Goal: Task Accomplishment & Management: Manage account settings

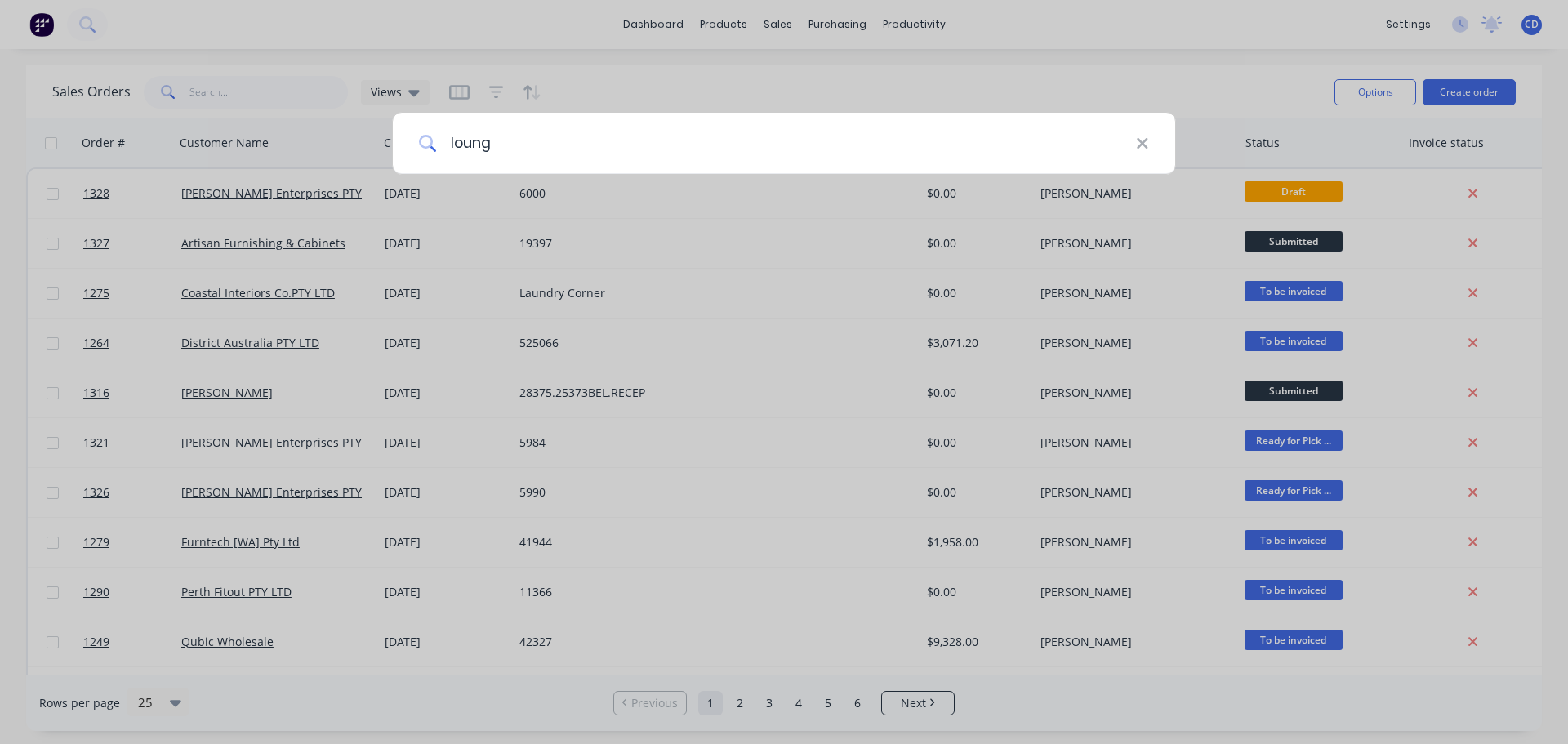
type input "lounge"
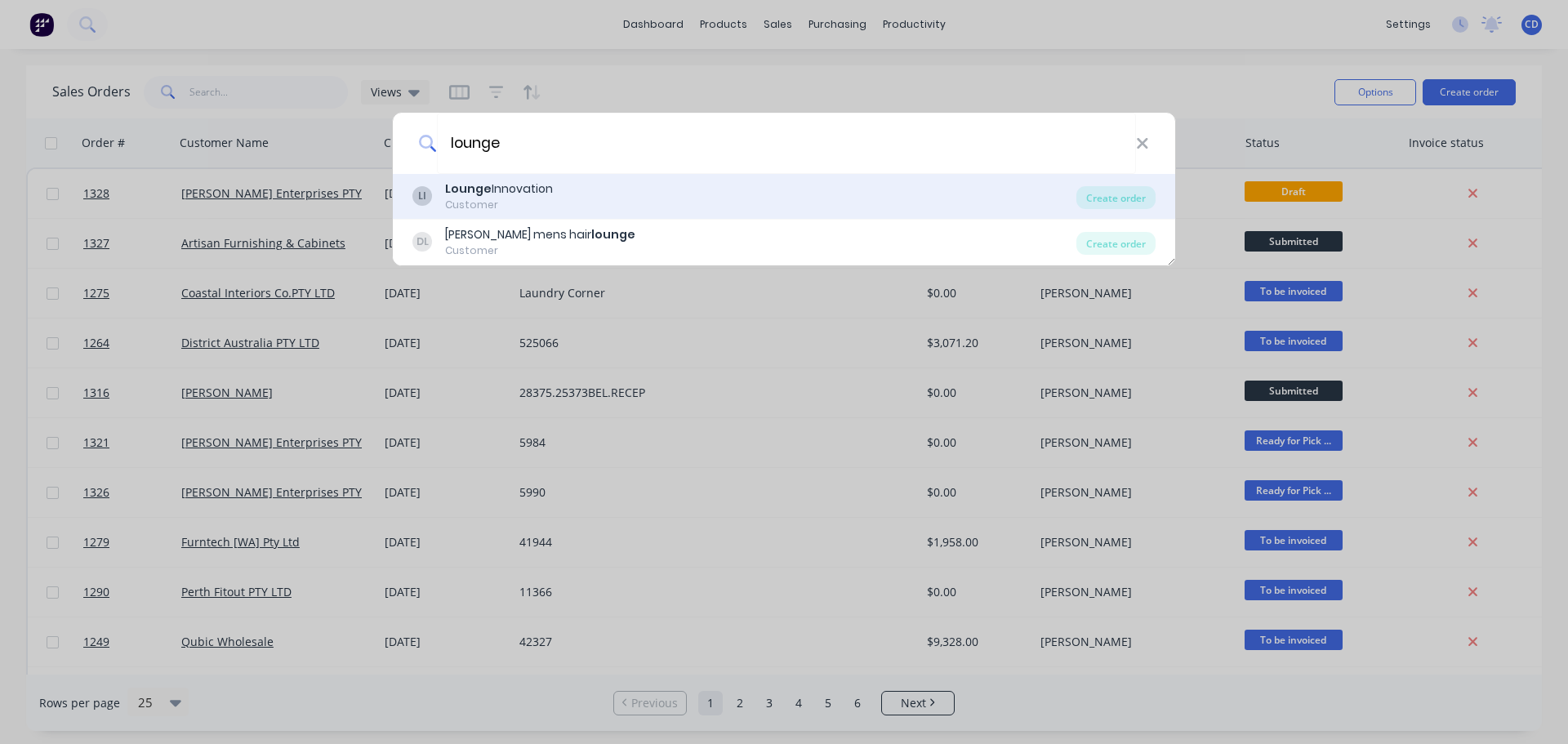
click at [570, 196] on div "LI Lounge Innovation Customer" at bounding box center [744, 196] width 664 height 31
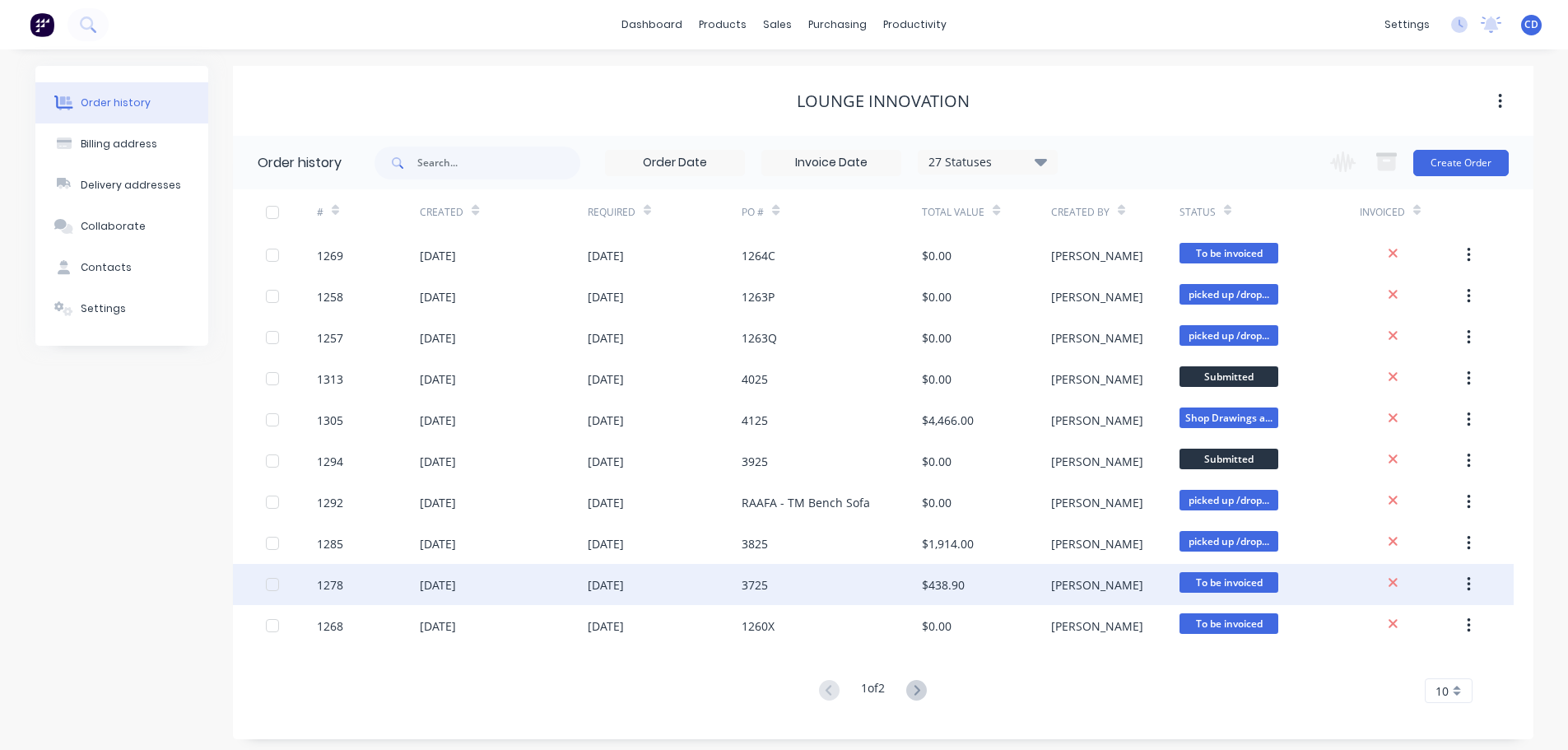
click at [1467, 583] on icon "button" at bounding box center [1468, 584] width 5 height 18
click at [1403, 627] on div "Archive" at bounding box center [1410, 628] width 127 height 24
click at [1469, 586] on icon "button" at bounding box center [1468, 584] width 5 height 18
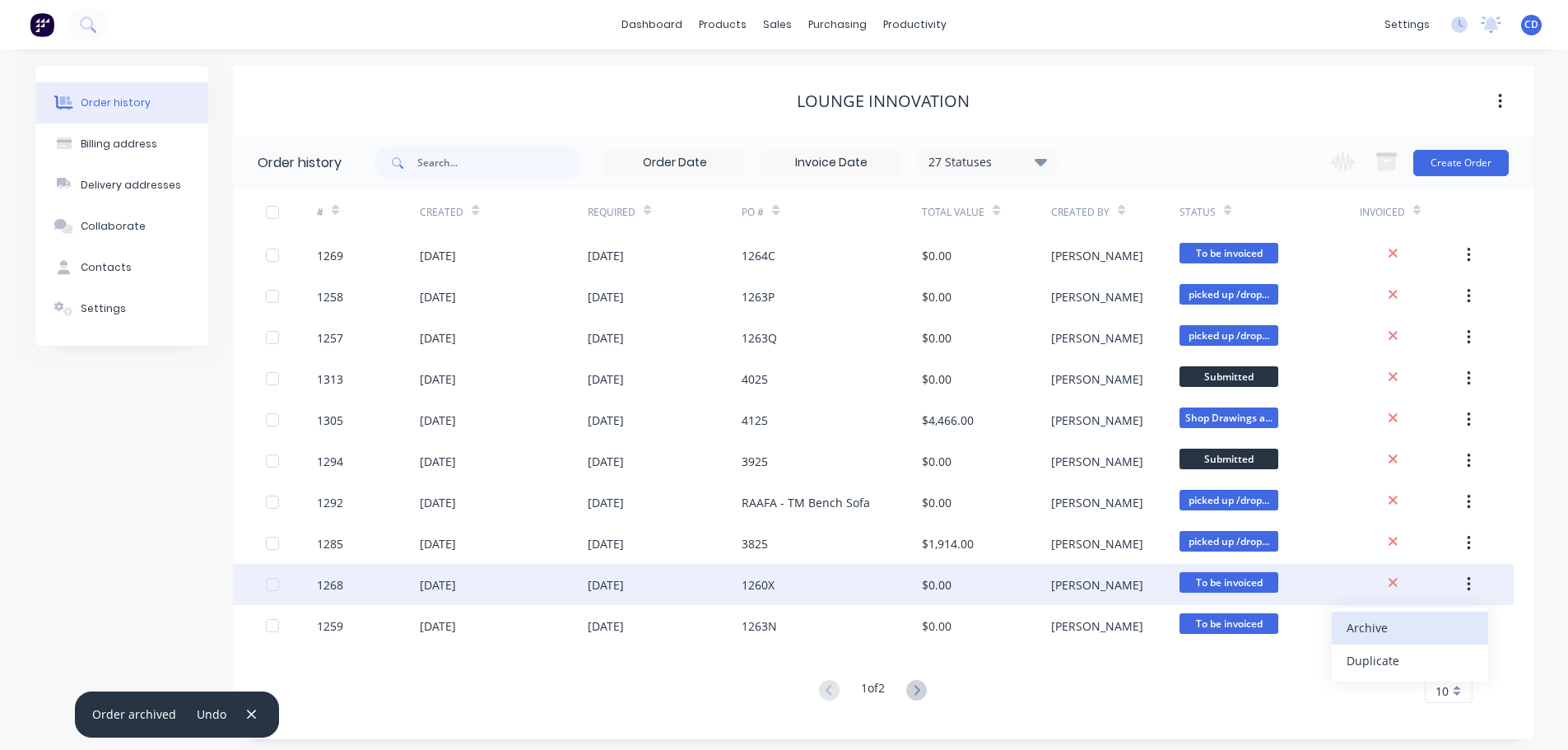
click at [1415, 620] on div "Archive" at bounding box center [1410, 628] width 127 height 24
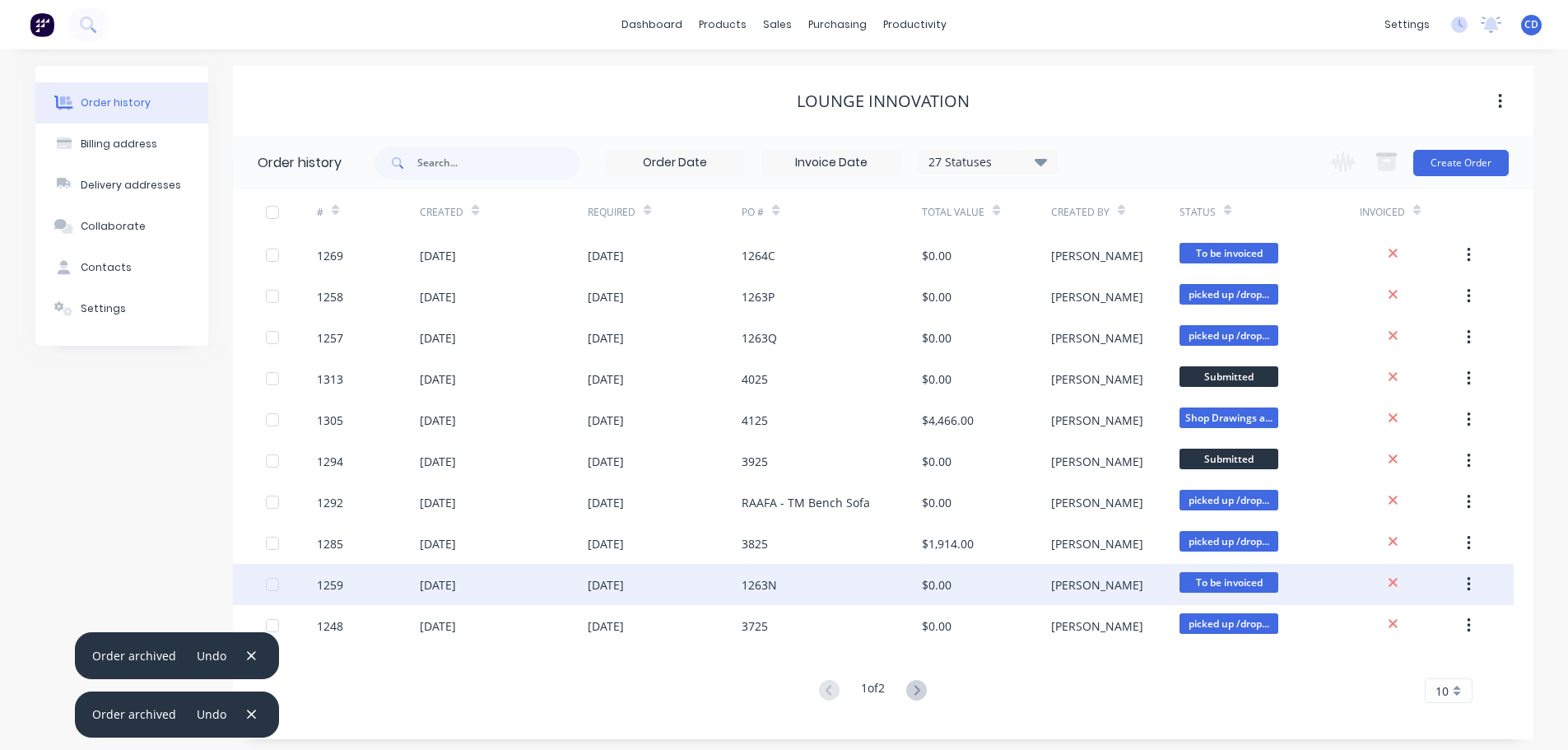
click at [1456, 588] on button "button" at bounding box center [1468, 584] width 39 height 30
click at [1426, 613] on button "Archive" at bounding box center [1409, 628] width 156 height 33
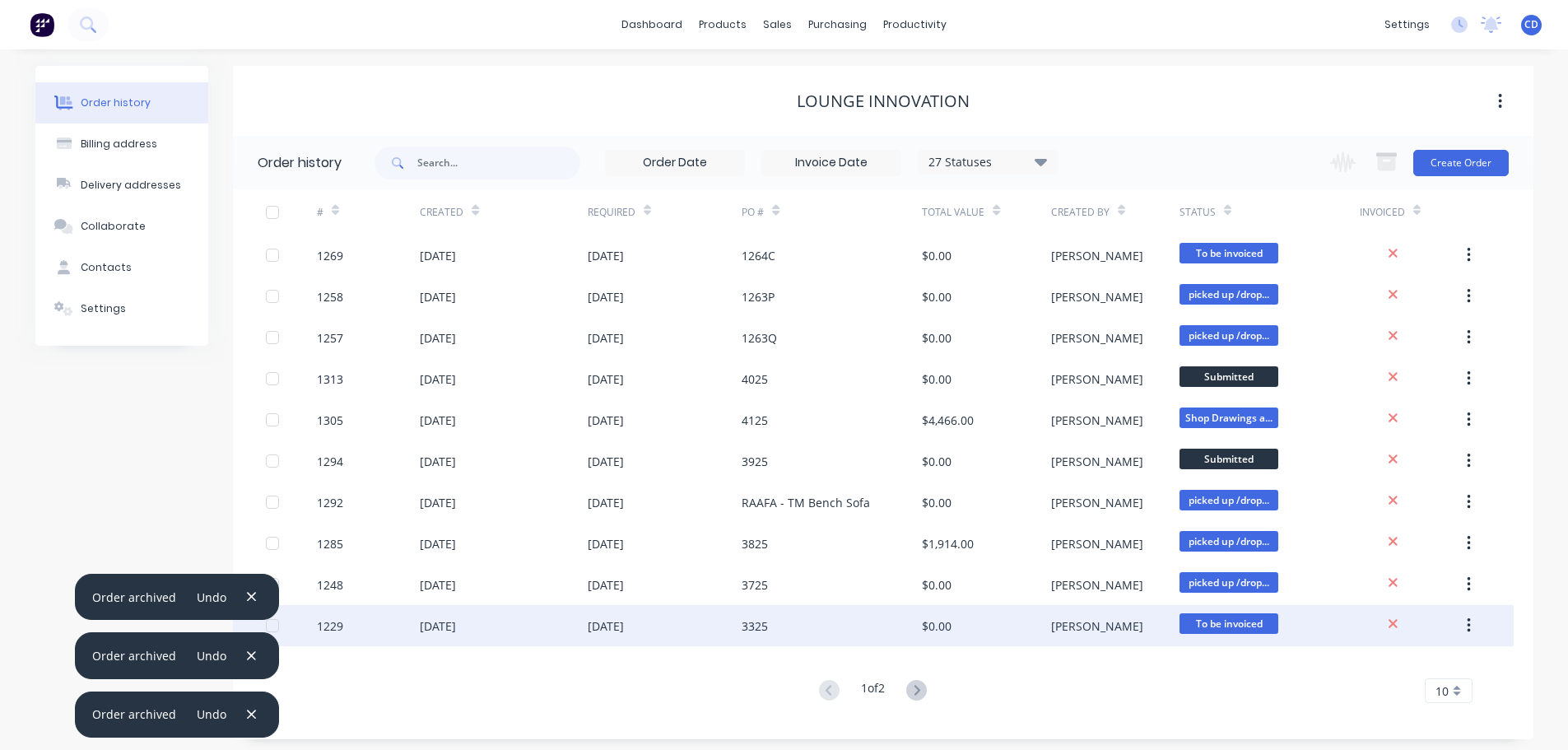
click at [1467, 622] on icon "button" at bounding box center [1468, 626] width 5 height 18
click at [1380, 674] on div "Archive" at bounding box center [1410, 668] width 127 height 24
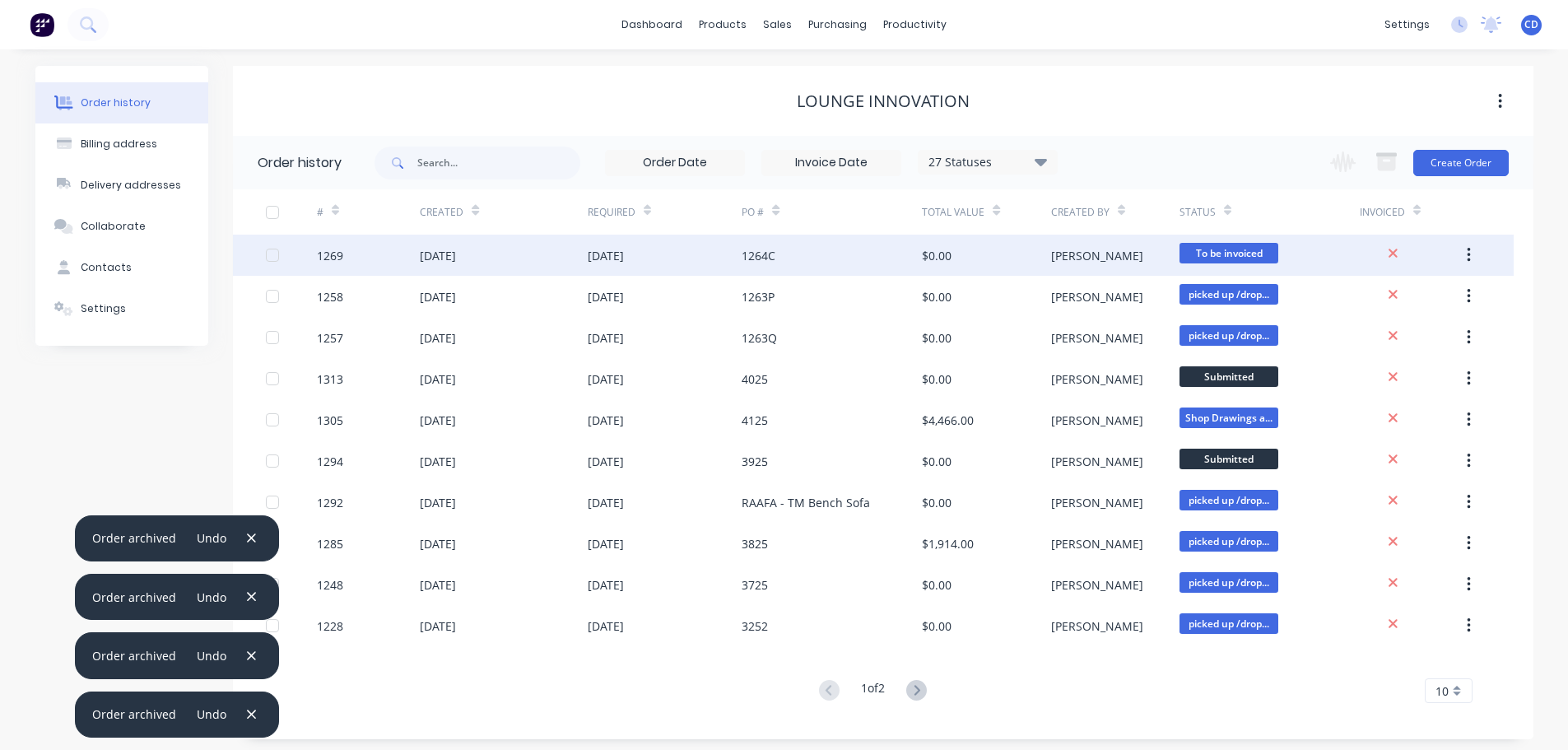
click at [1469, 254] on icon "button" at bounding box center [1469, 255] width 4 height 15
click at [1378, 301] on div "Archive" at bounding box center [1410, 298] width 127 height 24
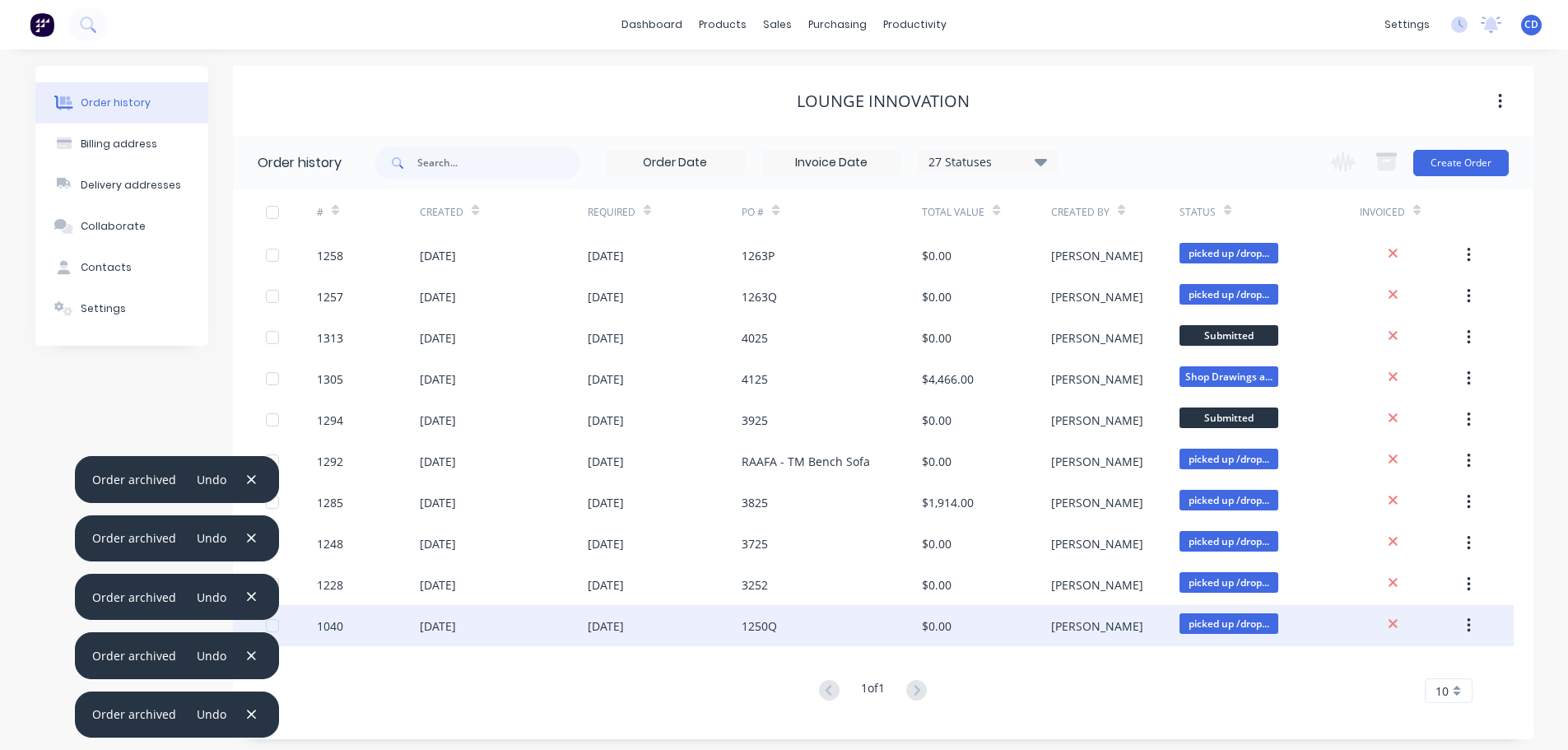
click at [1466, 631] on button "button" at bounding box center [1468, 625] width 39 height 30
click at [1378, 664] on div "Archive" at bounding box center [1410, 668] width 127 height 24
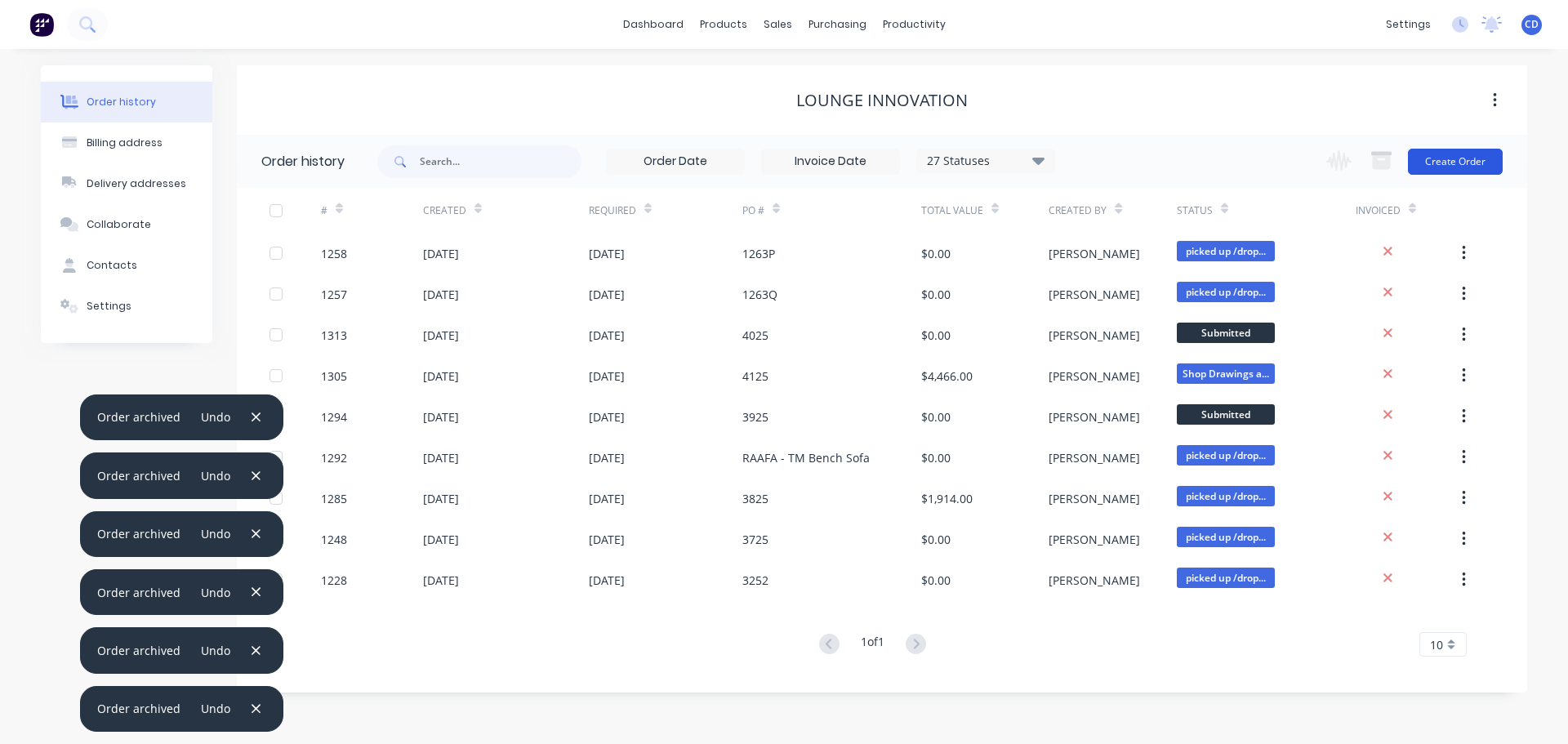
click at [1462, 158] on button "Create Order" at bounding box center [1455, 161] width 94 height 26
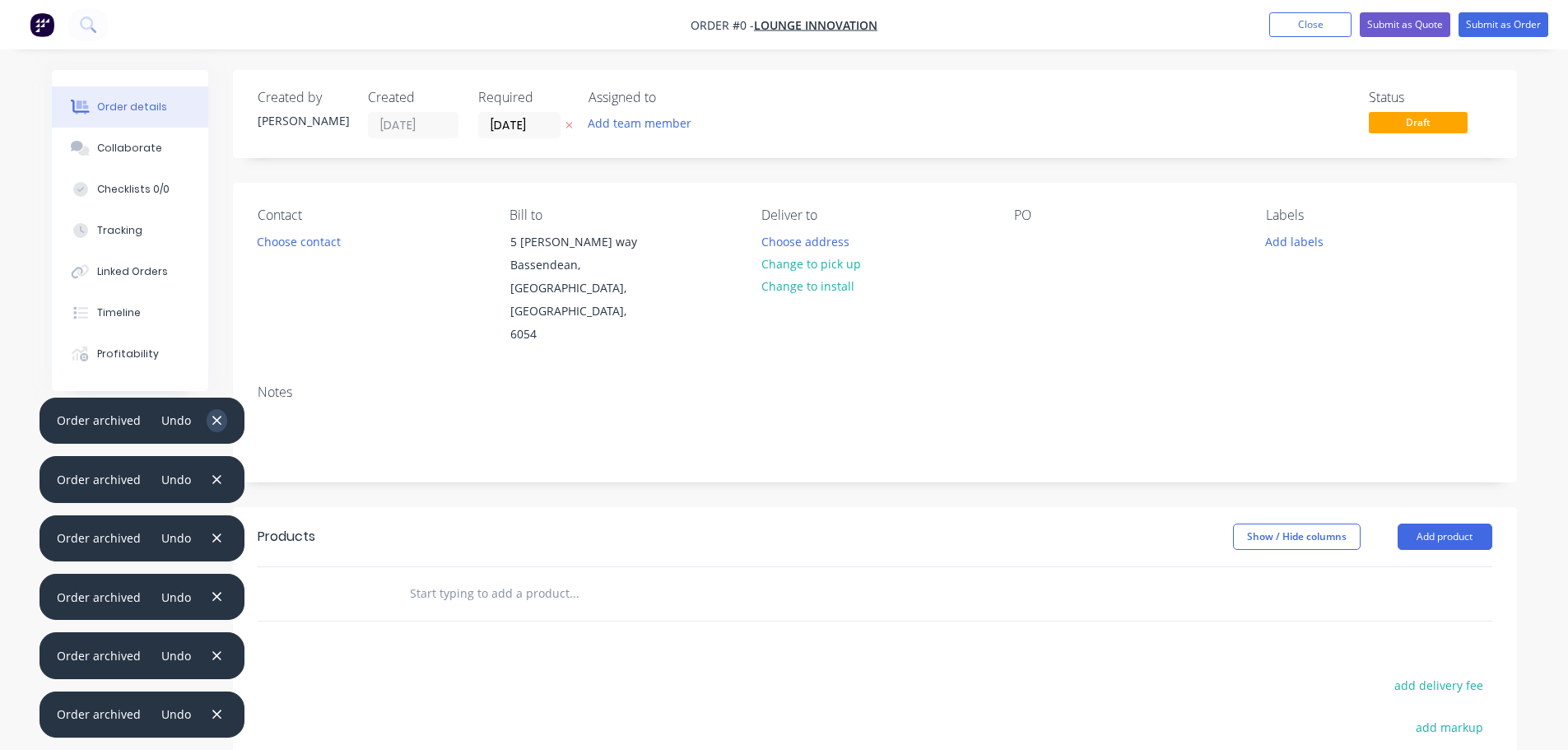
click at [213, 416] on icon "button" at bounding box center [217, 421] width 11 height 15
click at [214, 477] on icon "button" at bounding box center [217, 480] width 9 height 9
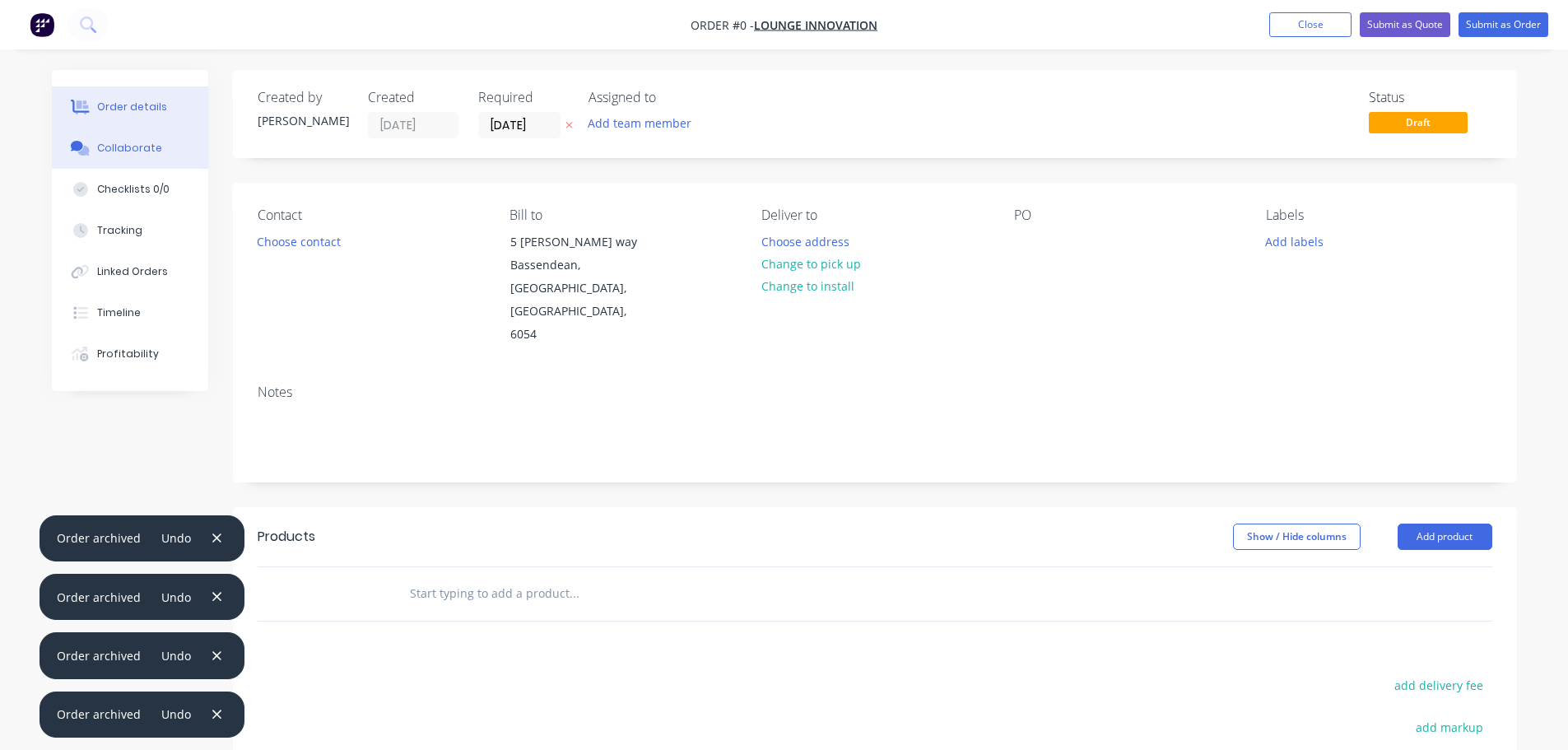
click at [151, 156] on button "Collaborate" at bounding box center [130, 148] width 156 height 41
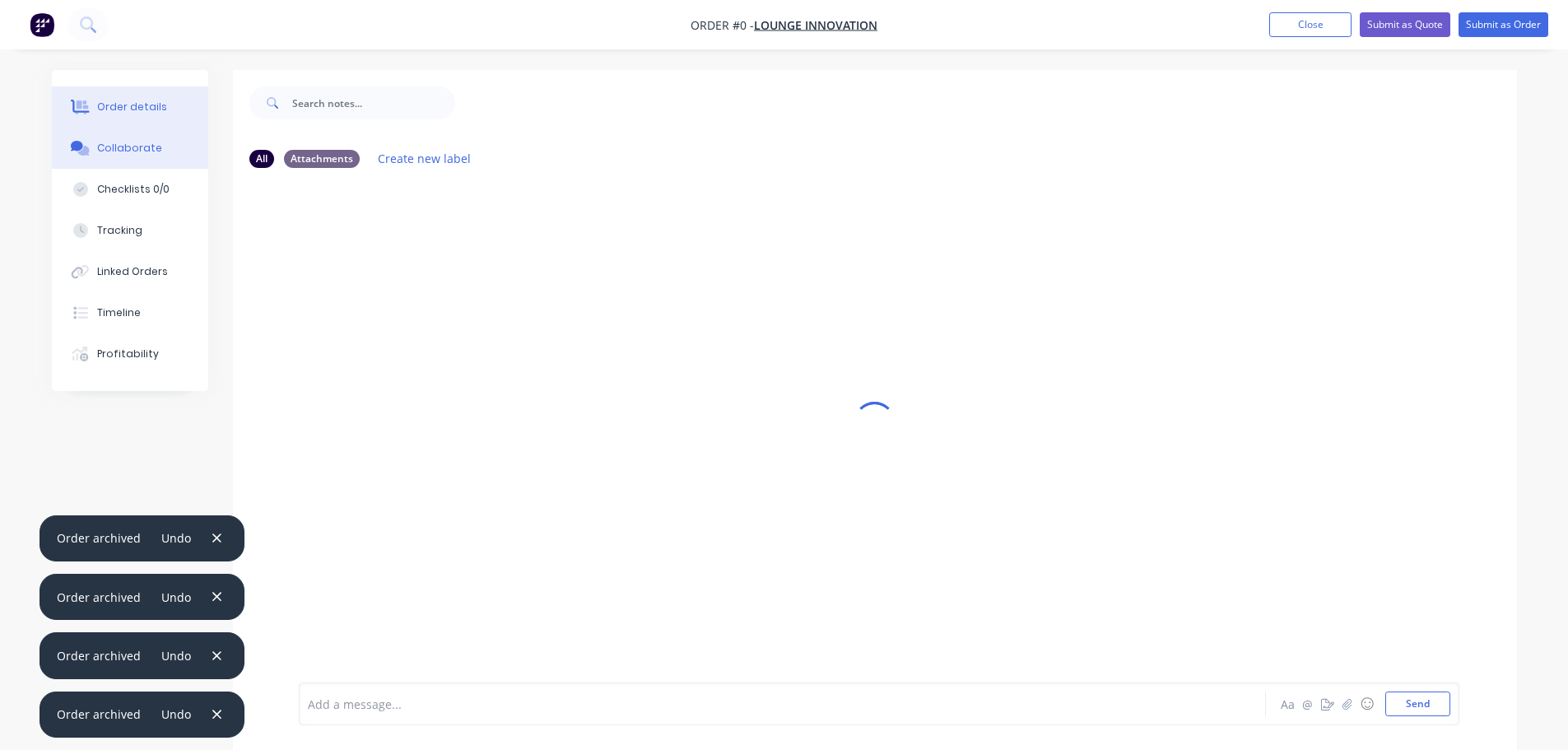
click at [156, 116] on button "Order details" at bounding box center [130, 106] width 156 height 41
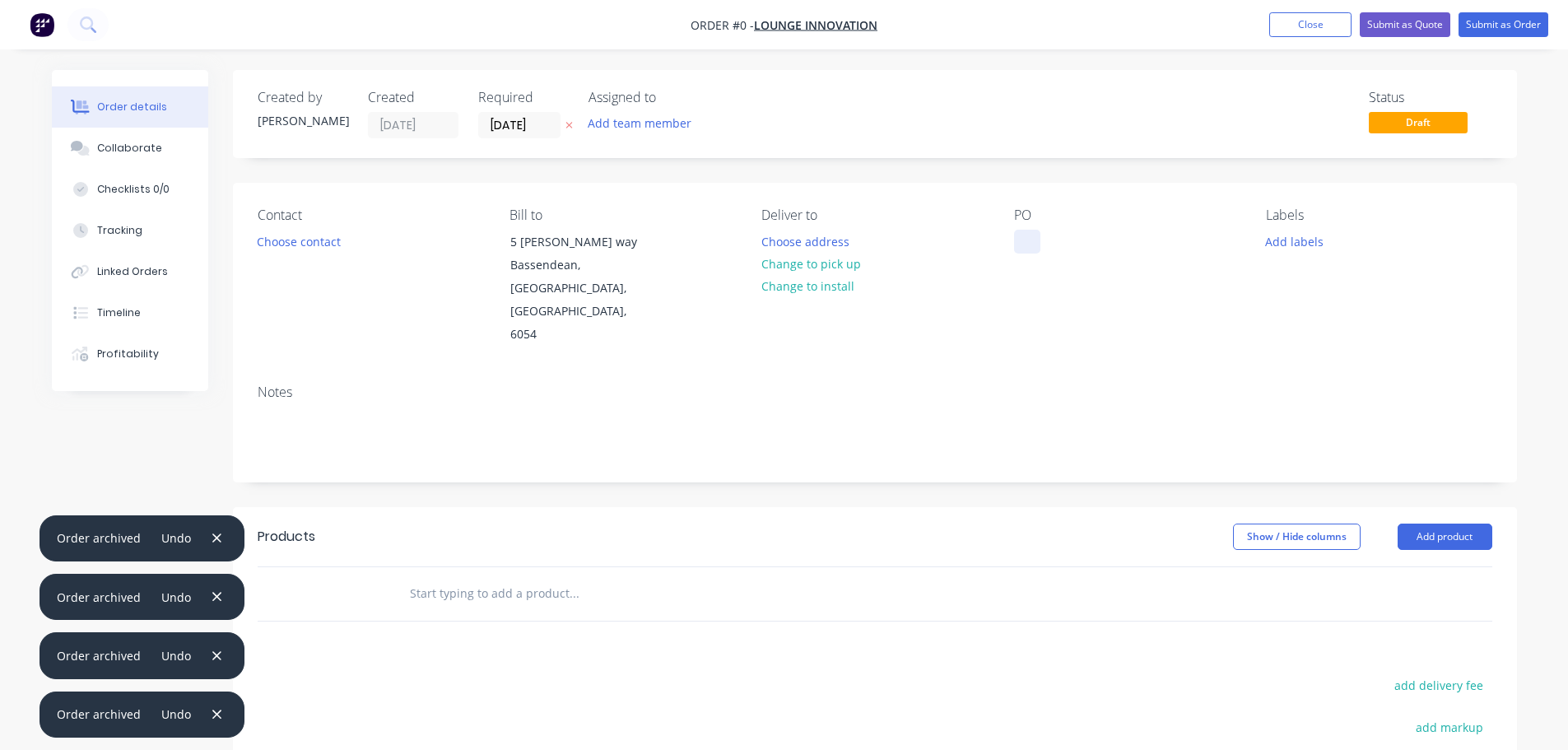
click at [1022, 243] on div at bounding box center [1027, 241] width 26 height 24
click at [1037, 239] on div "265H" at bounding box center [1041, 241] width 54 height 24
click at [1025, 242] on div "265H" at bounding box center [1041, 241] width 54 height 24
click at [1051, 266] on div "Order details Collaborate Checklists 0/0 Tracking Linked Orders Timeline Profit…" at bounding box center [784, 555] width 1498 height 971
click at [533, 118] on input "[DATE]" at bounding box center [519, 124] width 81 height 24
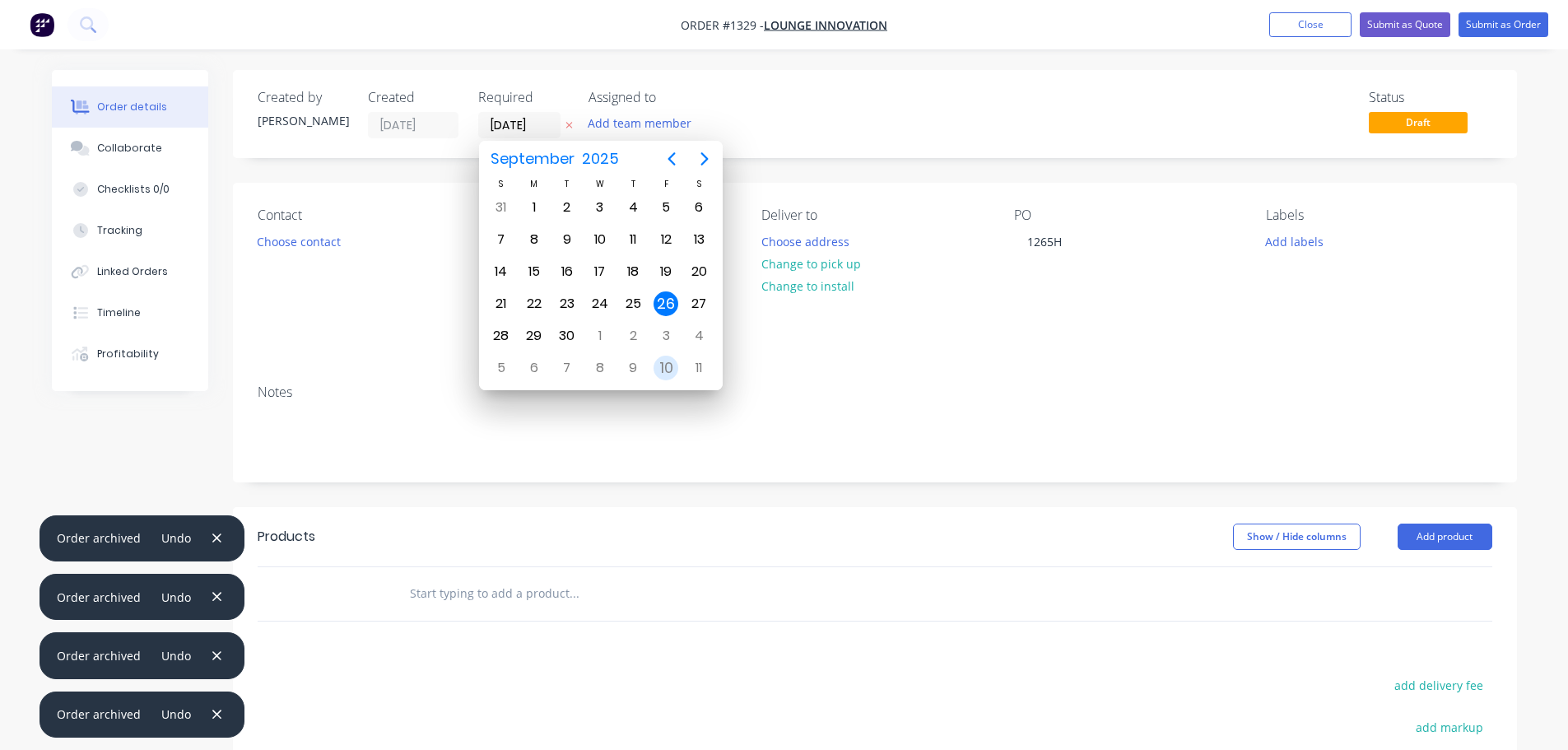
click at [663, 378] on div "10" at bounding box center [666, 367] width 24 height 24
type input "[DATE]"
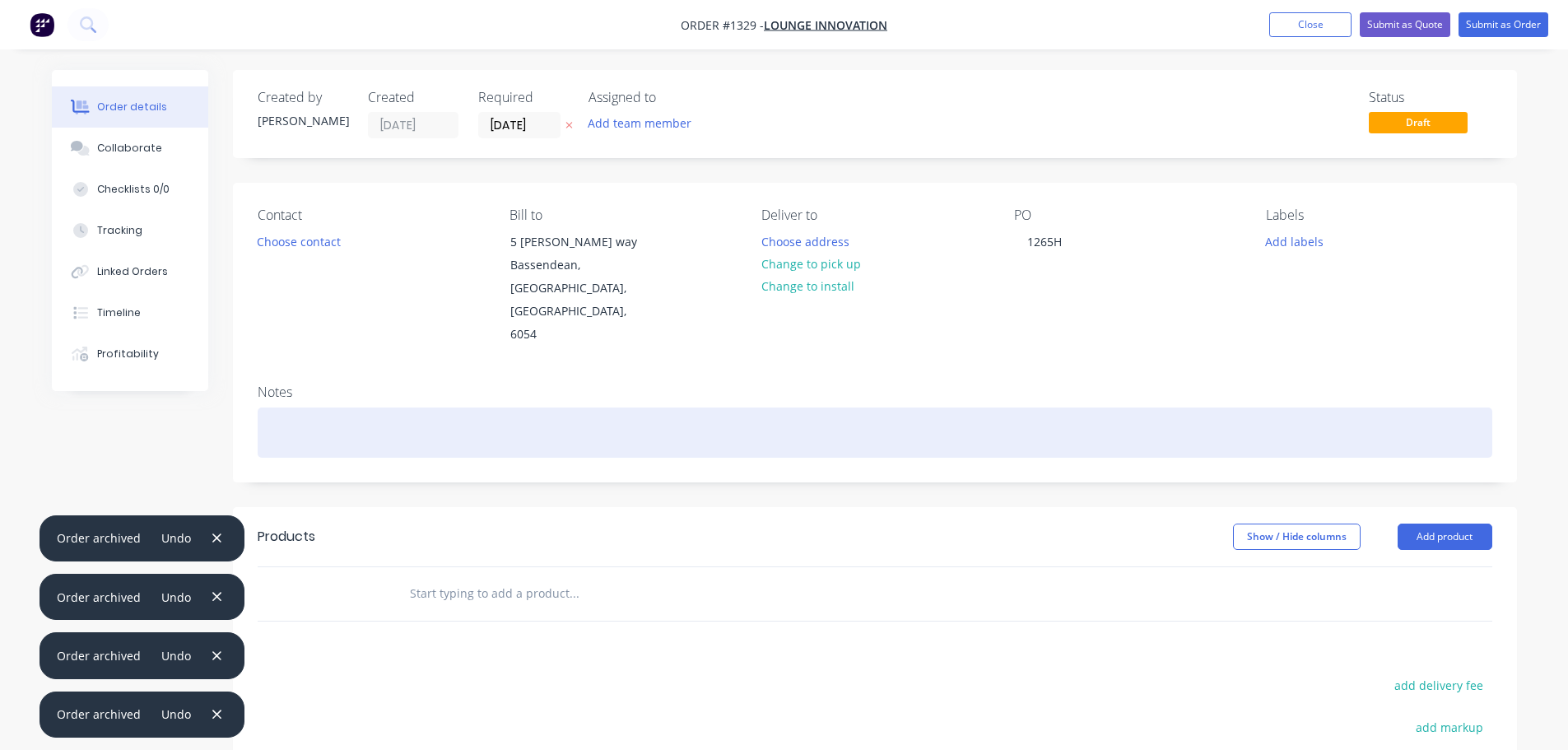
click at [461, 407] on div at bounding box center [874, 432] width 1234 height 50
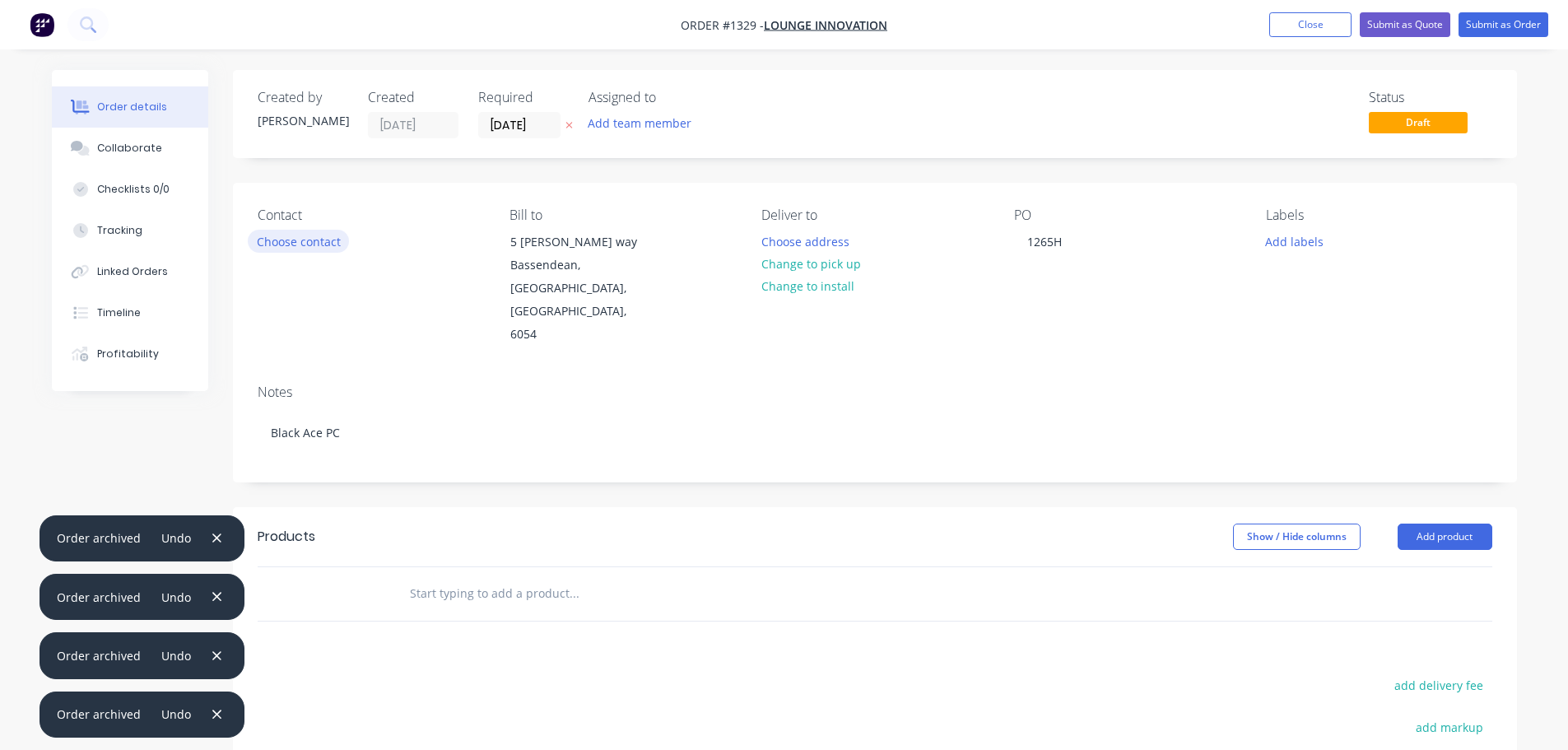
click at [329, 245] on button "Choose contact" at bounding box center [298, 240] width 102 height 23
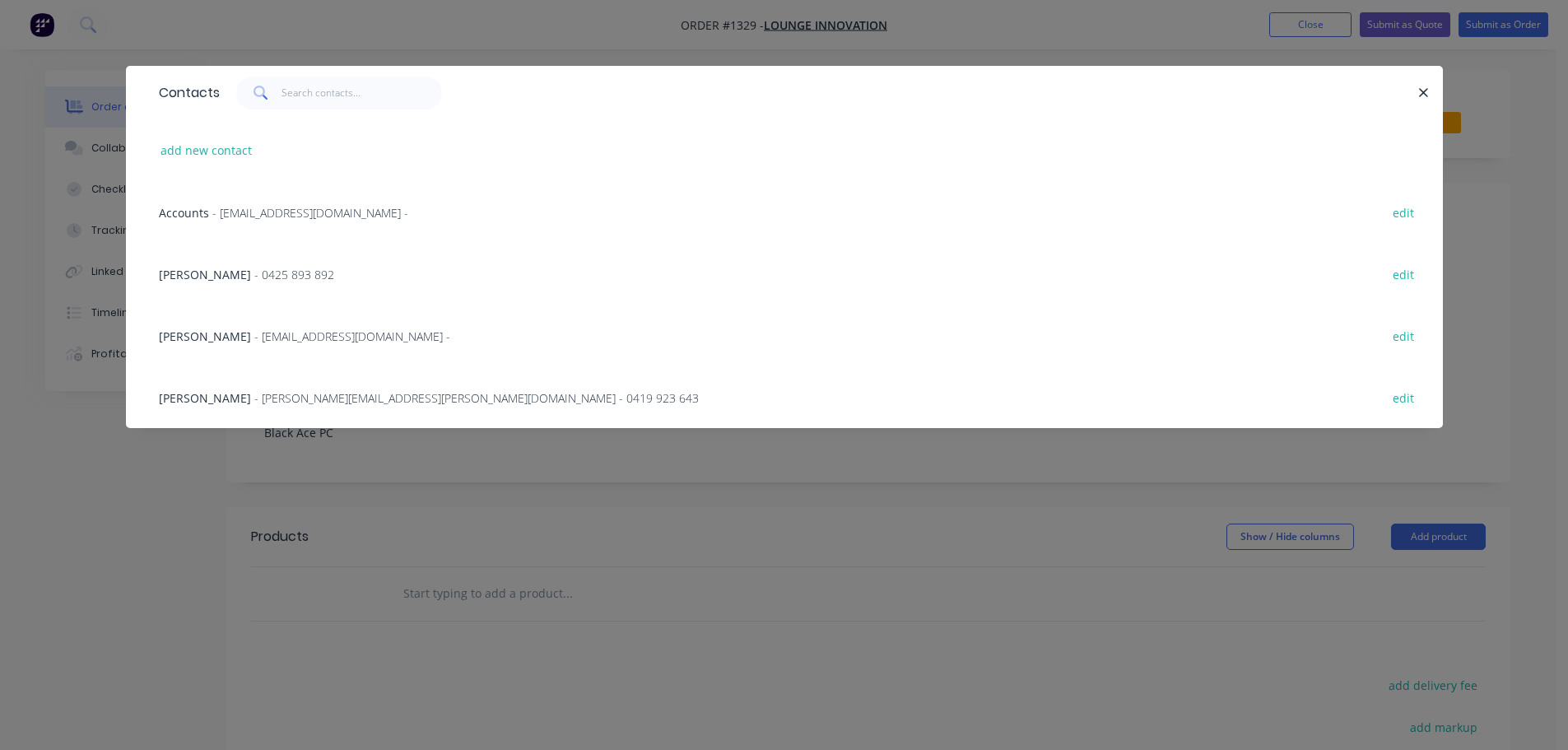
click at [254, 281] on span "- 0425 893 892" at bounding box center [294, 274] width 80 height 15
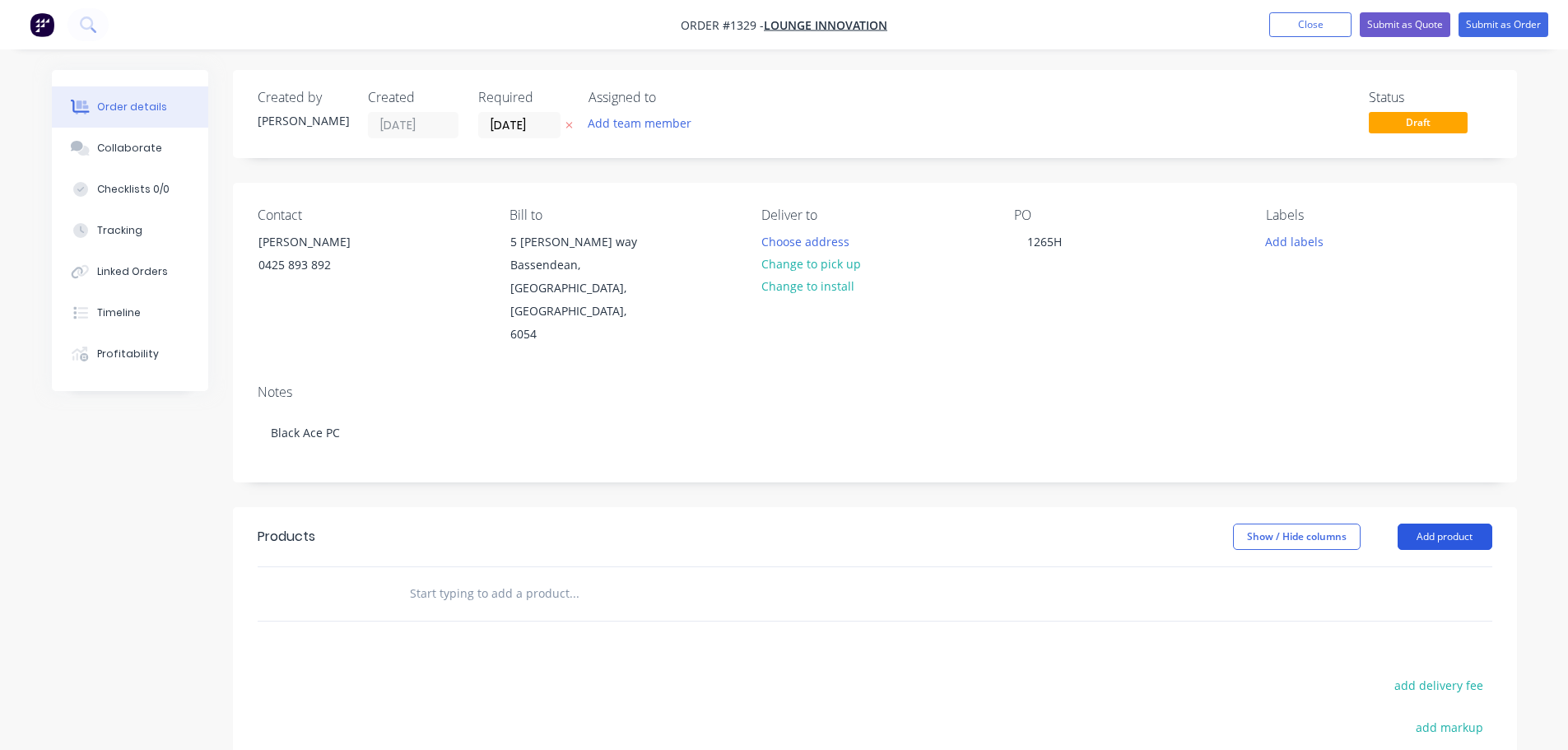
click at [1478, 523] on button "Add product" at bounding box center [1445, 536] width 94 height 26
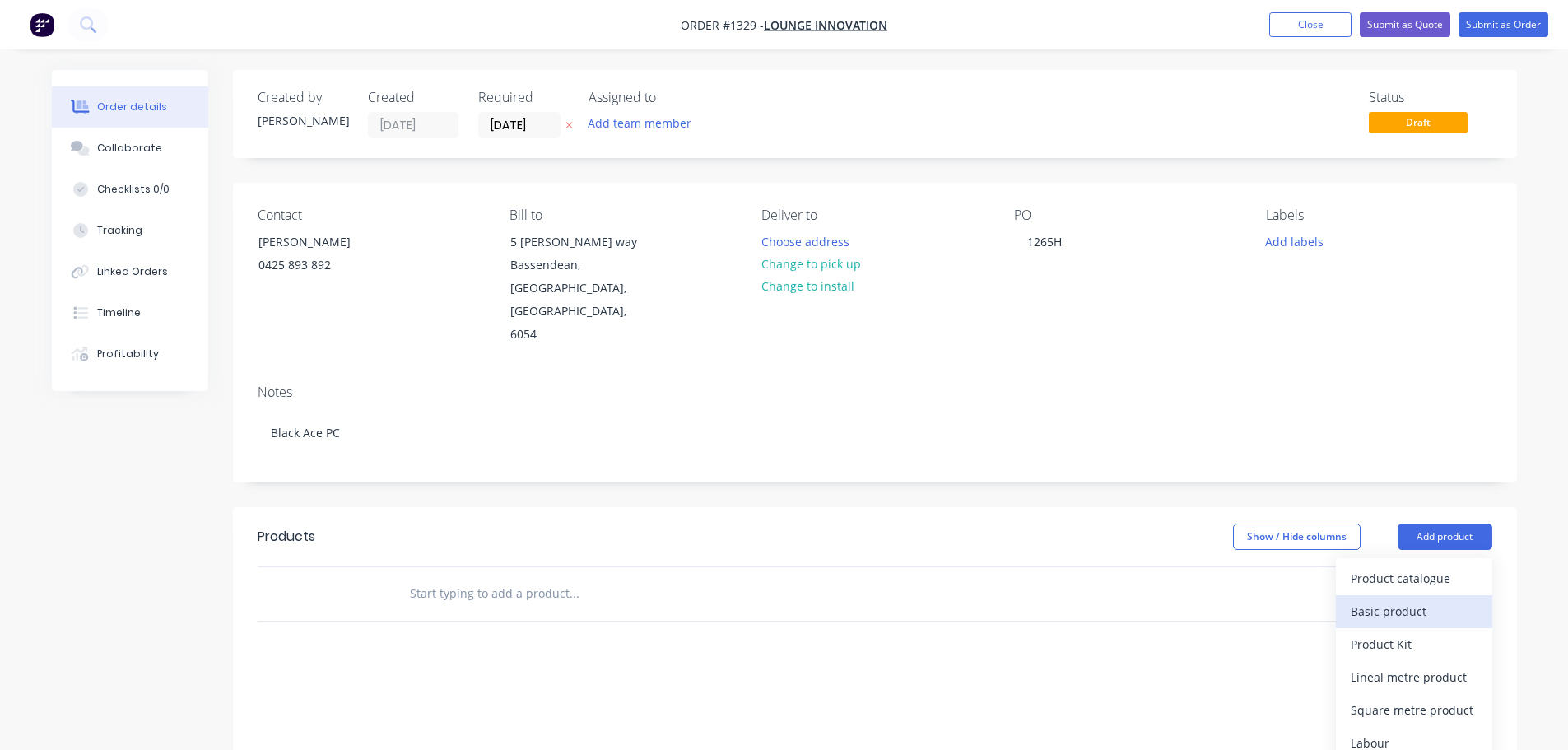
click at [1398, 595] on button "Basic product" at bounding box center [1414, 611] width 156 height 33
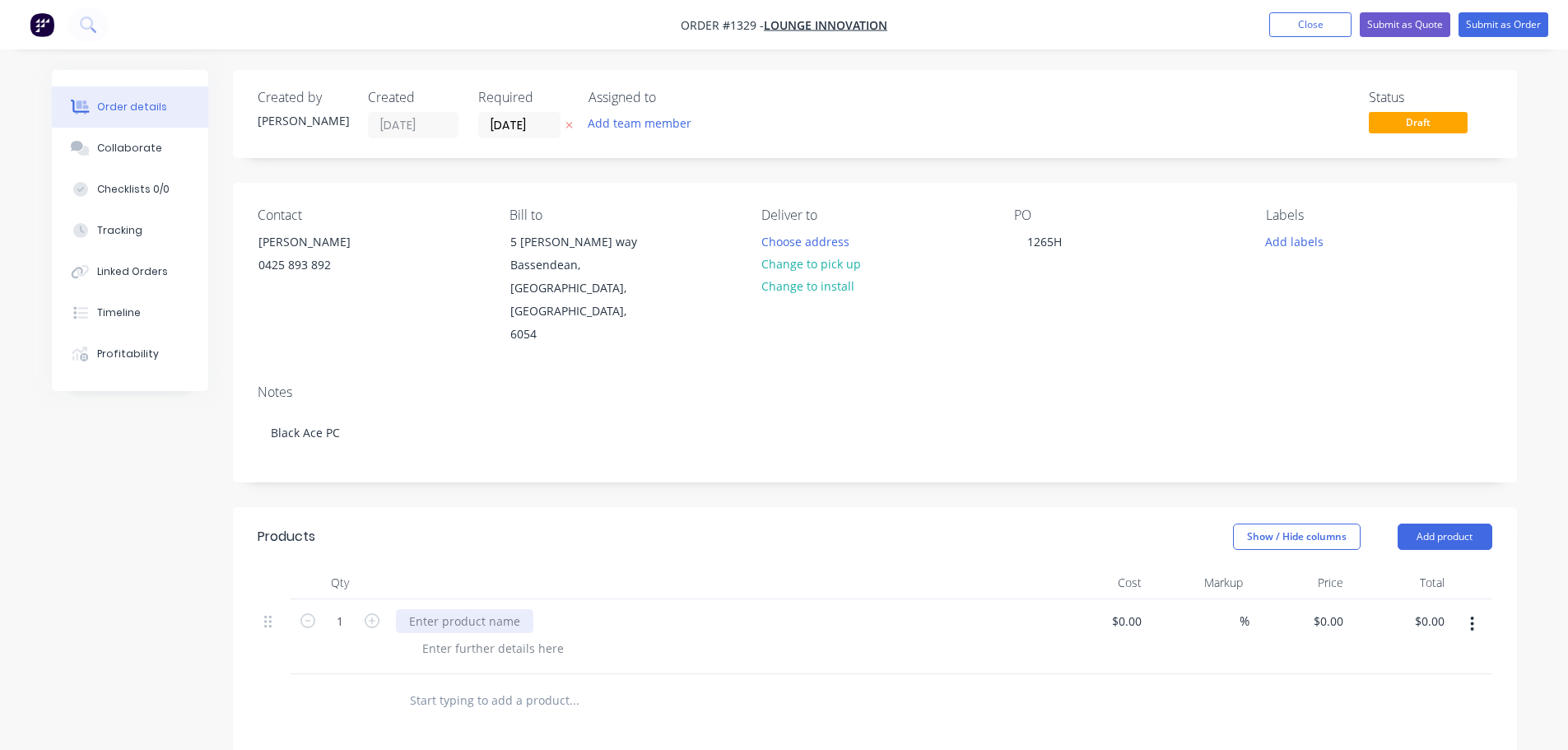
click at [450, 609] on div at bounding box center [465, 621] width 138 height 24
click at [1435, 507] on header "Products Show / Hide columns Add product" at bounding box center [875, 536] width 1284 height 59
click at [1429, 523] on button "Add product" at bounding box center [1445, 536] width 94 height 26
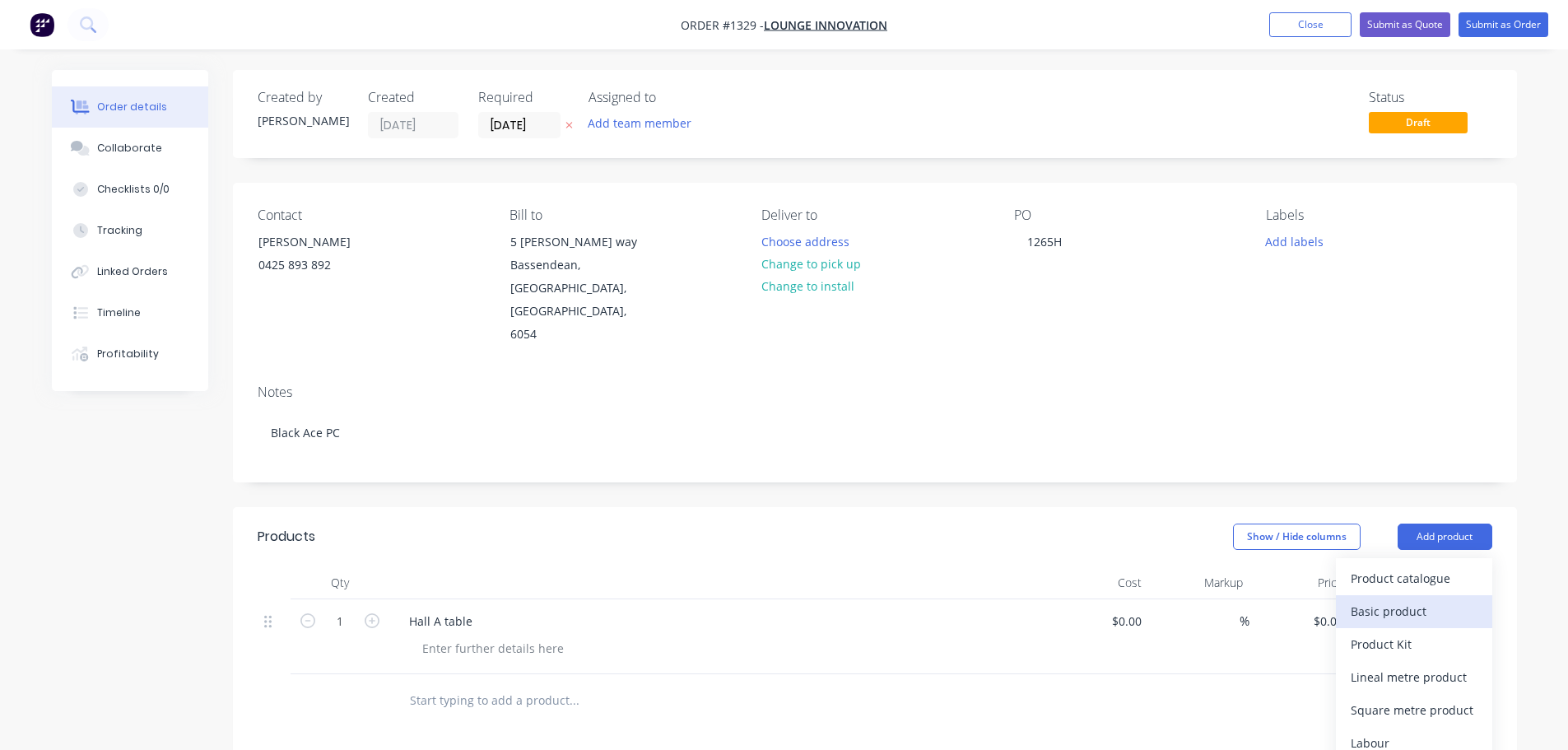
click at [1373, 599] on div "Basic product" at bounding box center [1414, 611] width 127 height 24
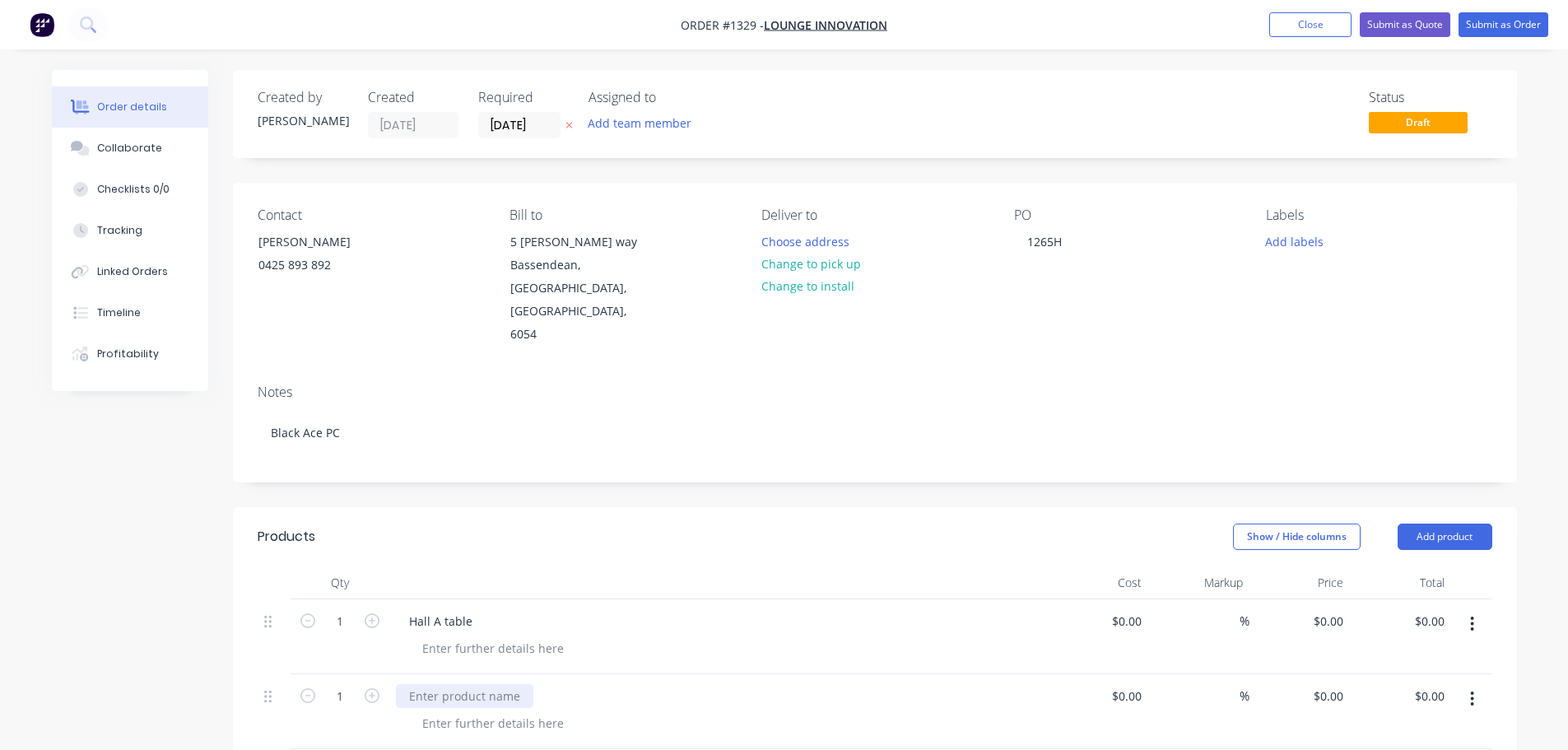
click at [459, 684] on div at bounding box center [465, 696] width 138 height 24
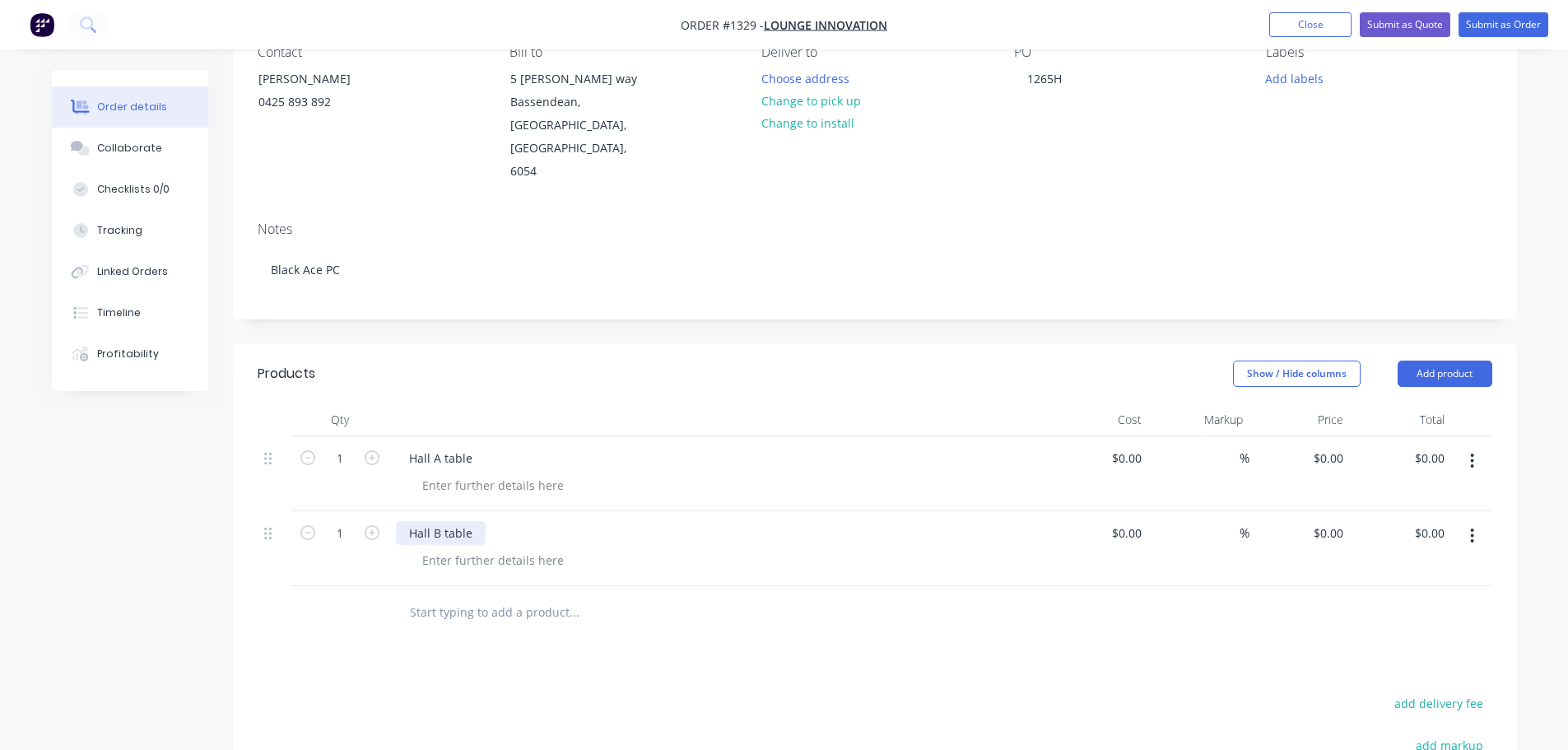
scroll to position [165, 0]
click at [1430, 359] on button "Add product" at bounding box center [1445, 372] width 94 height 26
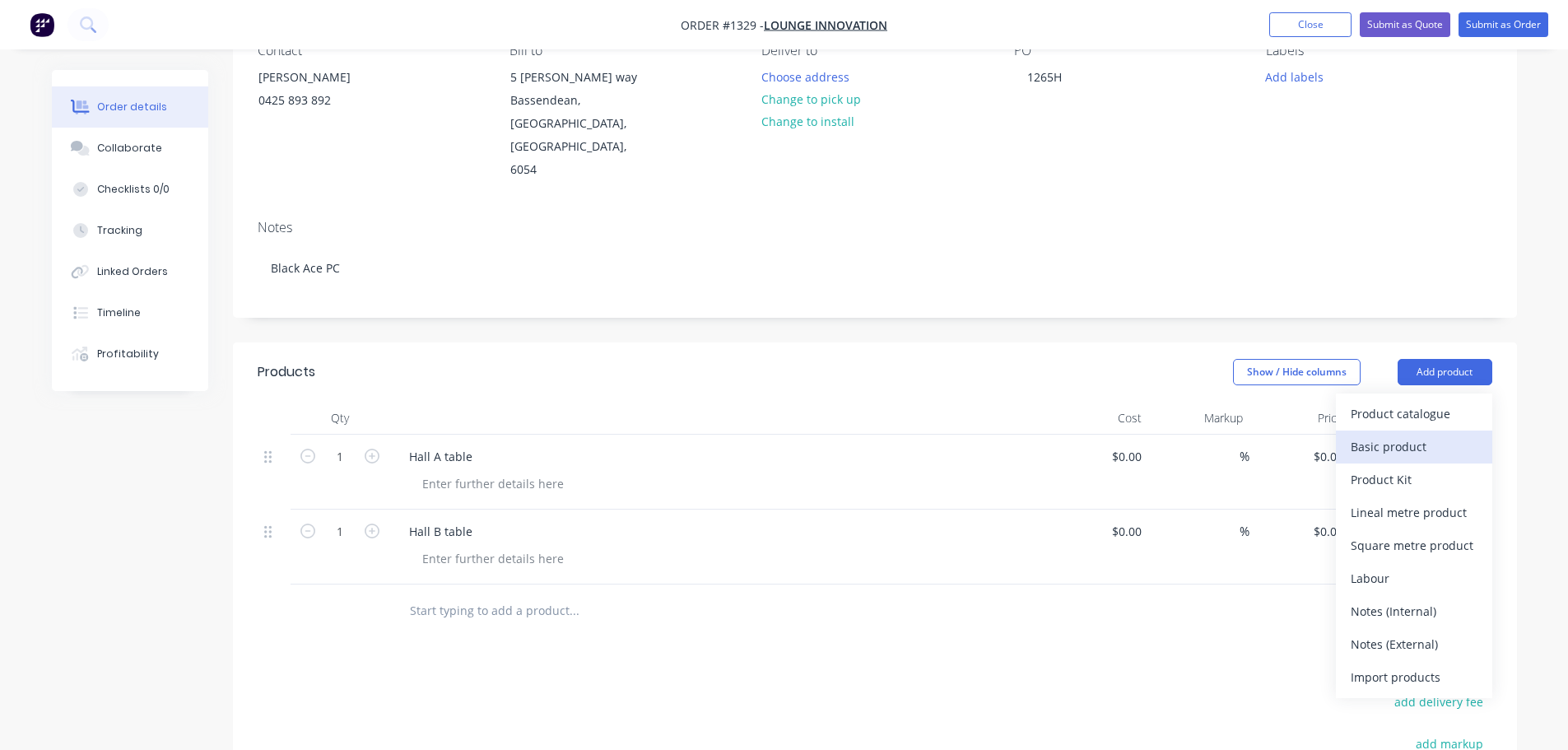
click at [1398, 434] on div "Basic product" at bounding box center [1414, 446] width 127 height 24
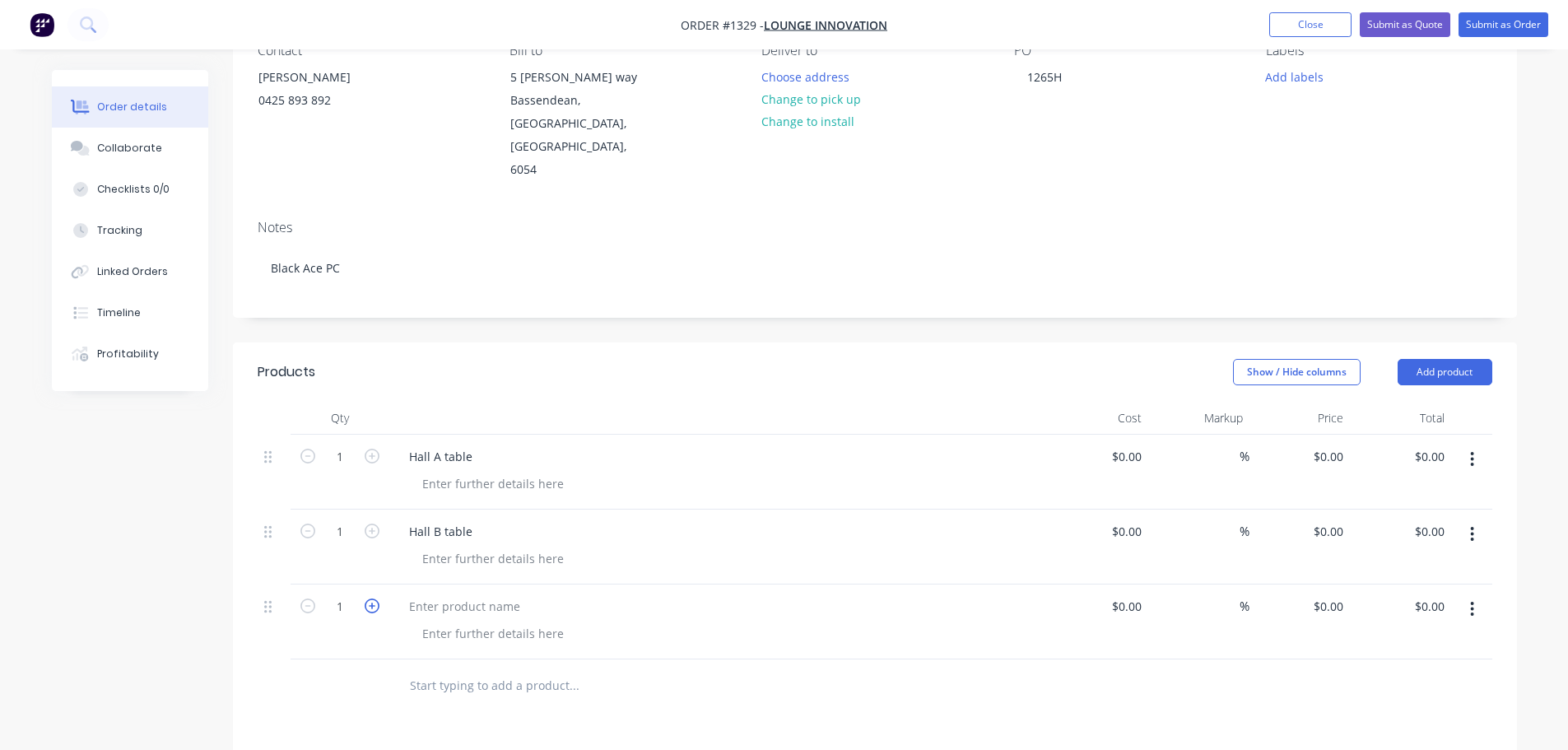
click at [368, 599] on icon "button" at bounding box center [372, 606] width 15 height 15
type input "2"
click at [455, 594] on div at bounding box center [465, 606] width 138 height 24
click at [449, 621] on div at bounding box center [492, 633] width 168 height 24
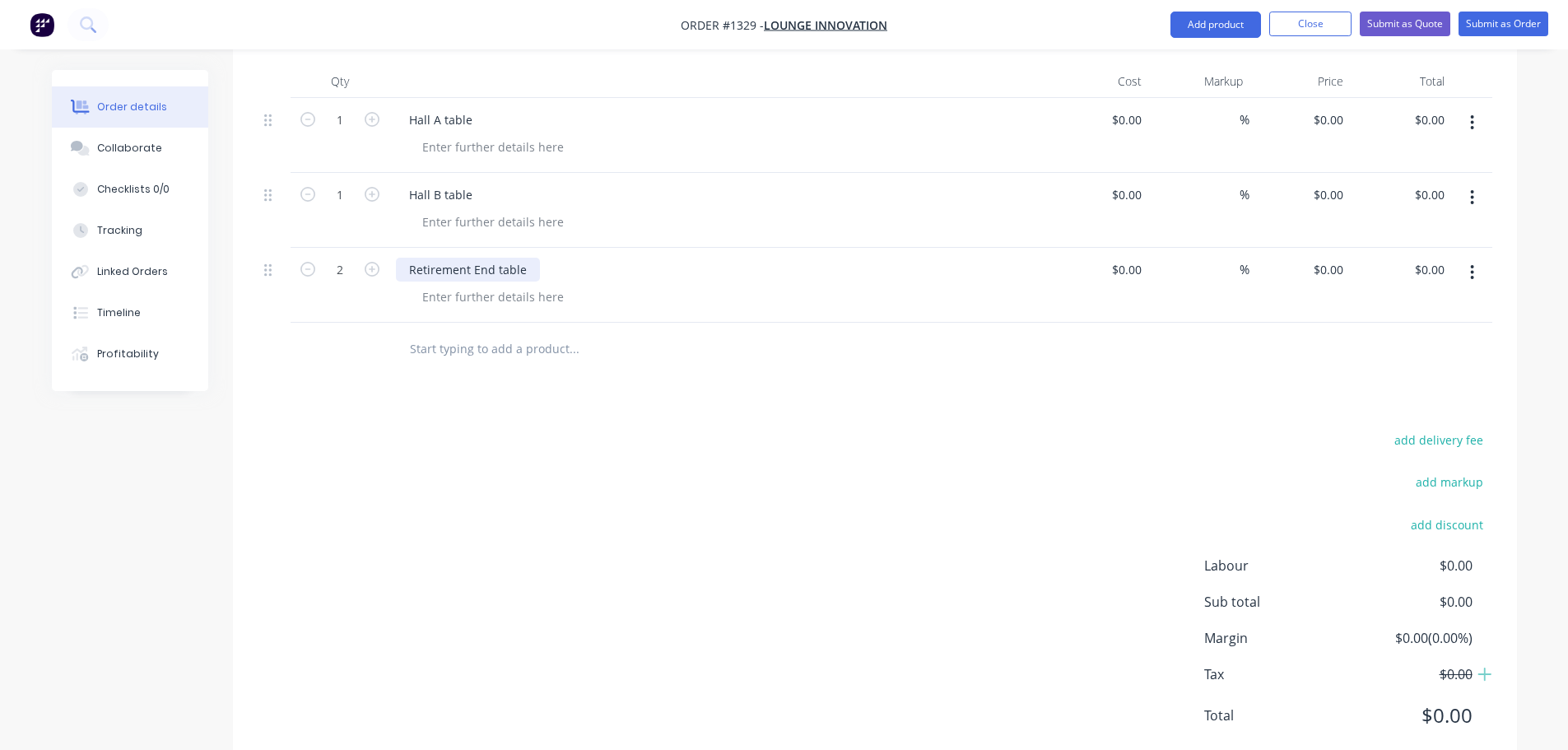
drag, startPoint x: 484, startPoint y: 229, endPoint x: 494, endPoint y: 235, distance: 11.7
click at [488, 258] on div "Retirement End table" at bounding box center [468, 269] width 144 height 24
click at [502, 285] on div at bounding box center [492, 297] width 168 height 24
drag, startPoint x: 1207, startPoint y: 27, endPoint x: 1227, endPoint y: 45, distance: 26.9
click at [1211, 29] on button "Add product" at bounding box center [1216, 24] width 91 height 26
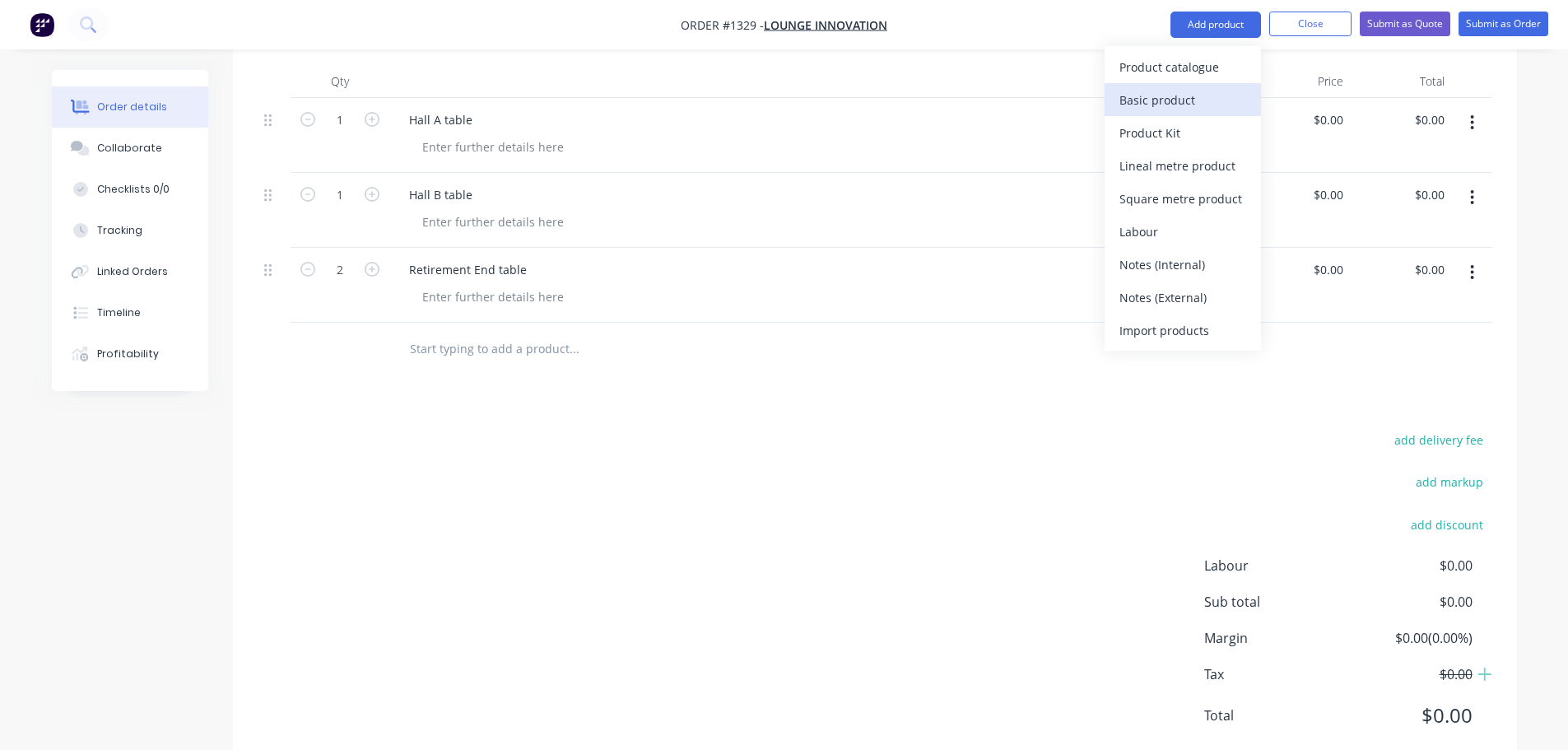
click at [1224, 104] on div "Basic product" at bounding box center [1183, 100] width 127 height 24
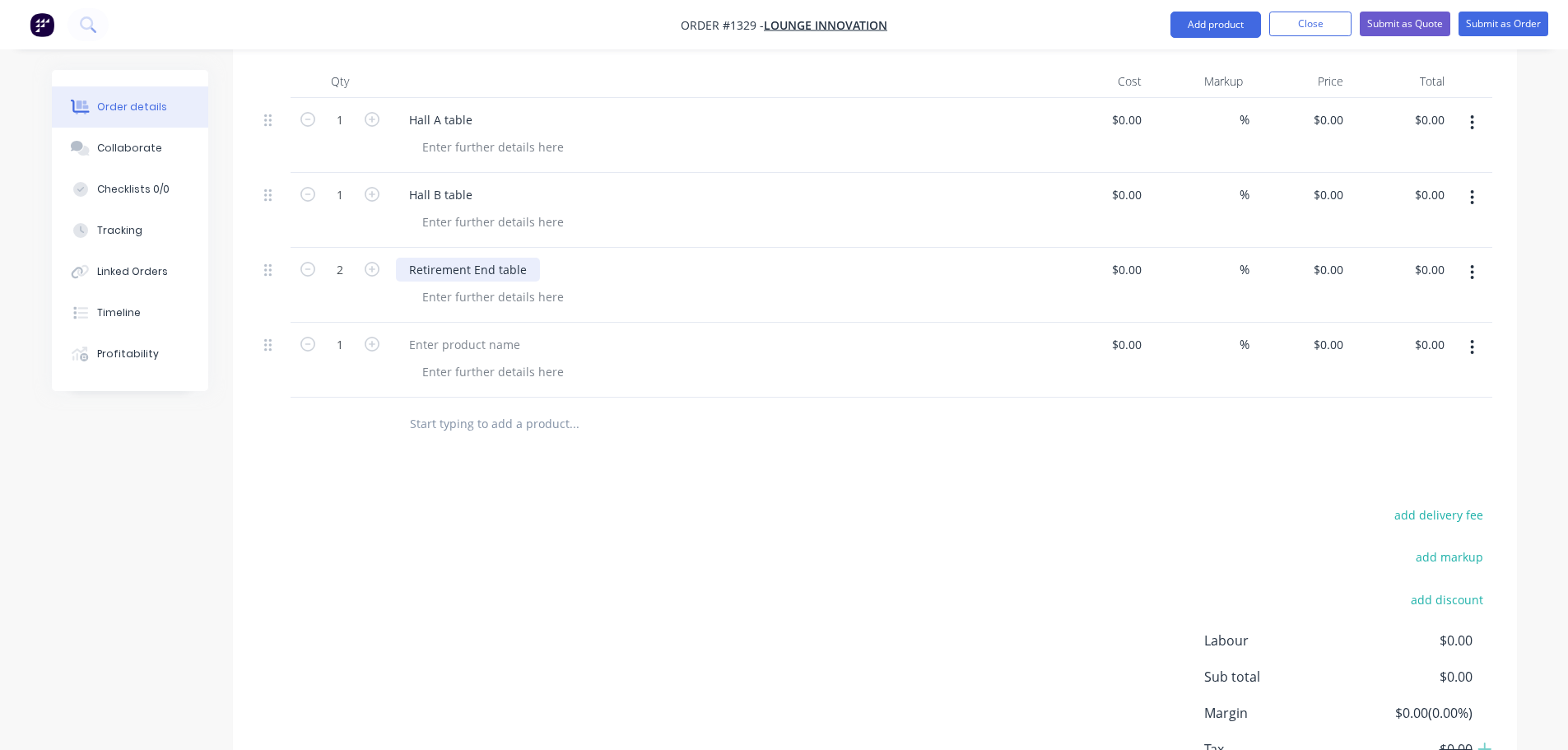
click at [450, 258] on div "Retirement End table" at bounding box center [468, 269] width 144 height 24
copy div "Retirement End table"
click at [465, 333] on div at bounding box center [465, 345] width 138 height 24
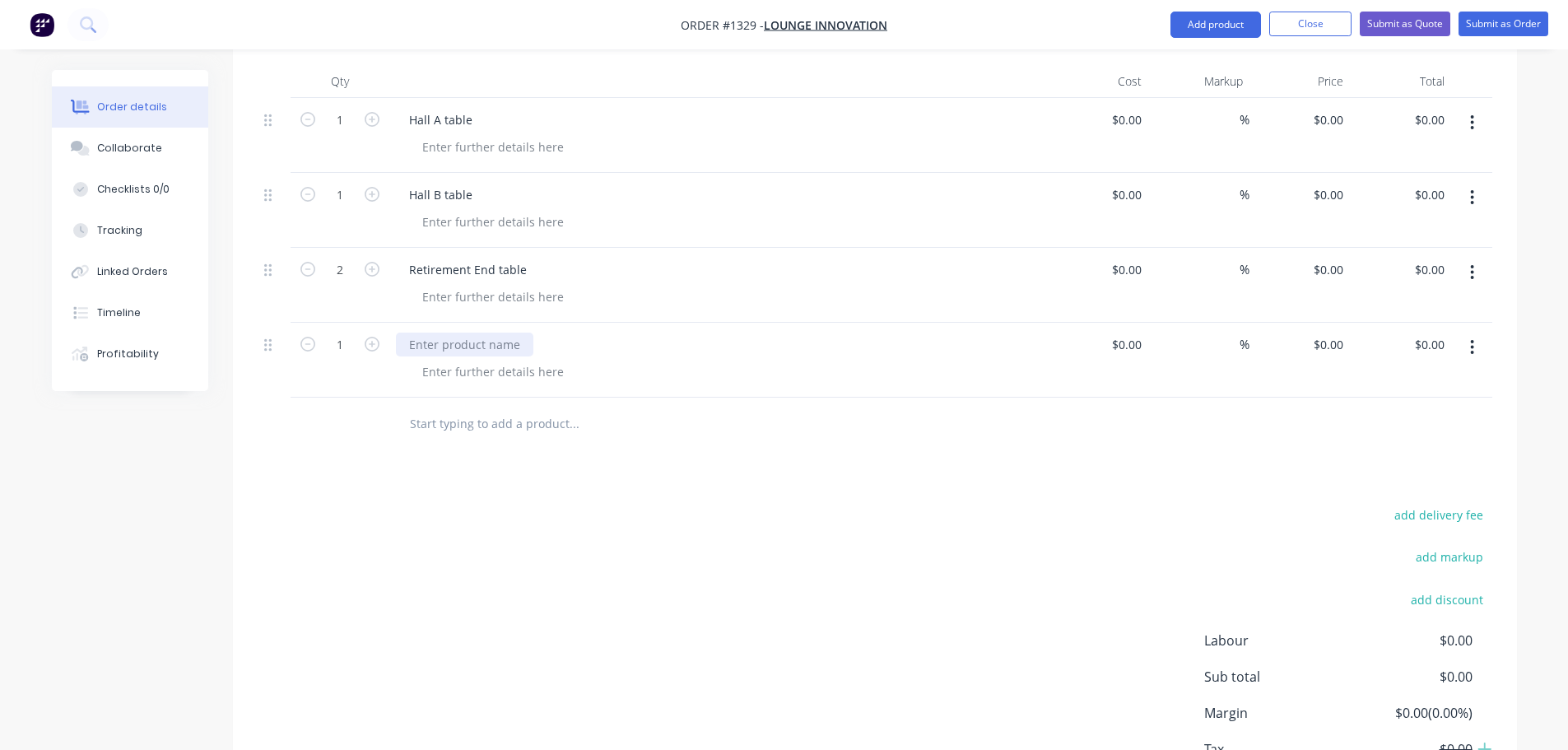
paste div
click at [483, 333] on div "Retirement End table" at bounding box center [468, 345] width 144 height 24
click at [485, 360] on div at bounding box center [492, 372] width 168 height 24
drag, startPoint x: 492, startPoint y: 297, endPoint x: 471, endPoint y: 330, distance: 39.1
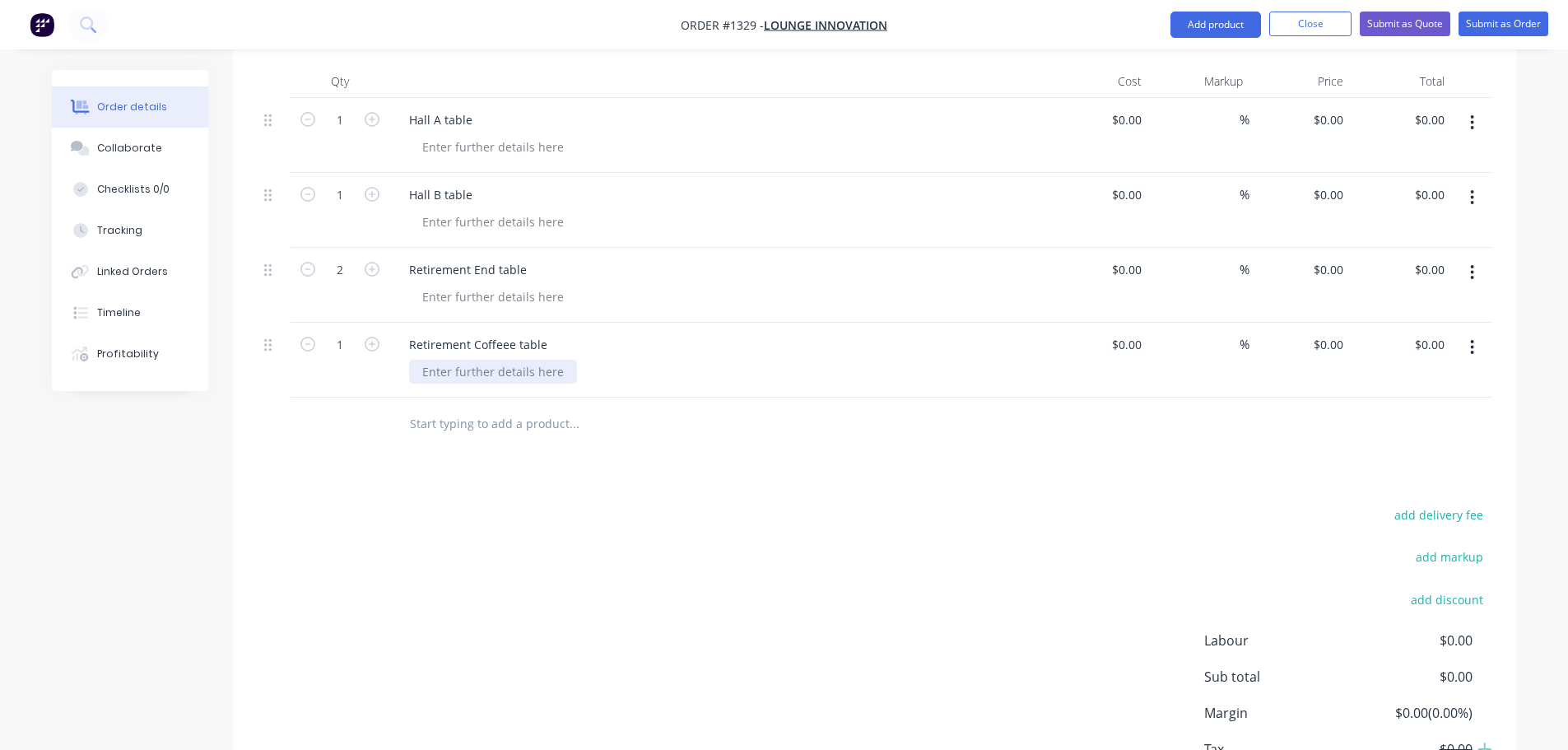
click at [471, 360] on div at bounding box center [492, 372] width 168 height 24
click at [475, 360] on div at bounding box center [492, 372] width 168 height 24
drag, startPoint x: 501, startPoint y: 298, endPoint x: 532, endPoint y: 340, distance: 52.2
click at [508, 333] on div "Retirement Coffeee table" at bounding box center [479, 345] width 165 height 24
click at [474, 285] on div at bounding box center [492, 297] width 168 height 24
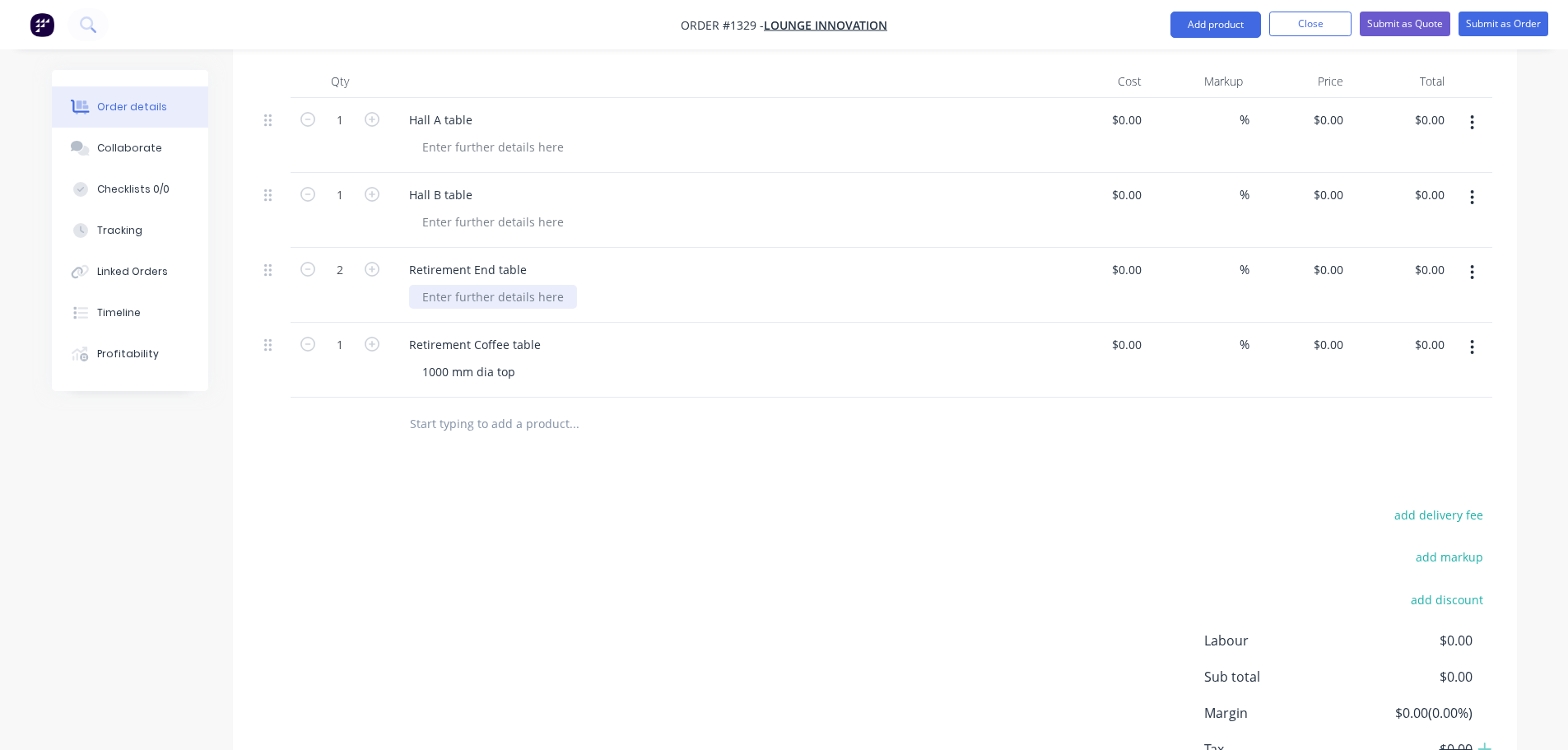
click at [485, 285] on div at bounding box center [492, 297] width 168 height 24
click at [478, 285] on div "550 mm di atop" at bounding box center [465, 297] width 112 height 24
click at [526, 360] on div "1000 mm dia top" at bounding box center [469, 372] width 120 height 24
drag, startPoint x: 522, startPoint y: 323, endPoint x: 611, endPoint y: 326, distance: 89.1
click at [611, 360] on div "1000 mm dia top - cross base to top" at bounding box center [521, 372] width 224 height 24
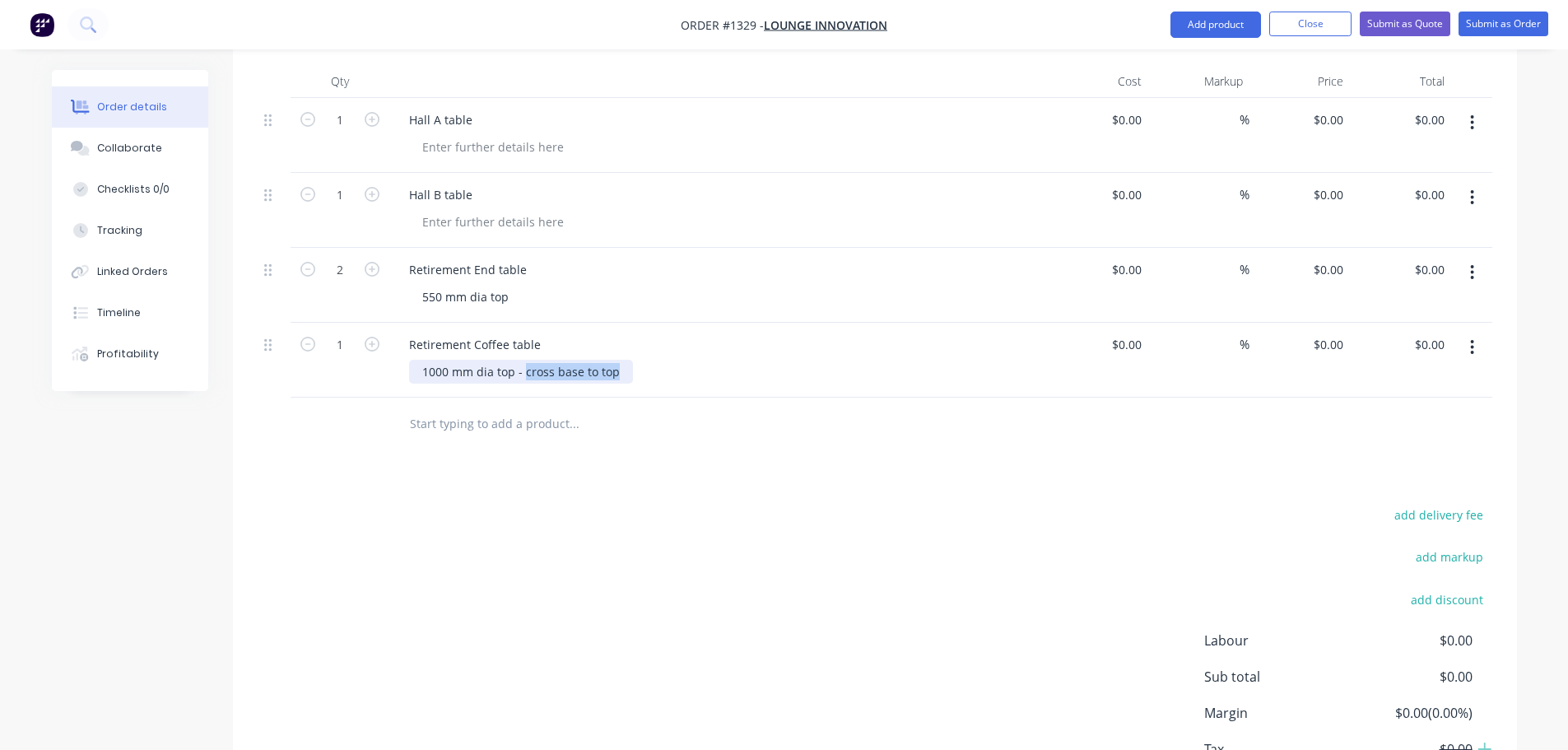
copy div "cross base to top"
click at [519, 285] on div "550 mm dia top" at bounding box center [465, 297] width 112 height 24
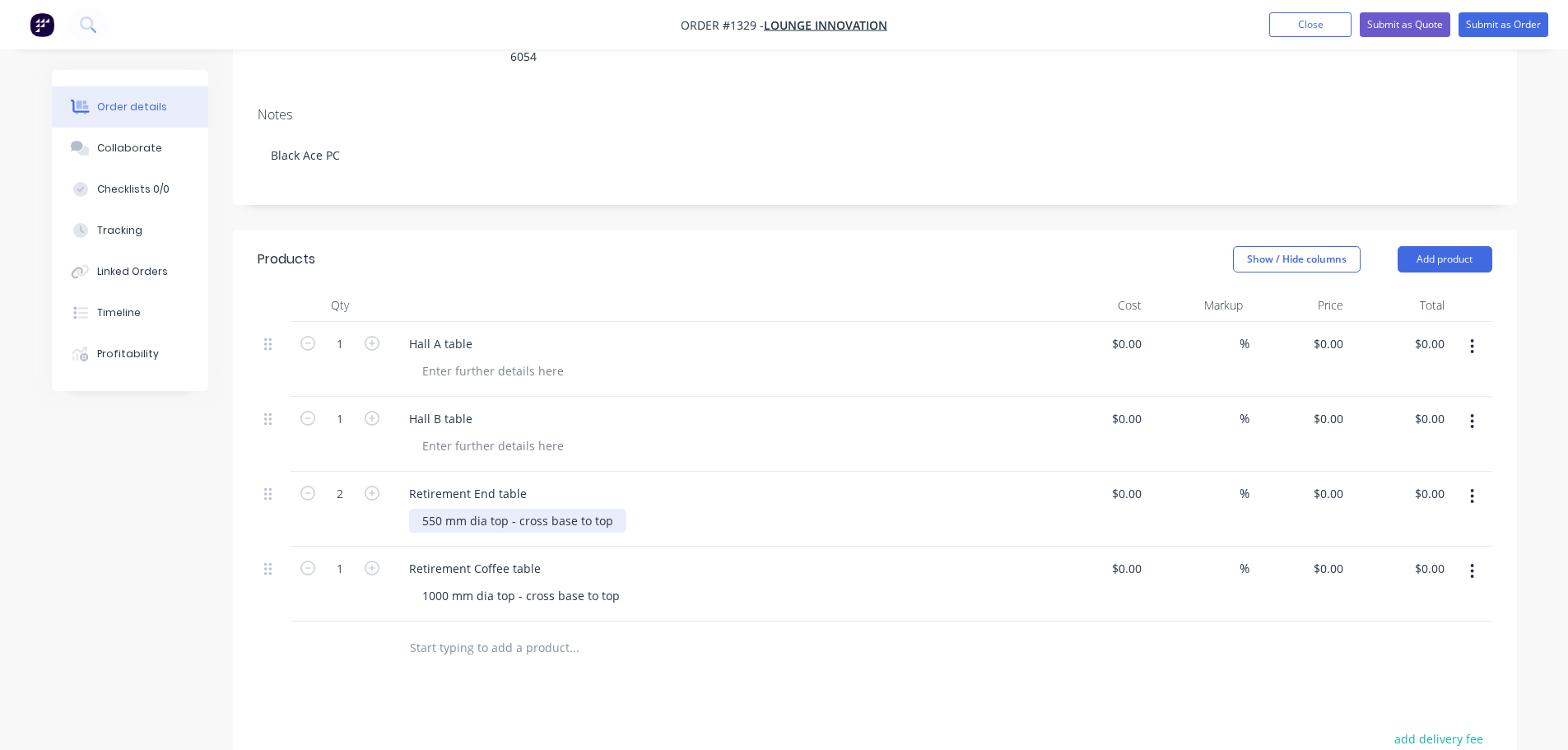
scroll to position [419, 0]
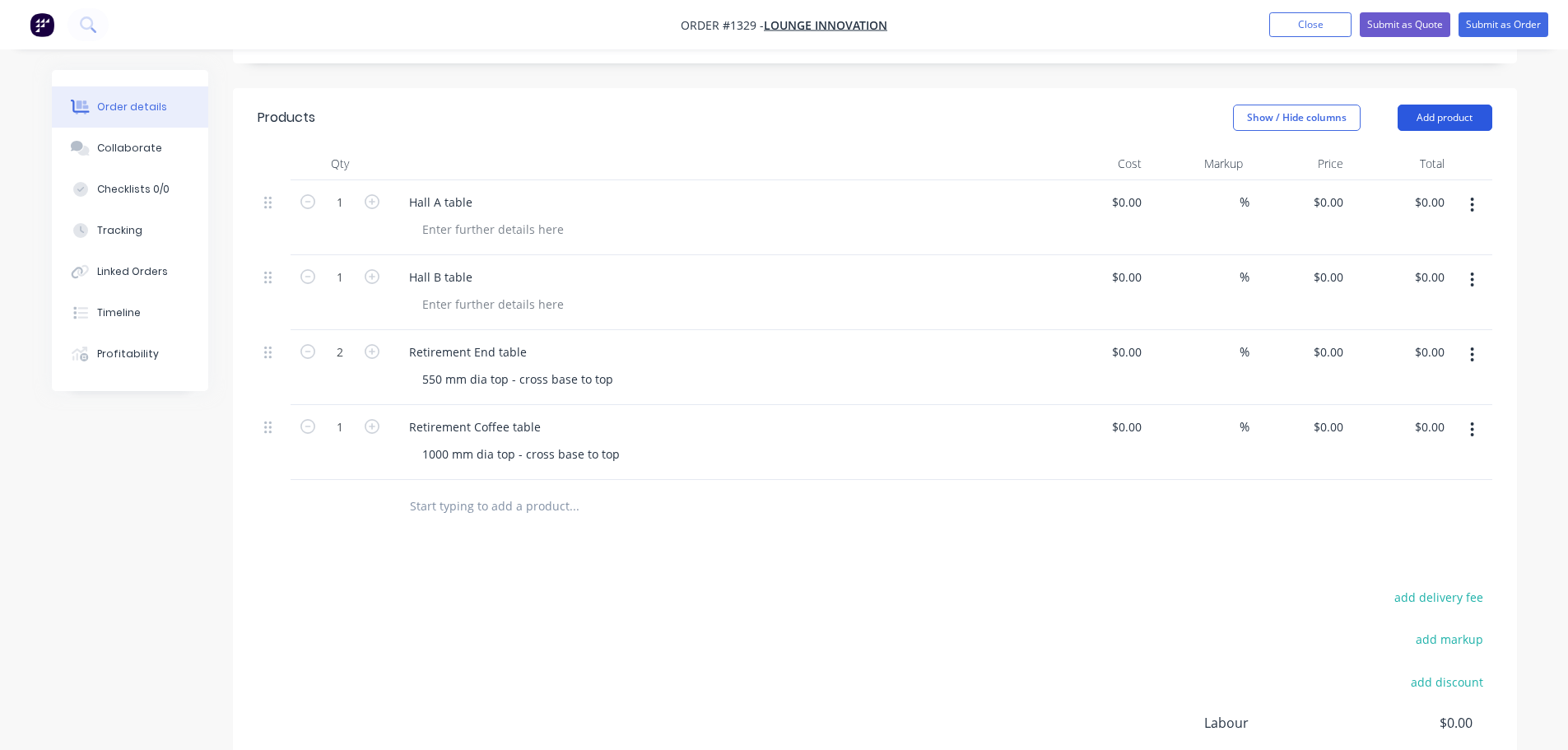
click at [1470, 104] on button "Add product" at bounding box center [1445, 117] width 94 height 26
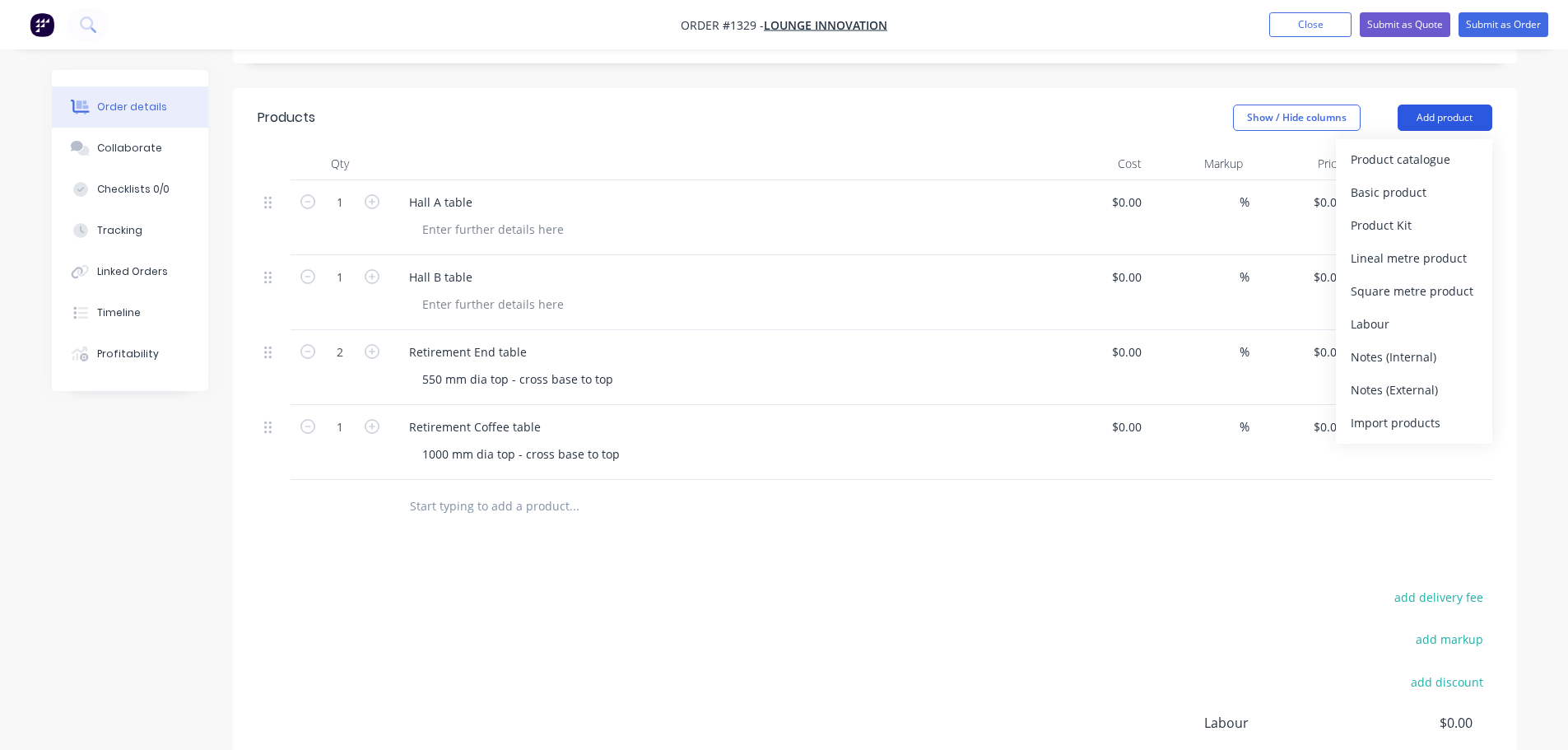
click at [1459, 104] on button "Add product" at bounding box center [1445, 117] width 94 height 26
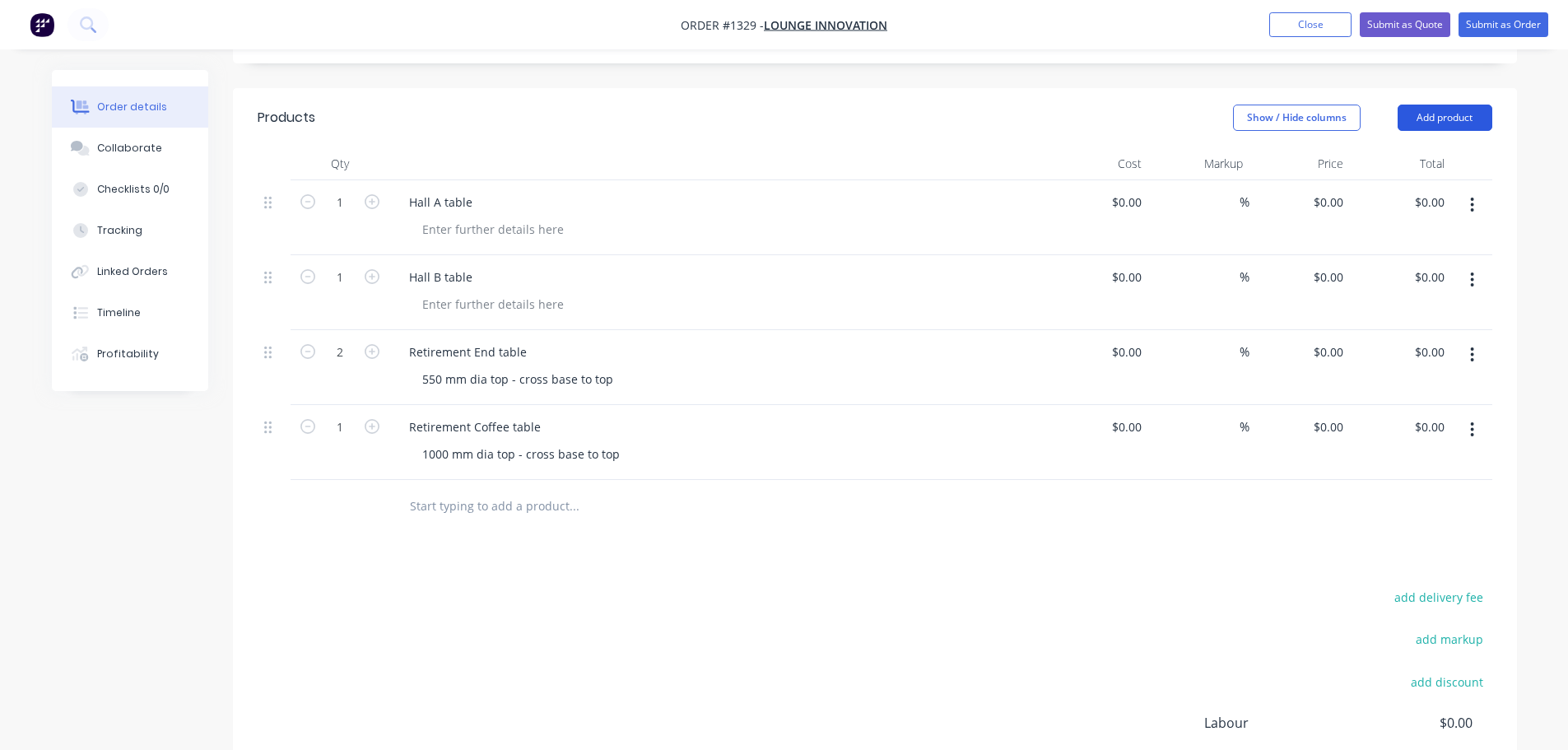
click at [1459, 104] on button "Add product" at bounding box center [1445, 117] width 94 height 26
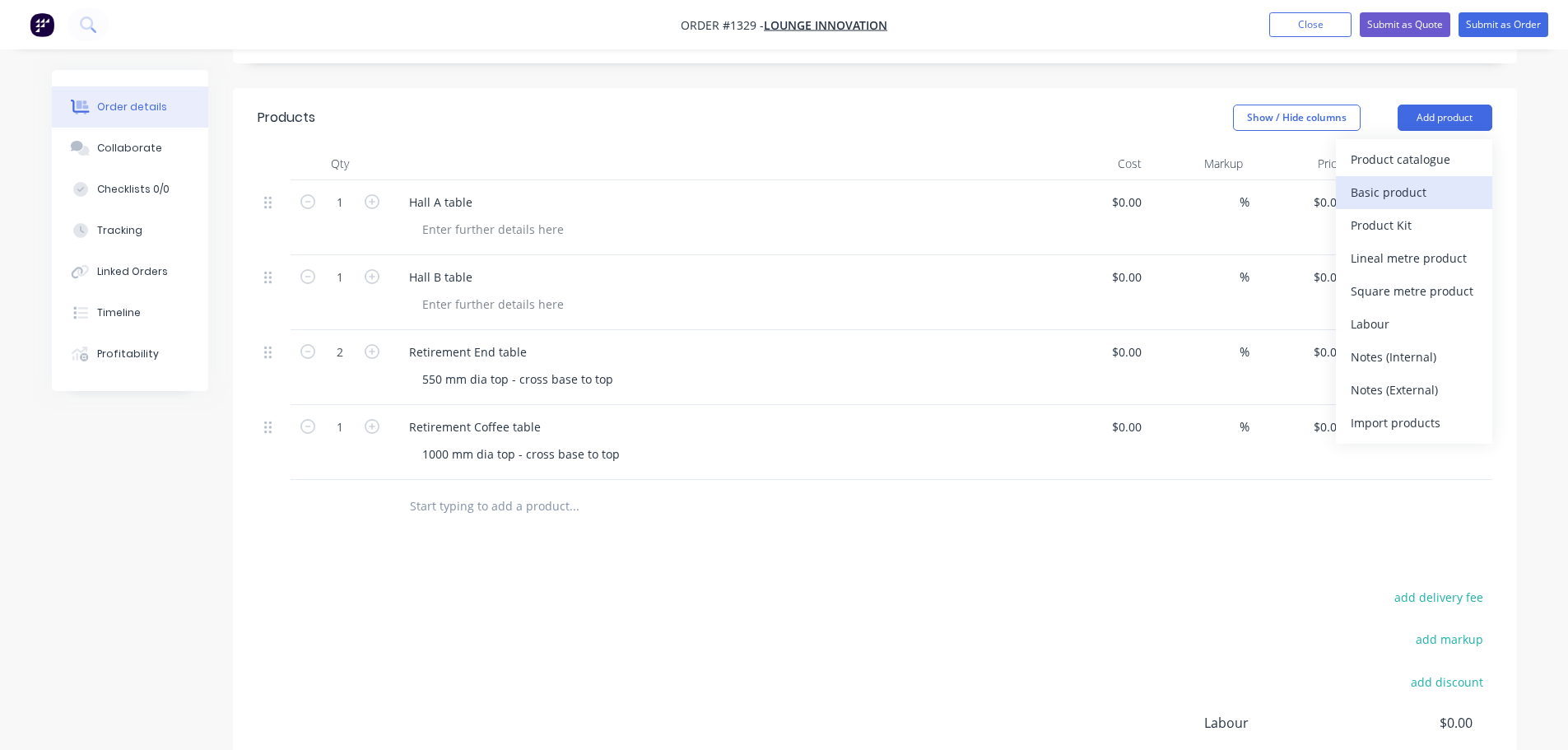
click at [1411, 180] on div "Basic product" at bounding box center [1414, 192] width 127 height 24
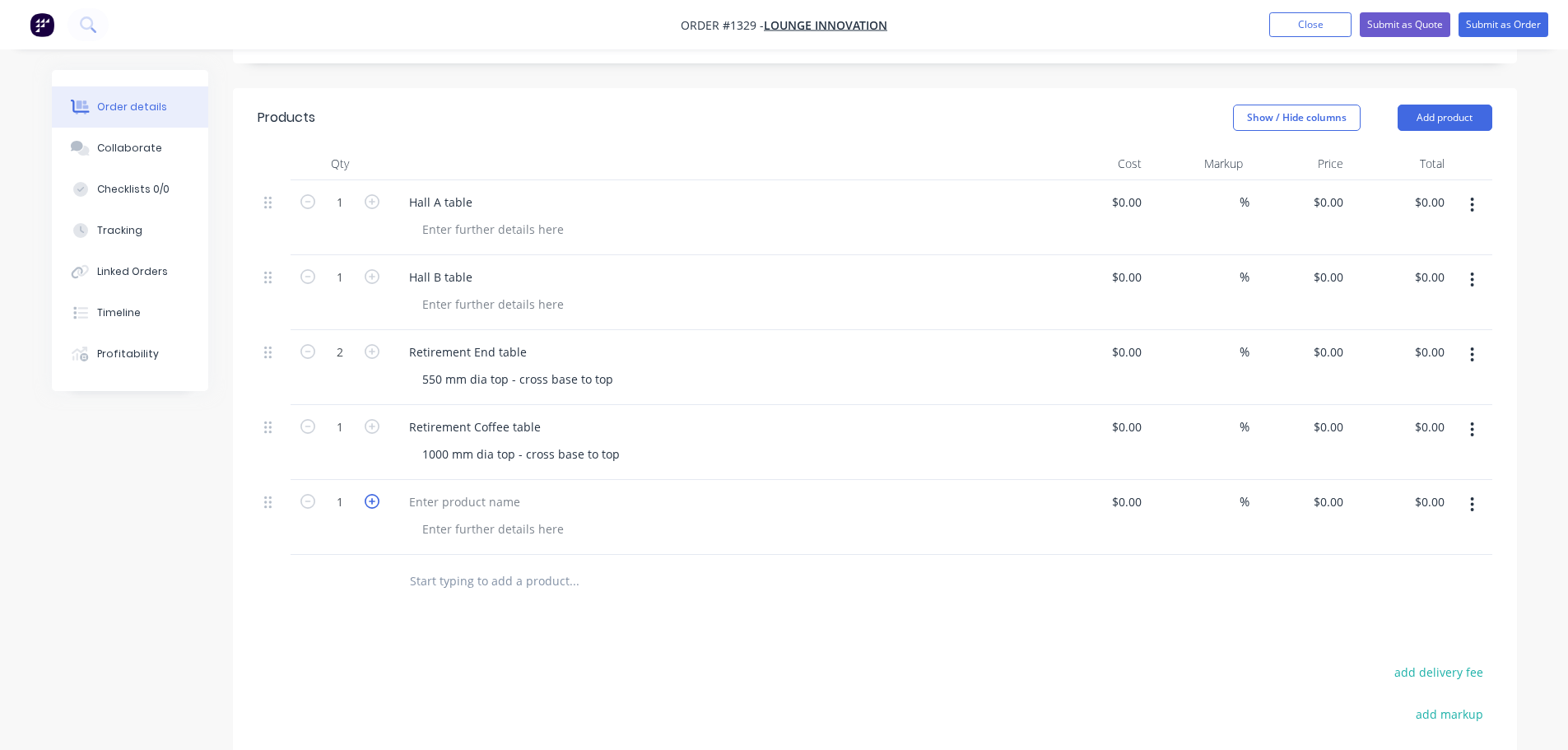
click at [370, 494] on icon "button" at bounding box center [372, 502] width 15 height 15
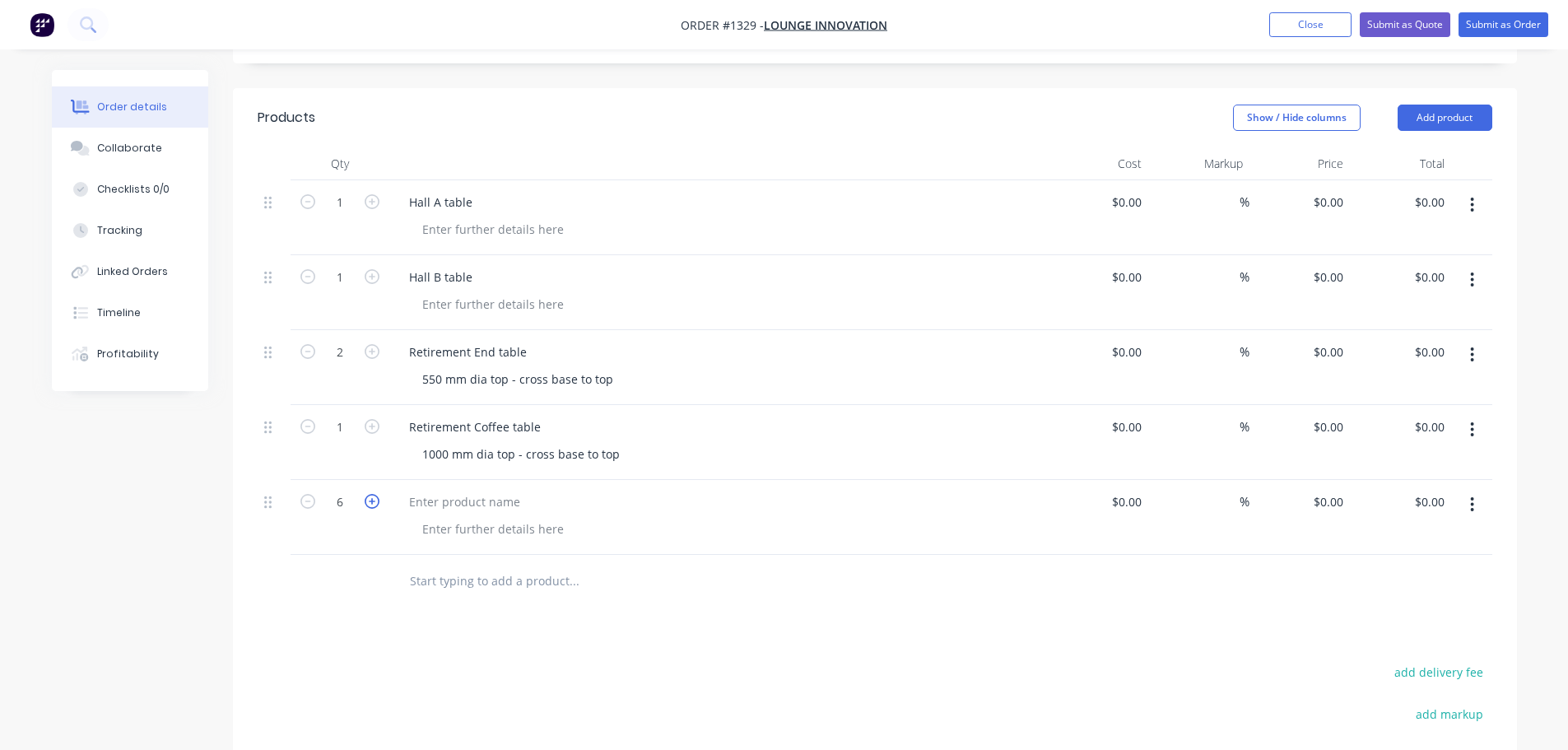
click at [370, 494] on icon "button" at bounding box center [372, 502] width 15 height 15
type input "8"
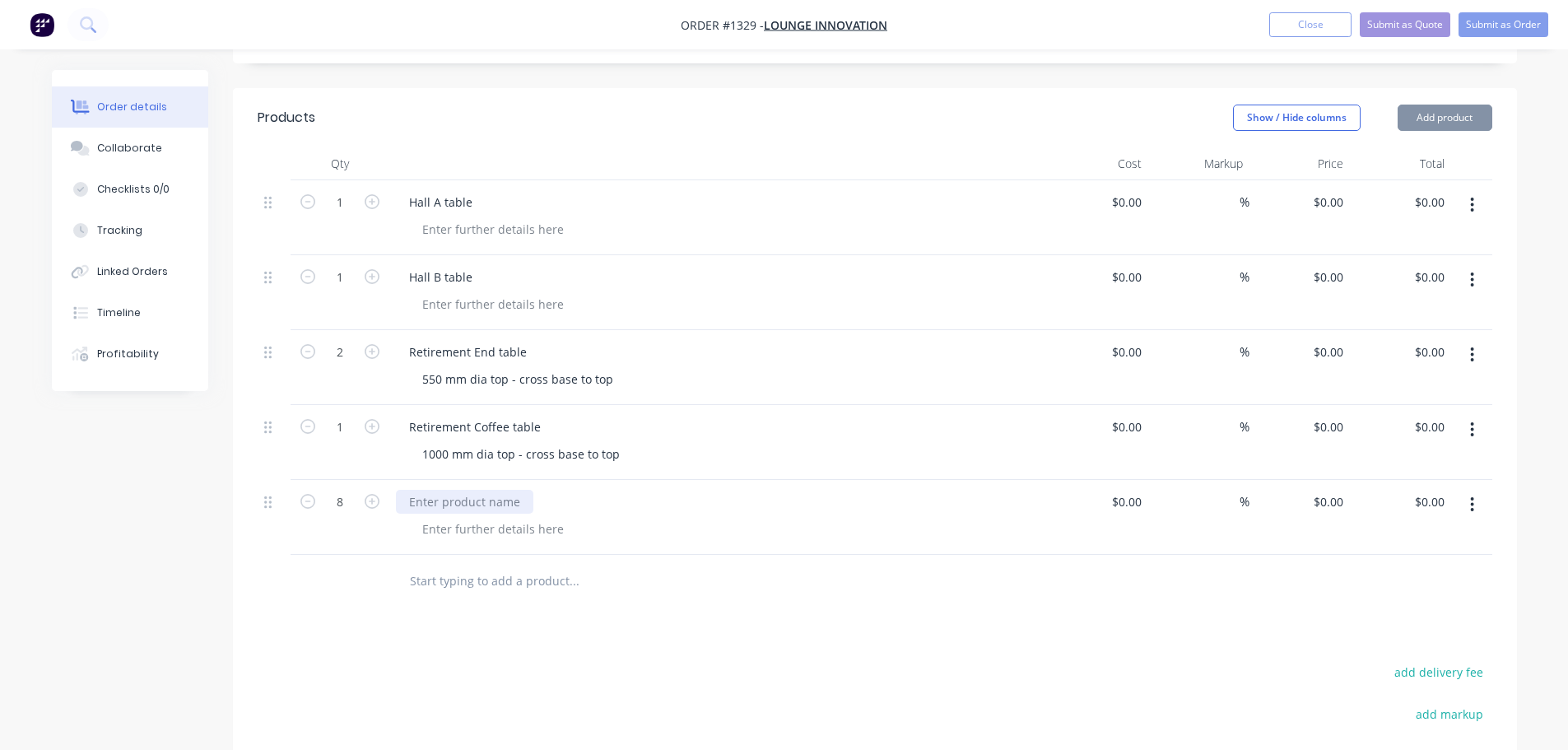
click at [444, 490] on div at bounding box center [465, 502] width 138 height 24
click at [459, 490] on div at bounding box center [465, 502] width 138 height 24
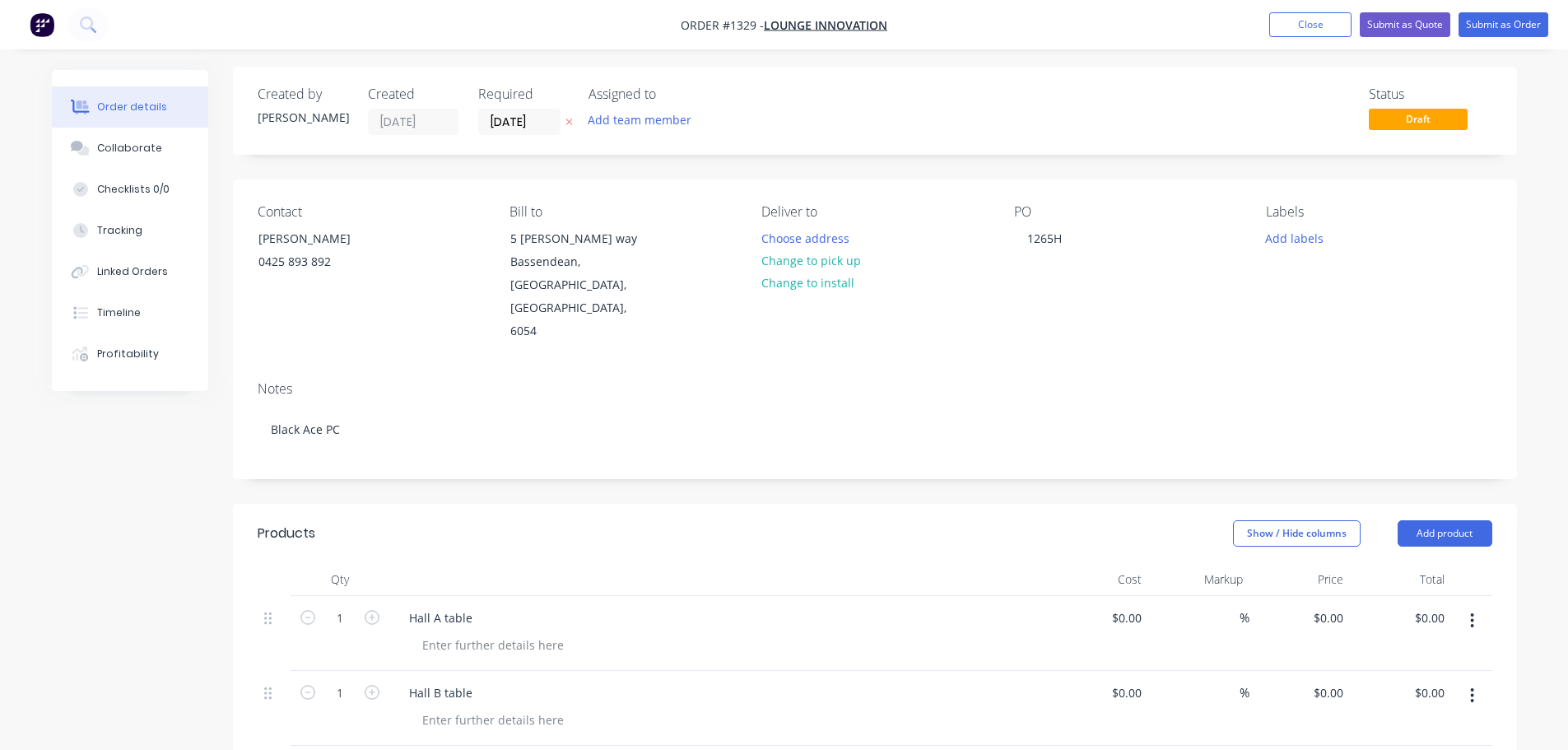
scroll to position [0, 0]
click at [144, 117] on button "Order details" at bounding box center [130, 106] width 156 height 41
click at [126, 151] on div "Collaborate" at bounding box center [130, 148] width 65 height 15
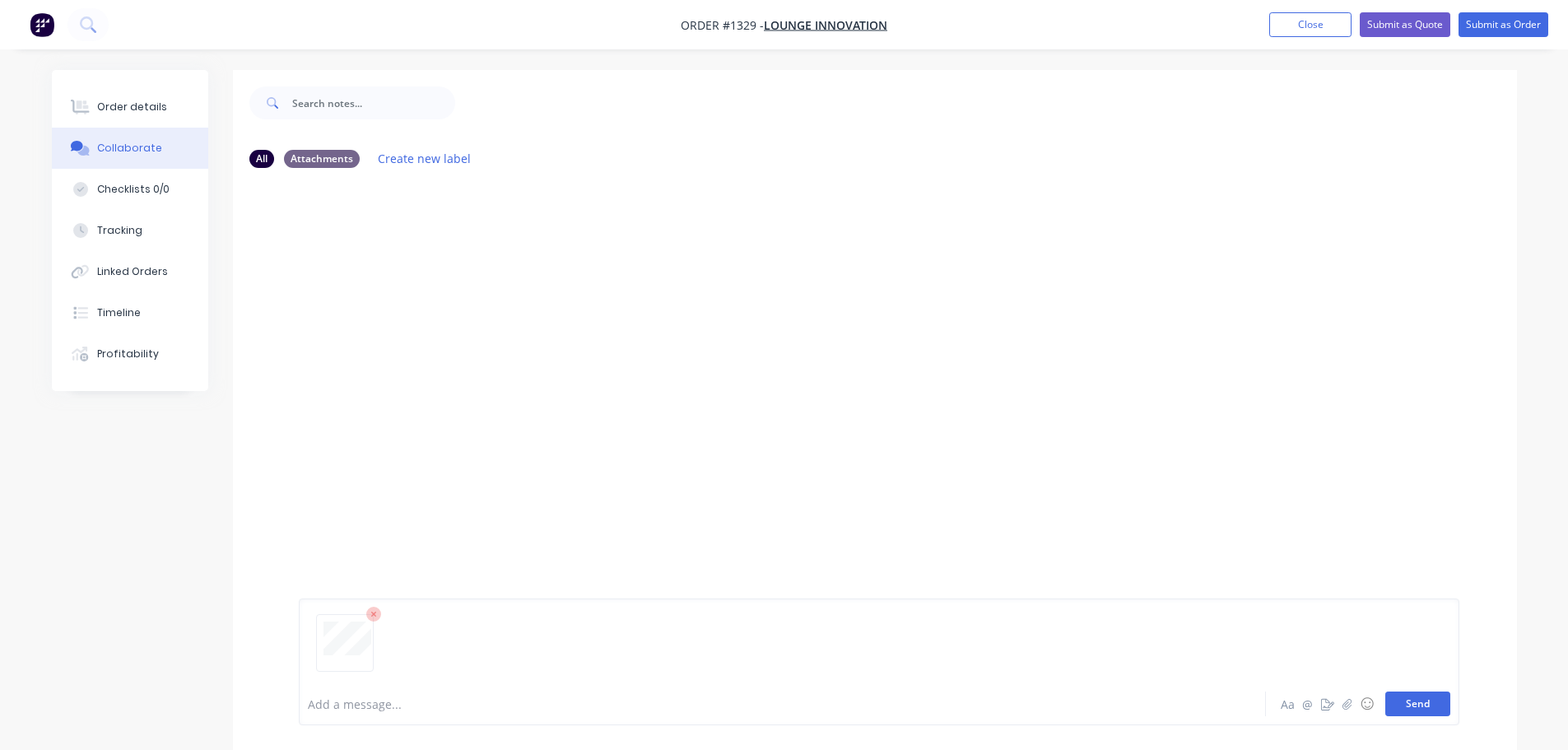
click at [1398, 706] on button "Send" at bounding box center [1417, 703] width 65 height 24
click at [179, 107] on button "Order details" at bounding box center [130, 106] width 156 height 41
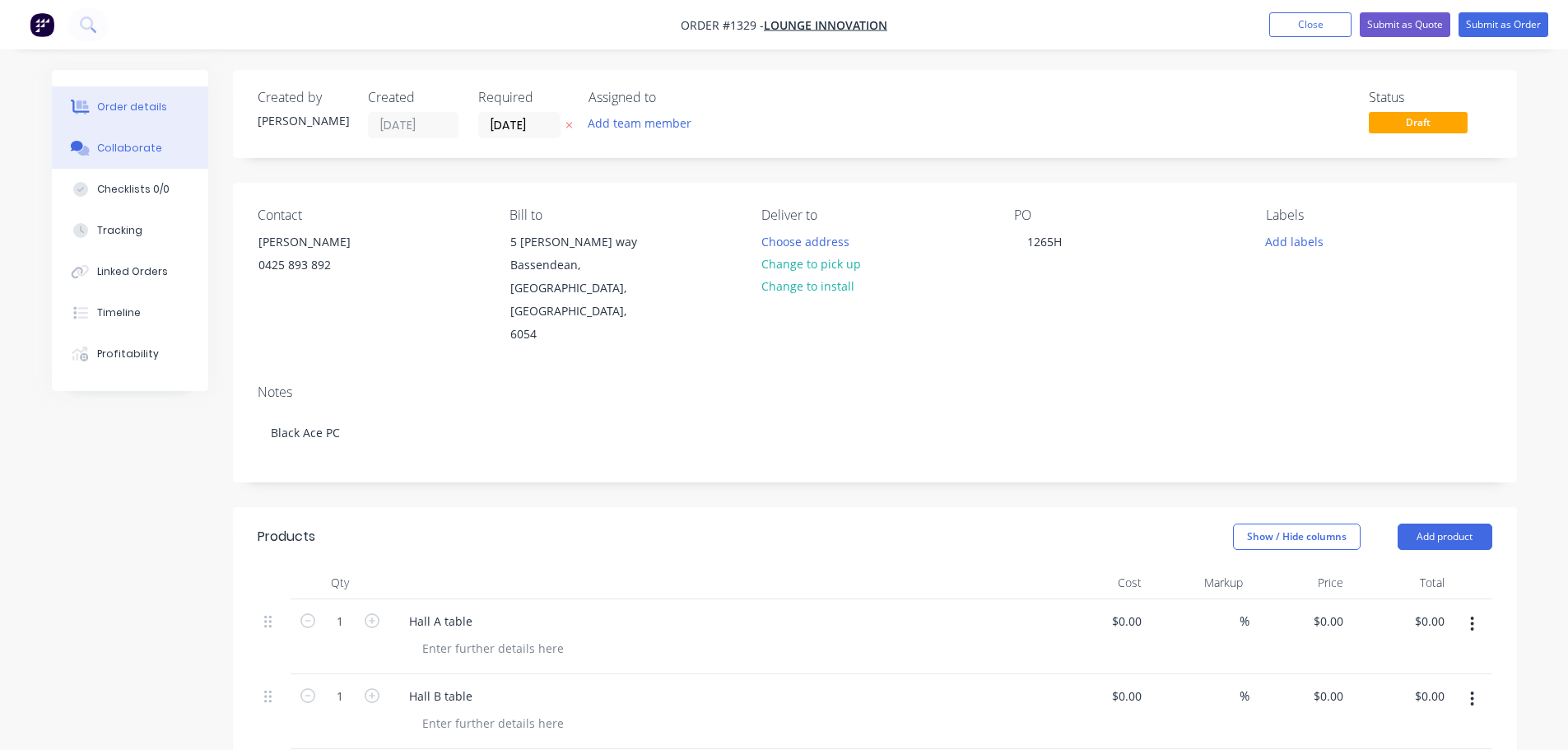
drag, startPoint x: 141, startPoint y: 149, endPoint x: 141, endPoint y: 161, distance: 12.0
click at [141, 149] on div "Collaborate" at bounding box center [130, 148] width 65 height 15
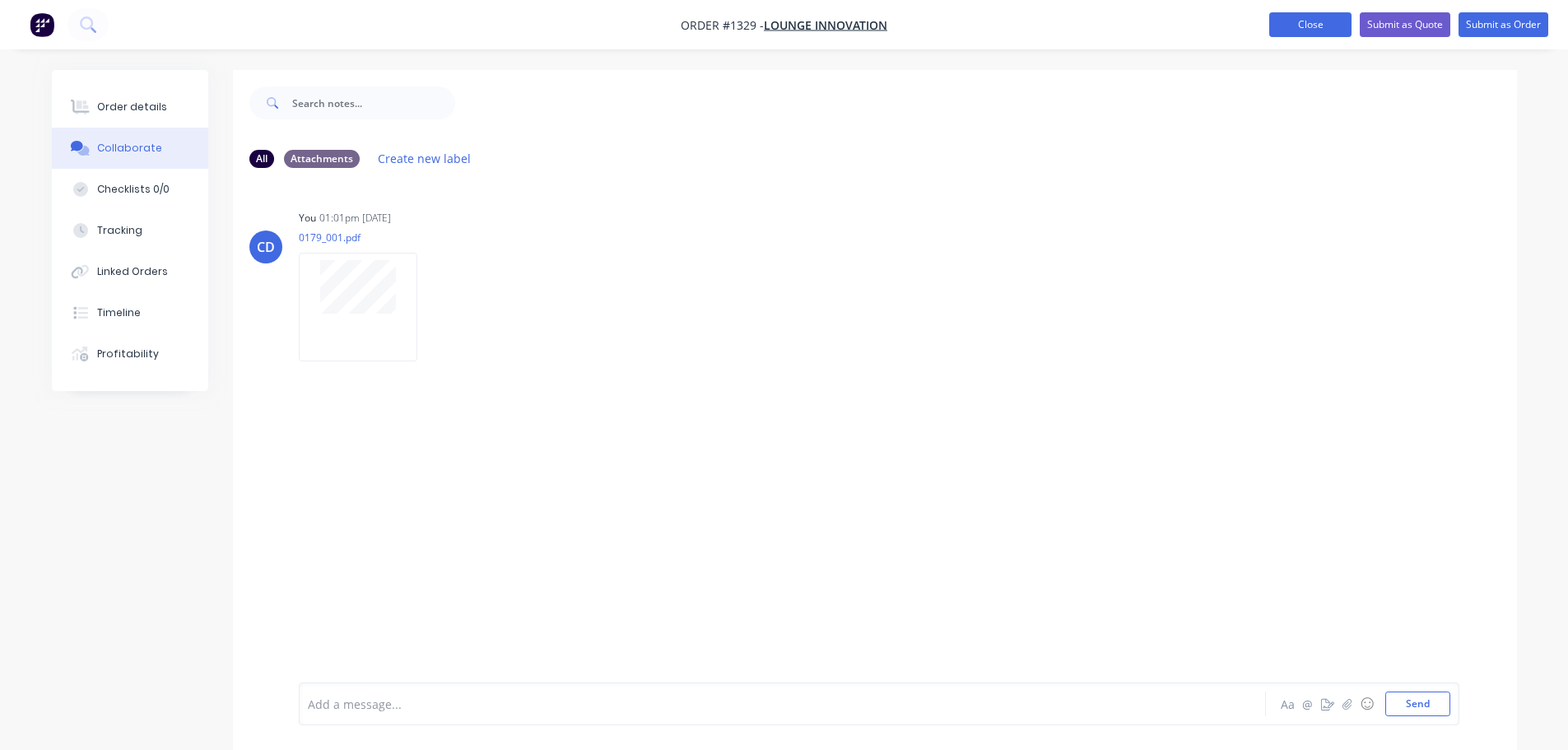
click at [1316, 30] on button "Close" at bounding box center [1310, 24] width 83 height 24
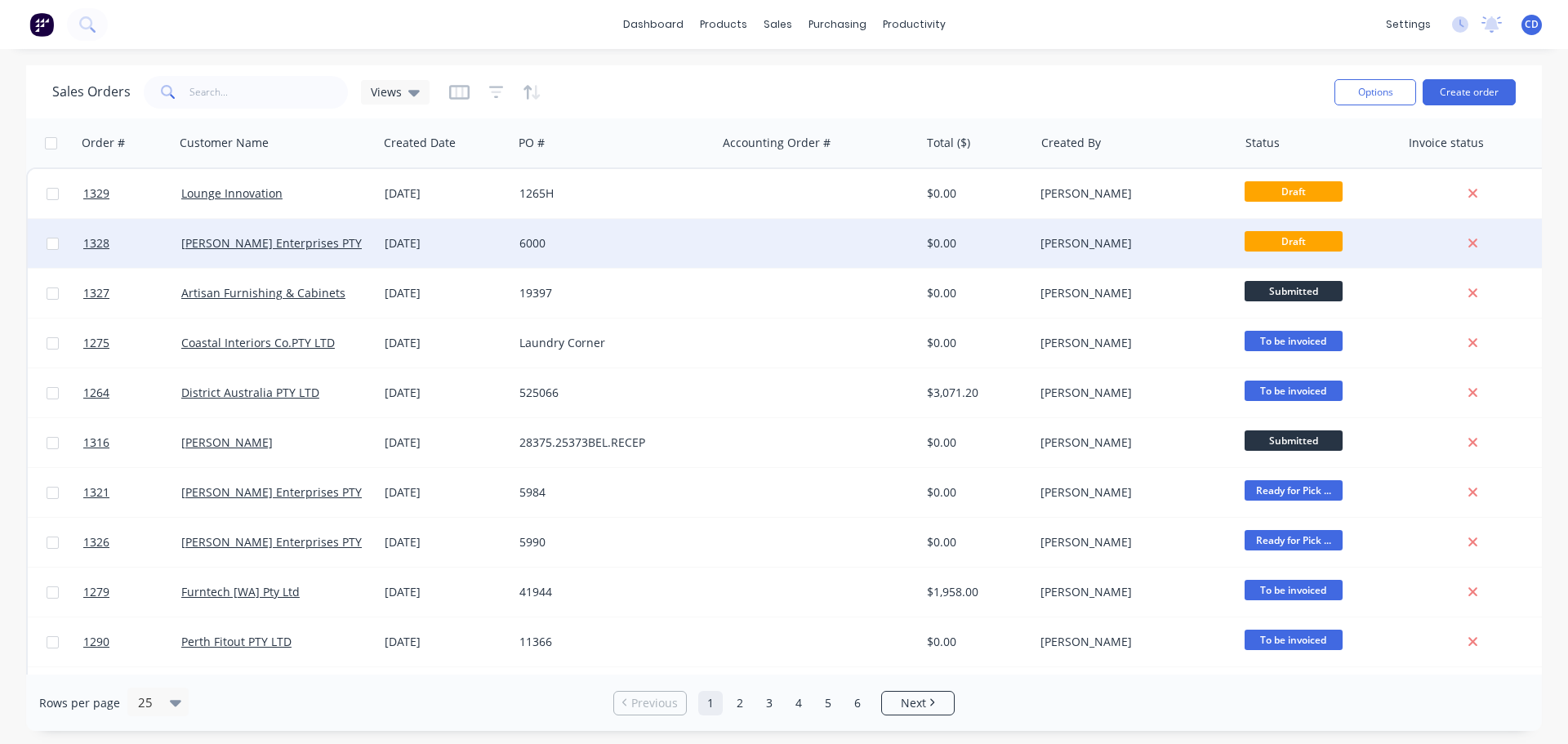
click at [475, 255] on div "[DATE]" at bounding box center [445, 243] width 135 height 49
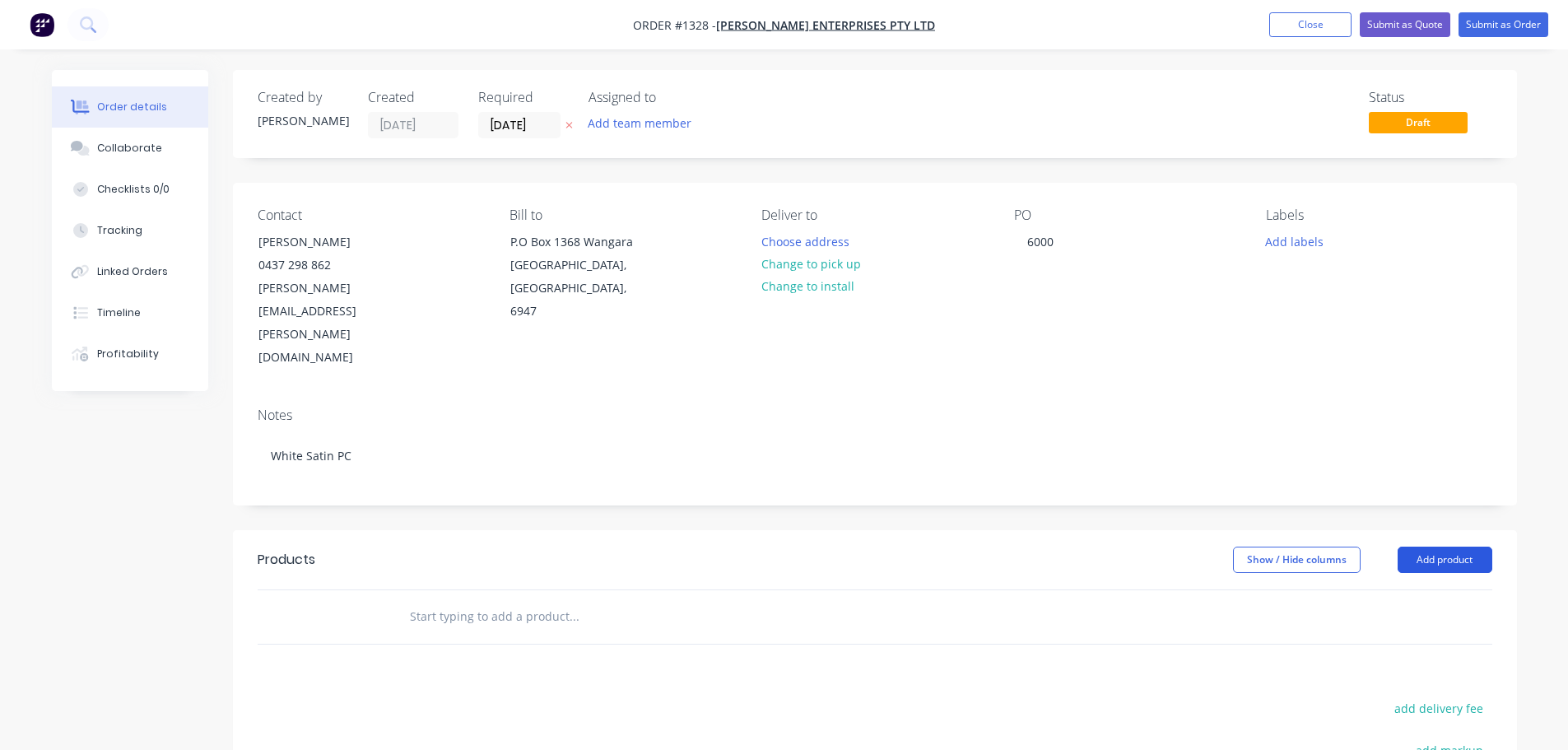
click at [1453, 547] on button "Add product" at bounding box center [1445, 560] width 94 height 26
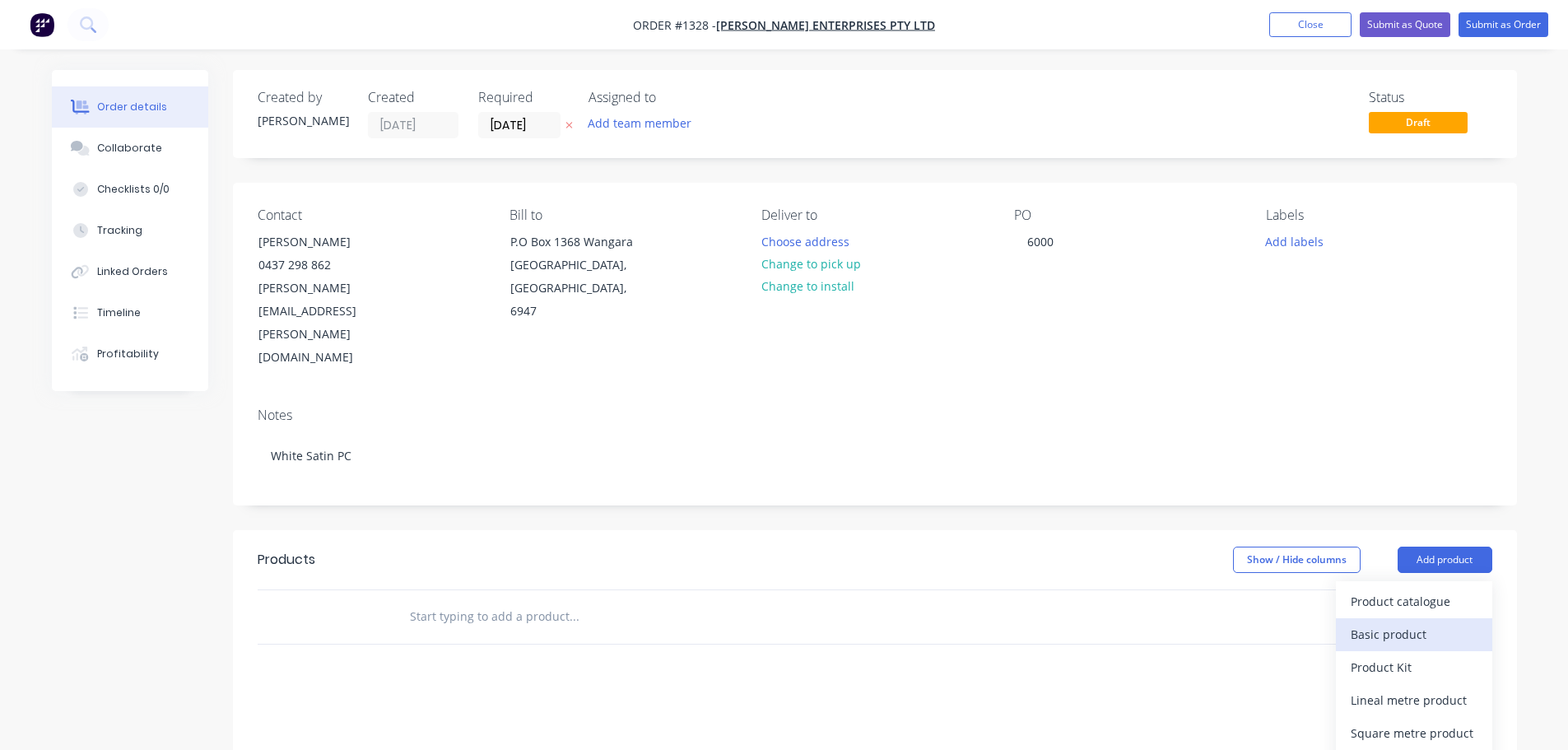
click at [1359, 622] on div "Basic product" at bounding box center [1414, 634] width 127 height 24
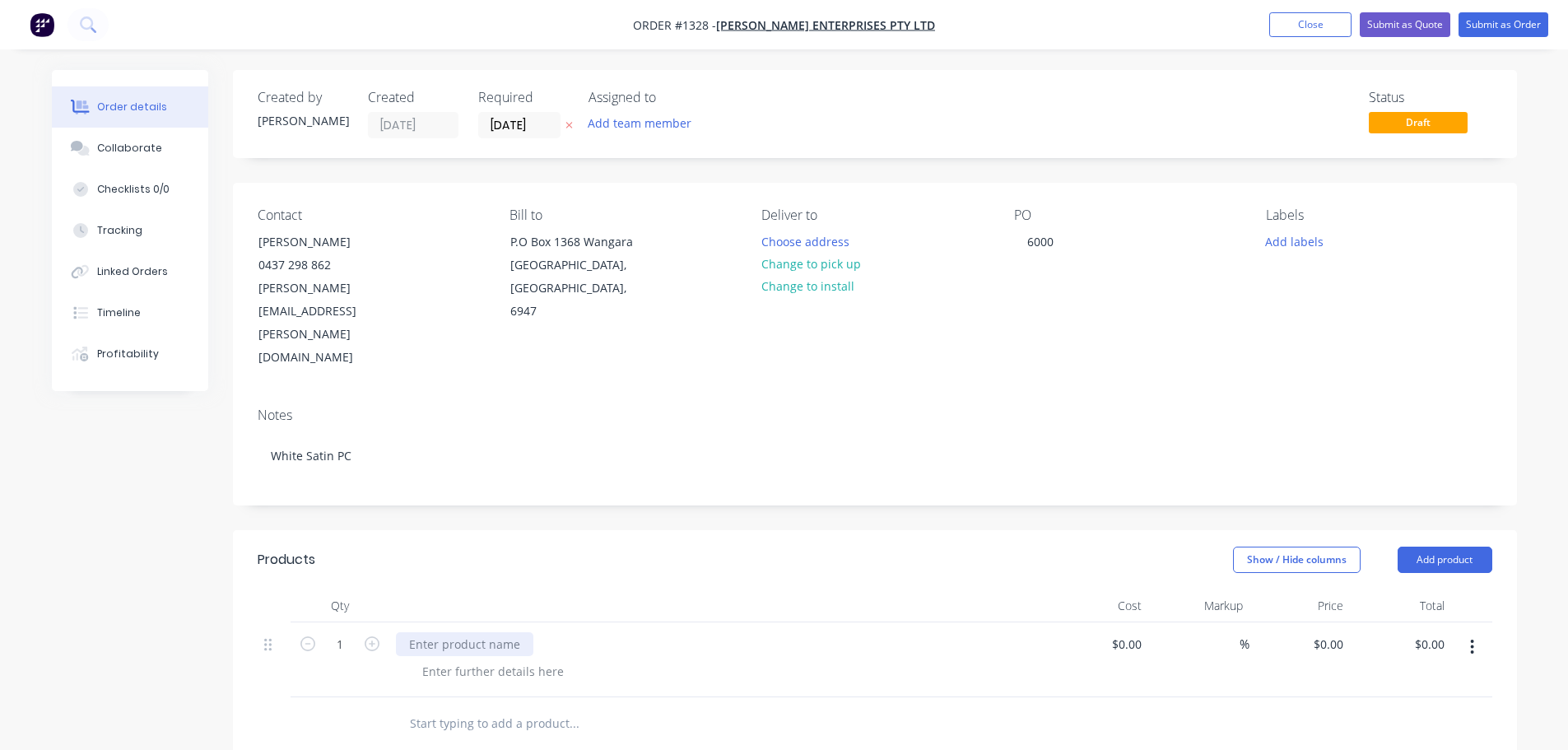
click at [475, 632] on div at bounding box center [465, 644] width 138 height 24
paste div
click at [427, 632] on div "APT 1305 665x550mm" at bounding box center [443, 652] width 93 height 41
click at [433, 632] on div "APT 1305 665 x550mm" at bounding box center [444, 652] width 96 height 41
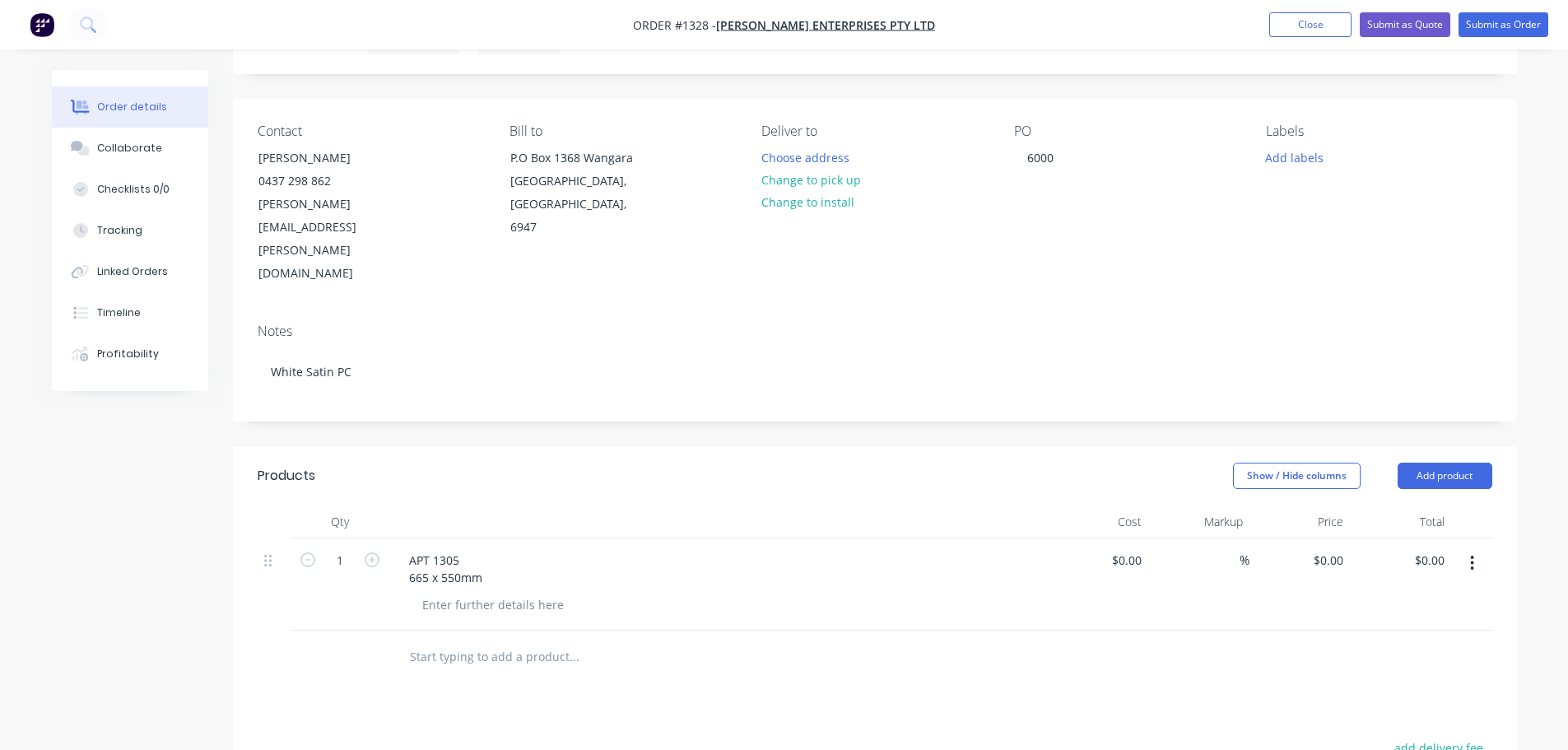
scroll to position [165, 0]
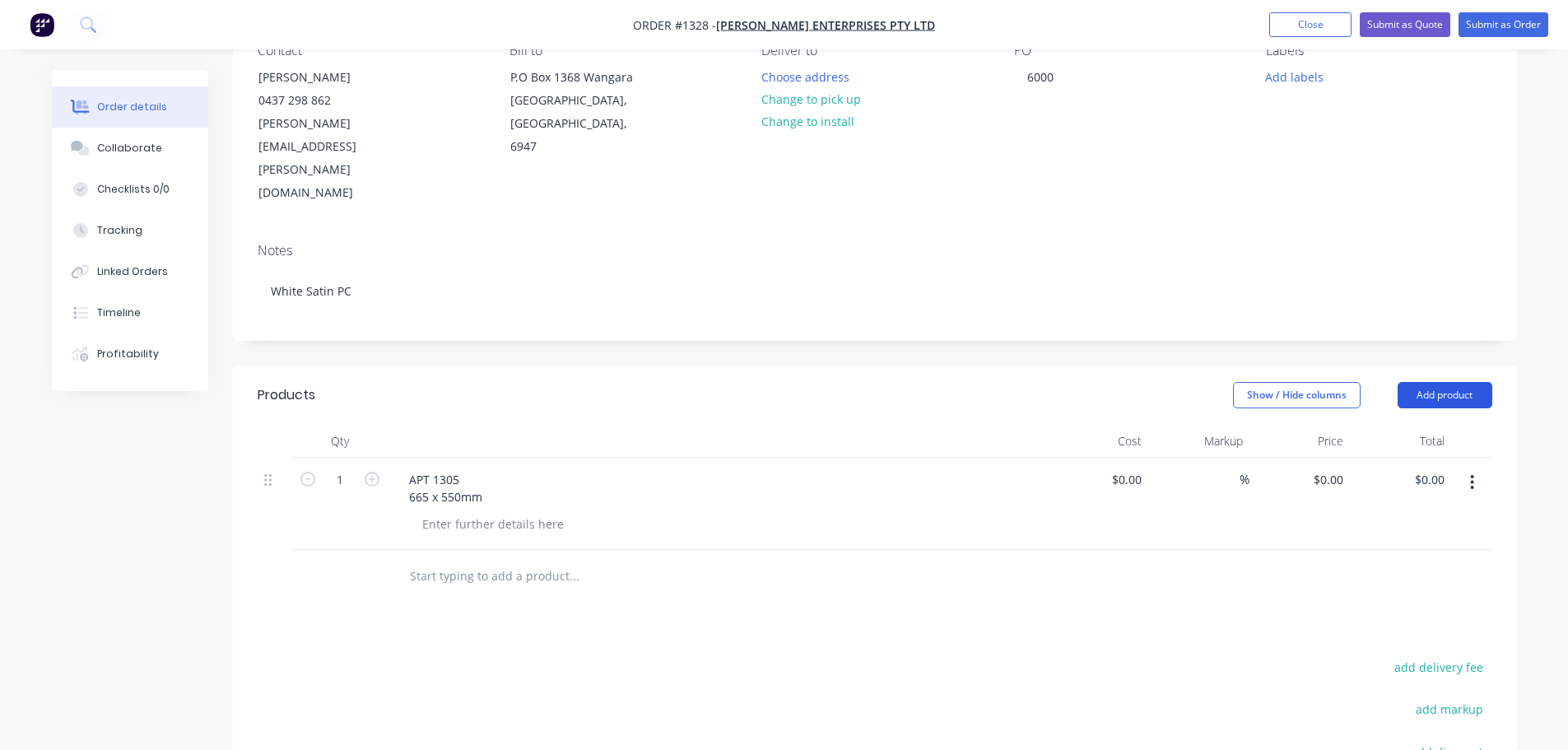
click at [1439, 382] on button "Add product" at bounding box center [1445, 394] width 94 height 26
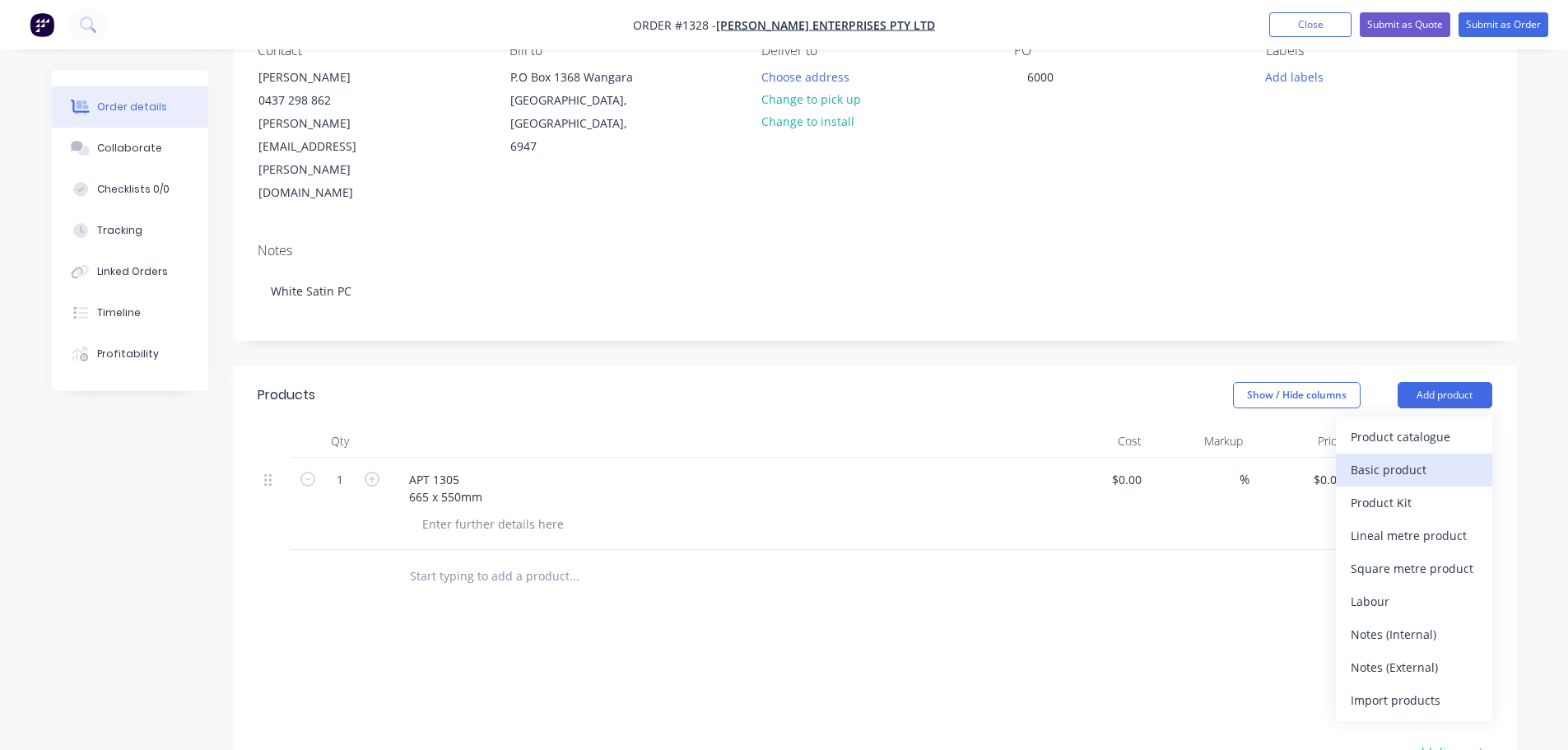
click at [1385, 458] on div "Basic product" at bounding box center [1414, 470] width 127 height 24
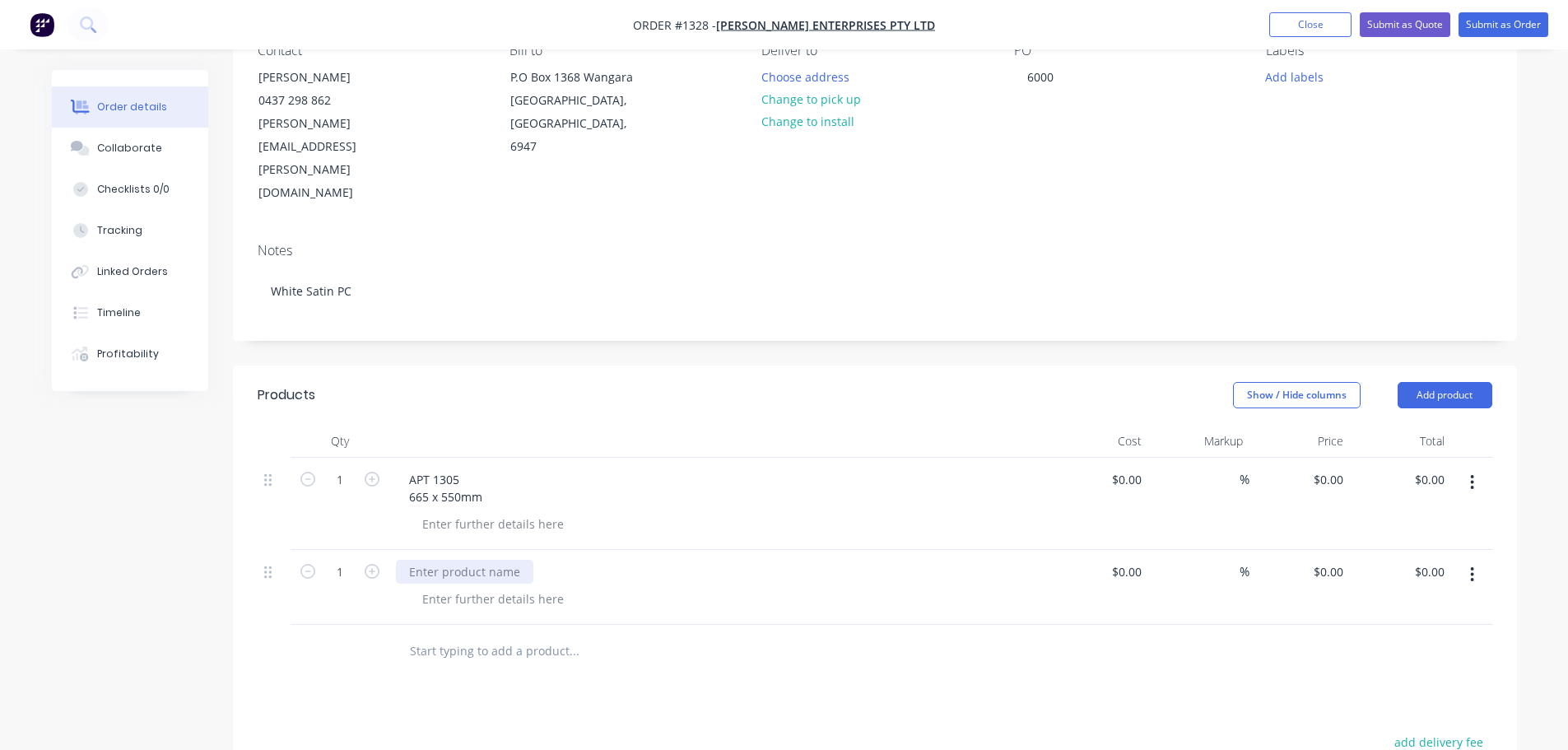
click at [434, 560] on div at bounding box center [465, 571] width 138 height 24
paste div
click at [428, 560] on div "APT 2308 650x550mm" at bounding box center [443, 580] width 93 height 41
click at [435, 560] on div "APT 2308 650 x550mm" at bounding box center [444, 580] width 96 height 41
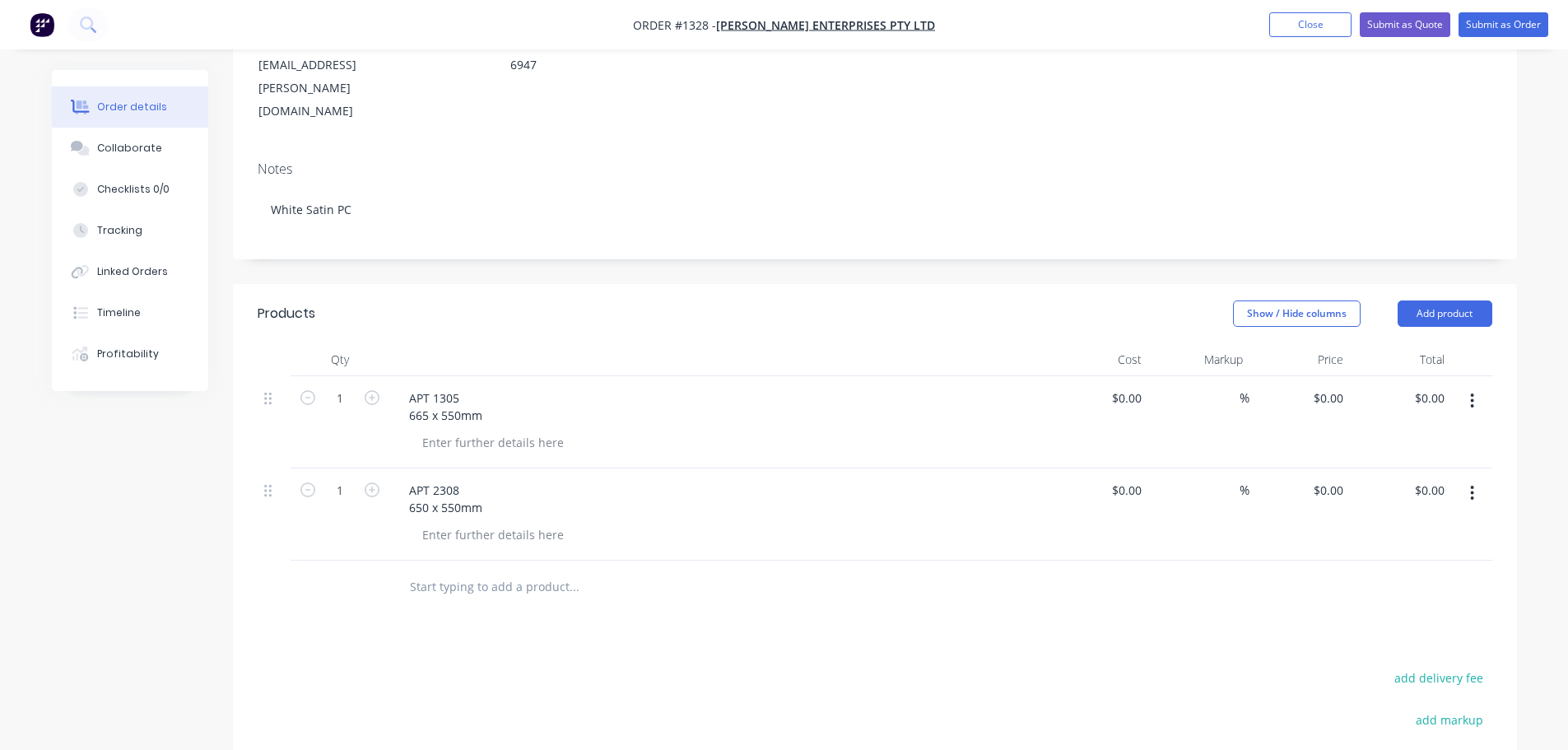
scroll to position [247, 0]
click at [1417, 299] on button "Add product" at bounding box center [1445, 312] width 94 height 26
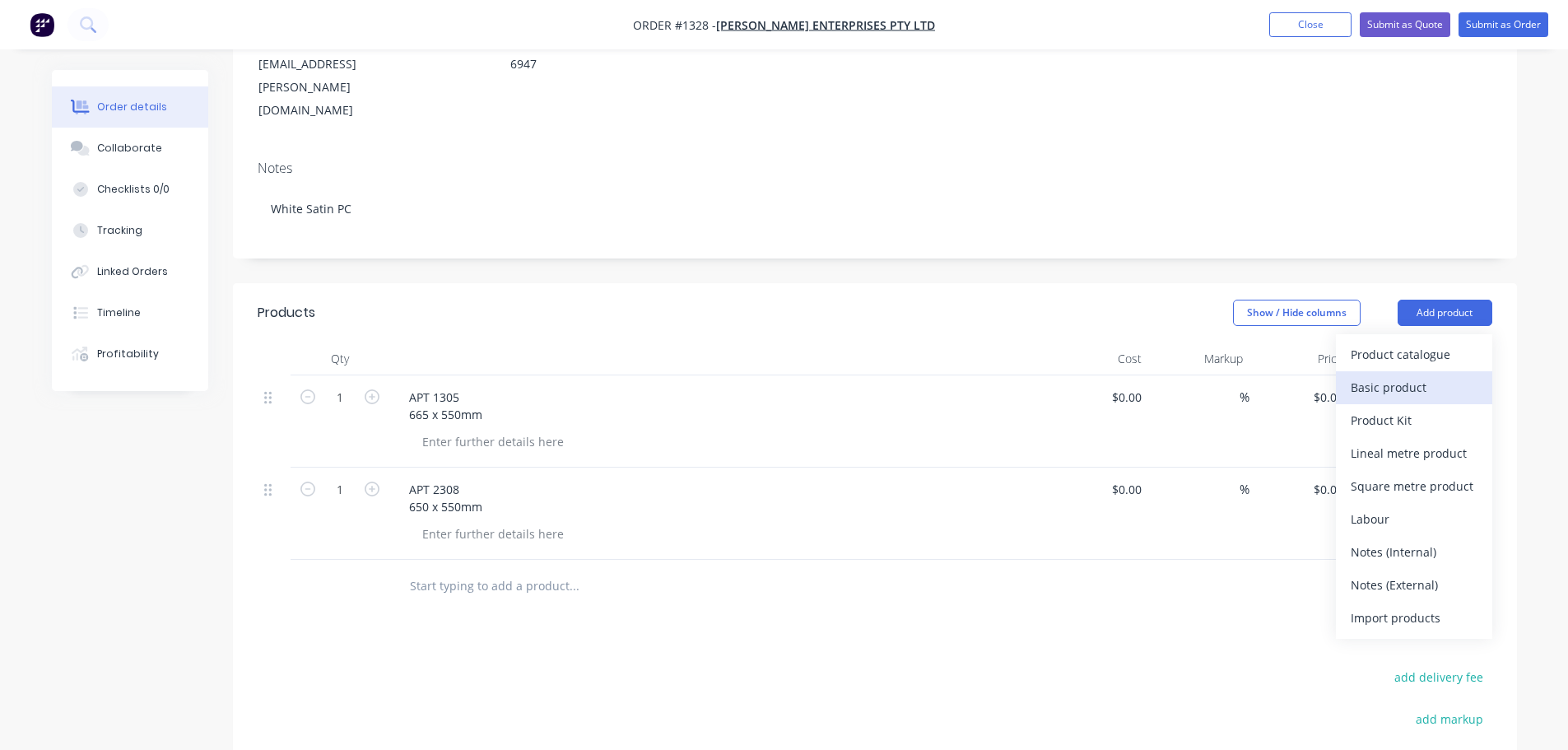
click at [1356, 371] on button "Basic product" at bounding box center [1414, 387] width 156 height 33
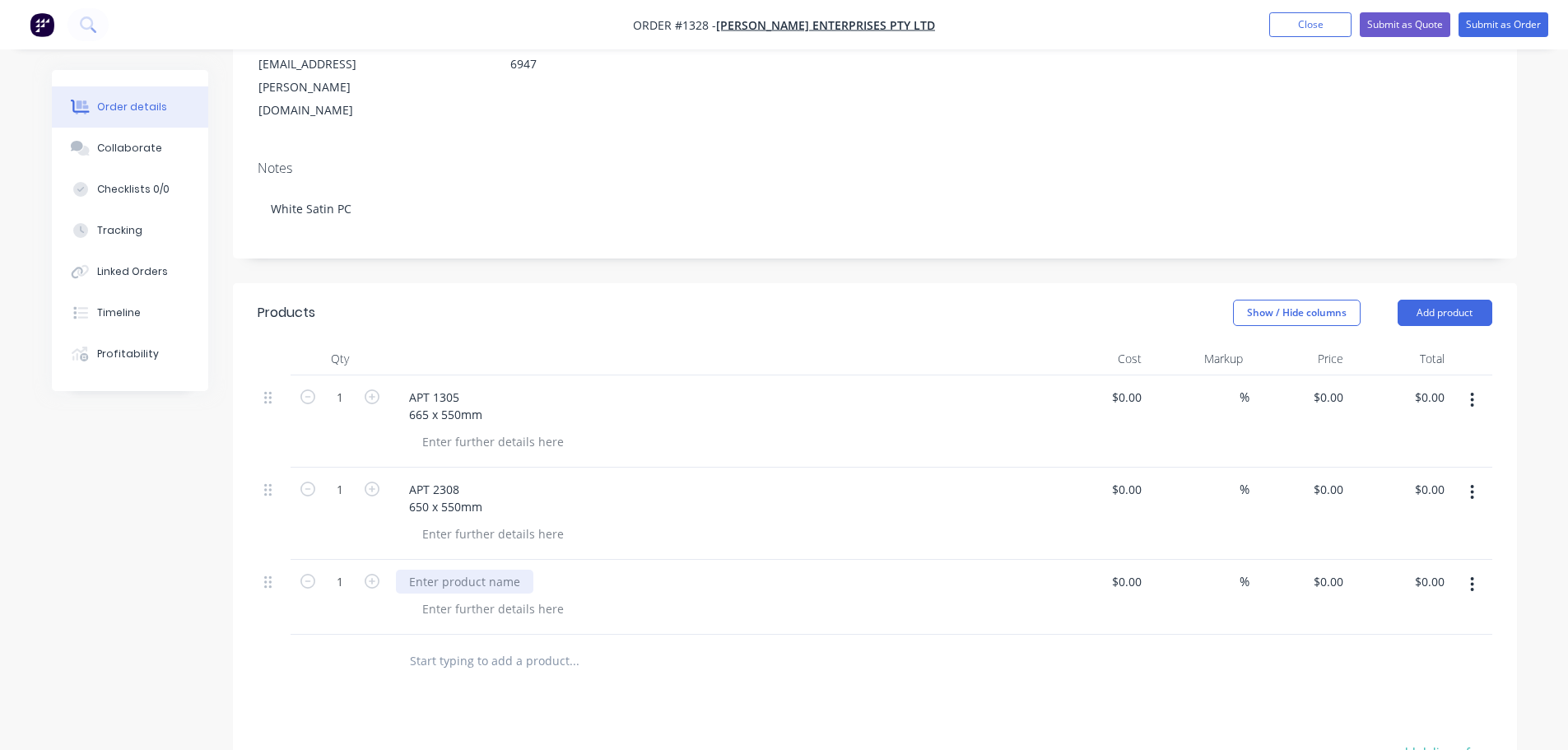
click at [465, 570] on div at bounding box center [465, 581] width 138 height 24
paste div
click at [427, 570] on div "APT 2305 658x550mm" at bounding box center [443, 589] width 93 height 41
click at [435, 570] on div "APT 2305 658 x550mm" at bounding box center [444, 589] width 96 height 41
click at [1422, 299] on button "Add product" at bounding box center [1445, 312] width 94 height 26
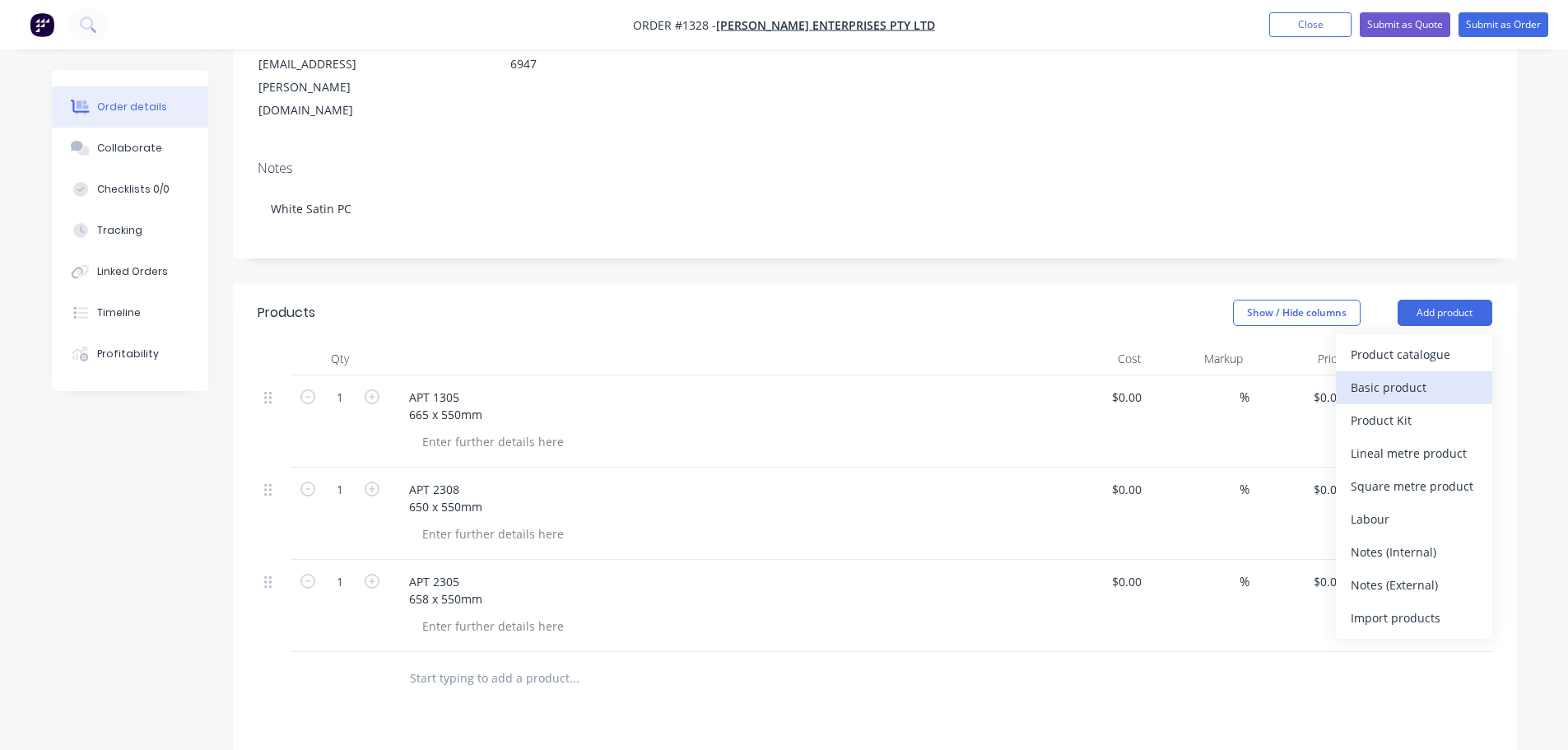
click at [1392, 375] on div "Basic product" at bounding box center [1414, 387] width 127 height 24
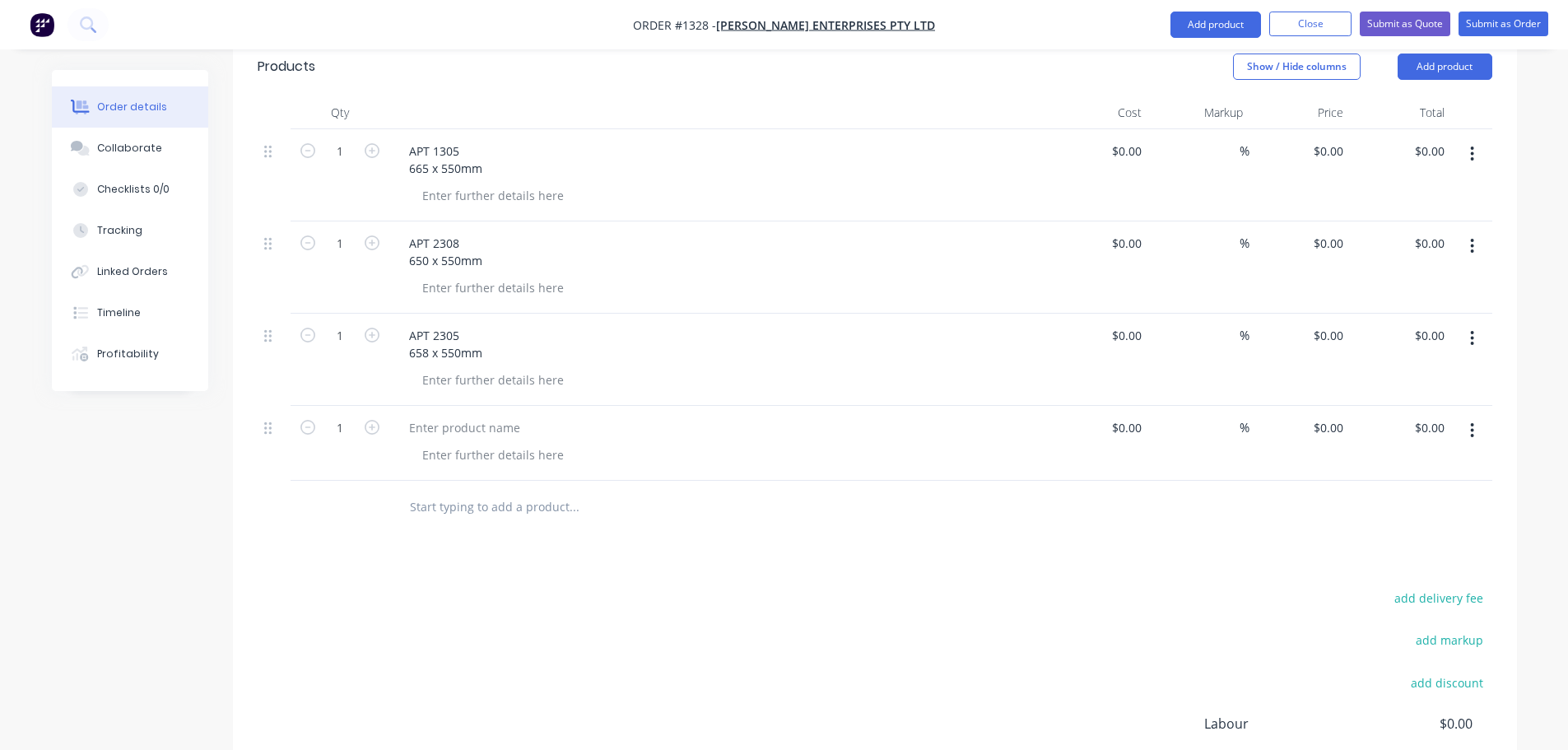
scroll to position [494, 0]
click at [433, 414] on div at bounding box center [465, 426] width 138 height 24
paste div
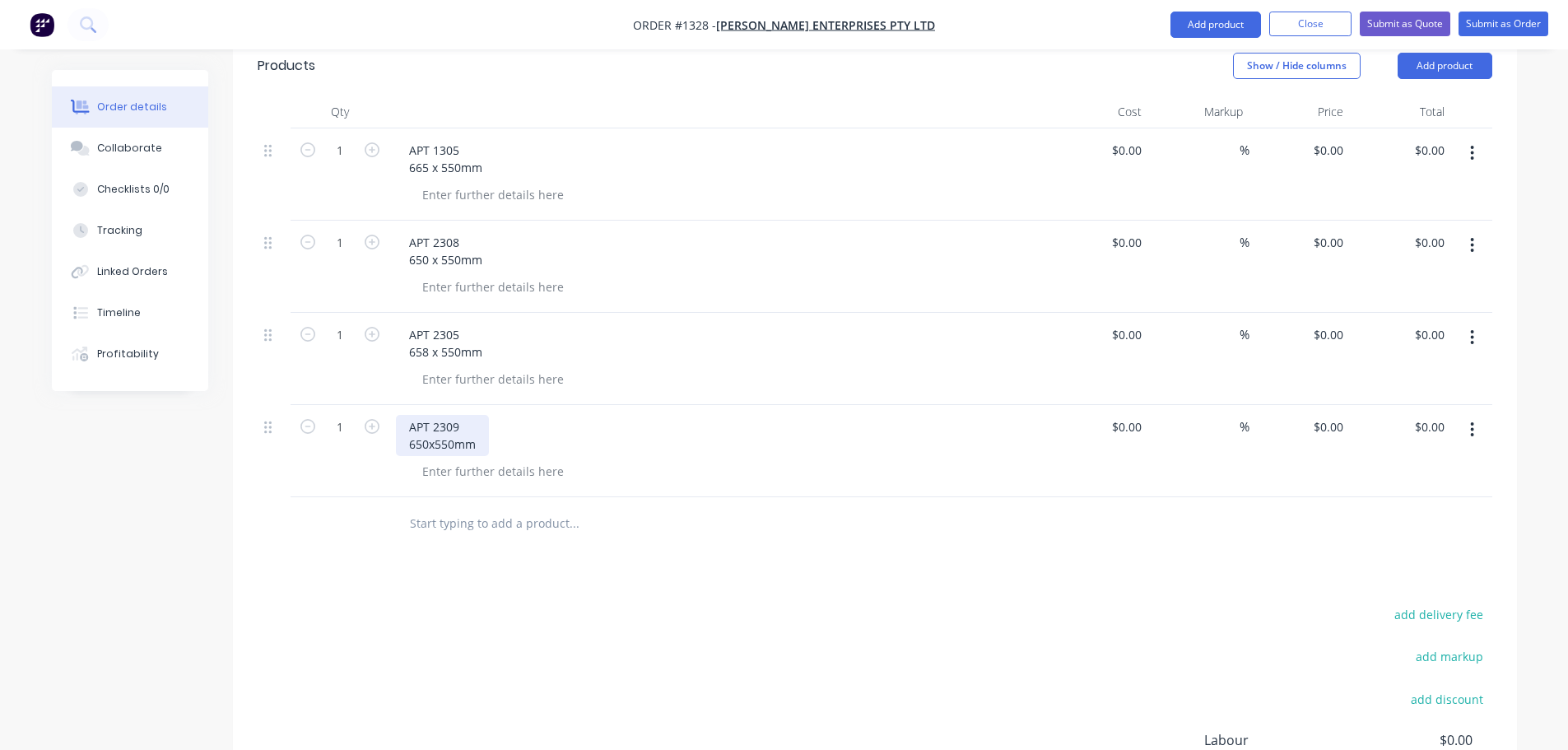
click at [428, 414] on div "APT 2309 650x550mm" at bounding box center [443, 434] width 93 height 41
click at [435, 414] on div "APT 2309 650 x550mm" at bounding box center [444, 434] width 96 height 41
click at [1507, 23] on button "Submit as Order" at bounding box center [1503, 24] width 90 height 24
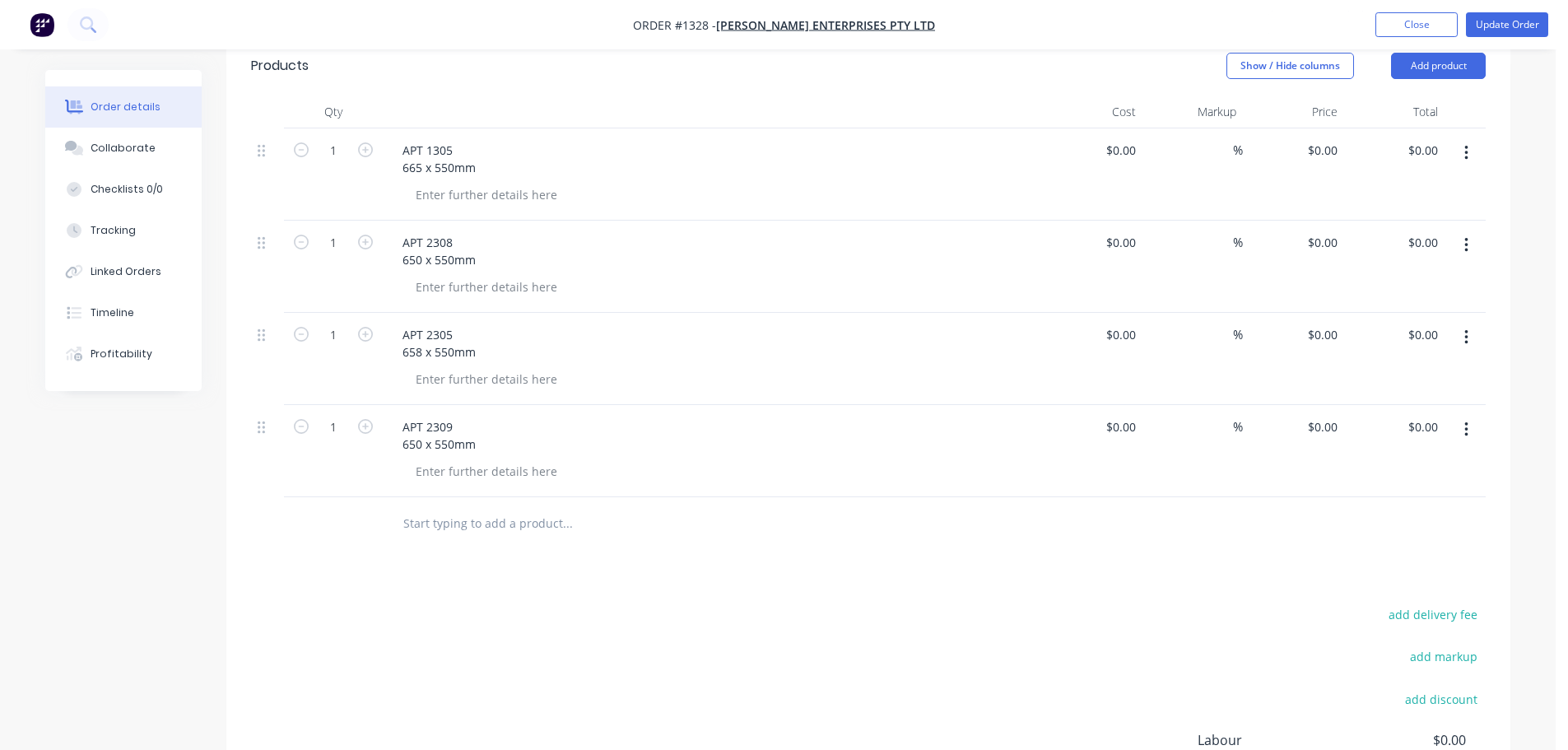
scroll to position [0, 0]
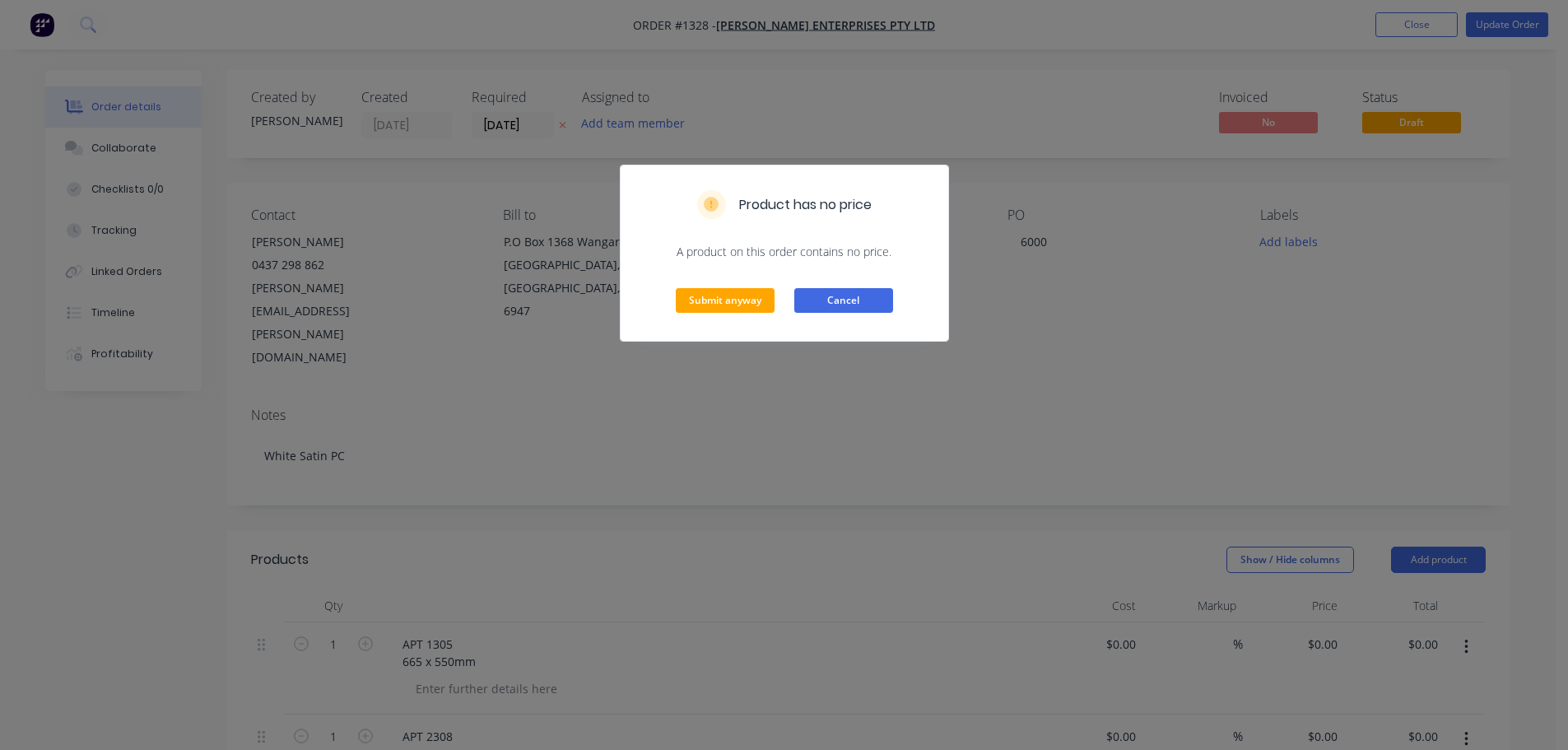
click at [840, 306] on button "Cancel" at bounding box center [843, 300] width 99 height 24
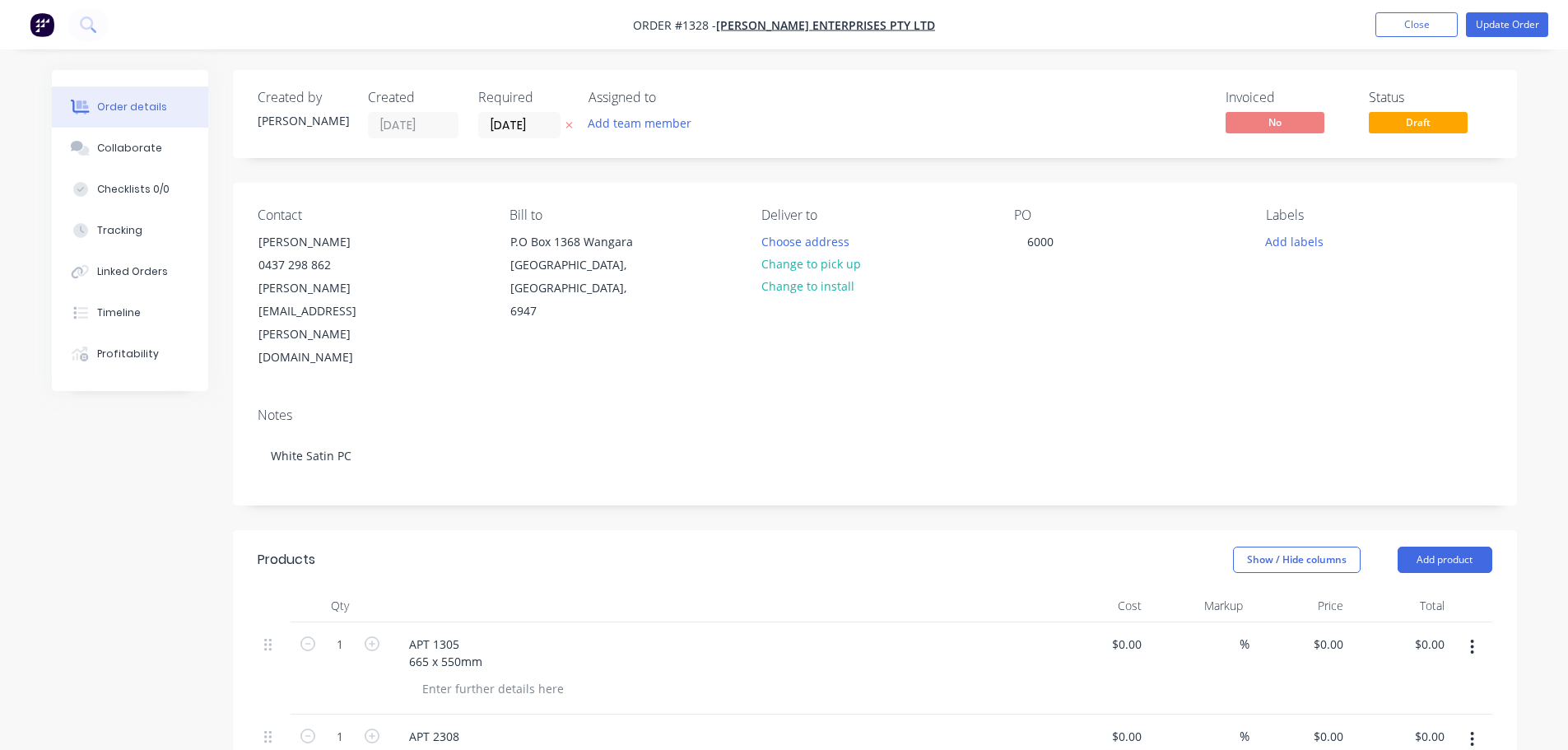
scroll to position [329, 0]
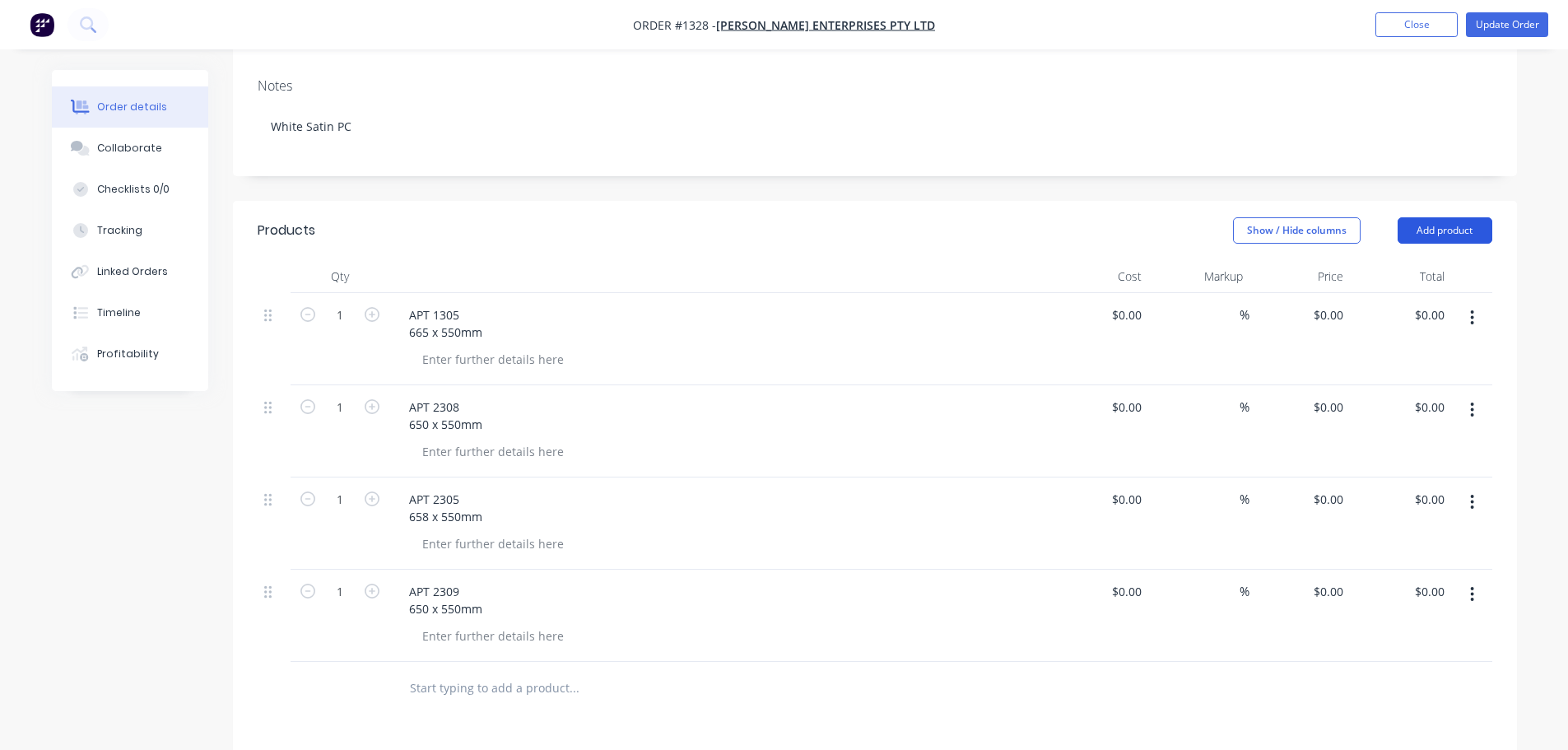
click at [1461, 218] on button "Add product" at bounding box center [1445, 230] width 94 height 26
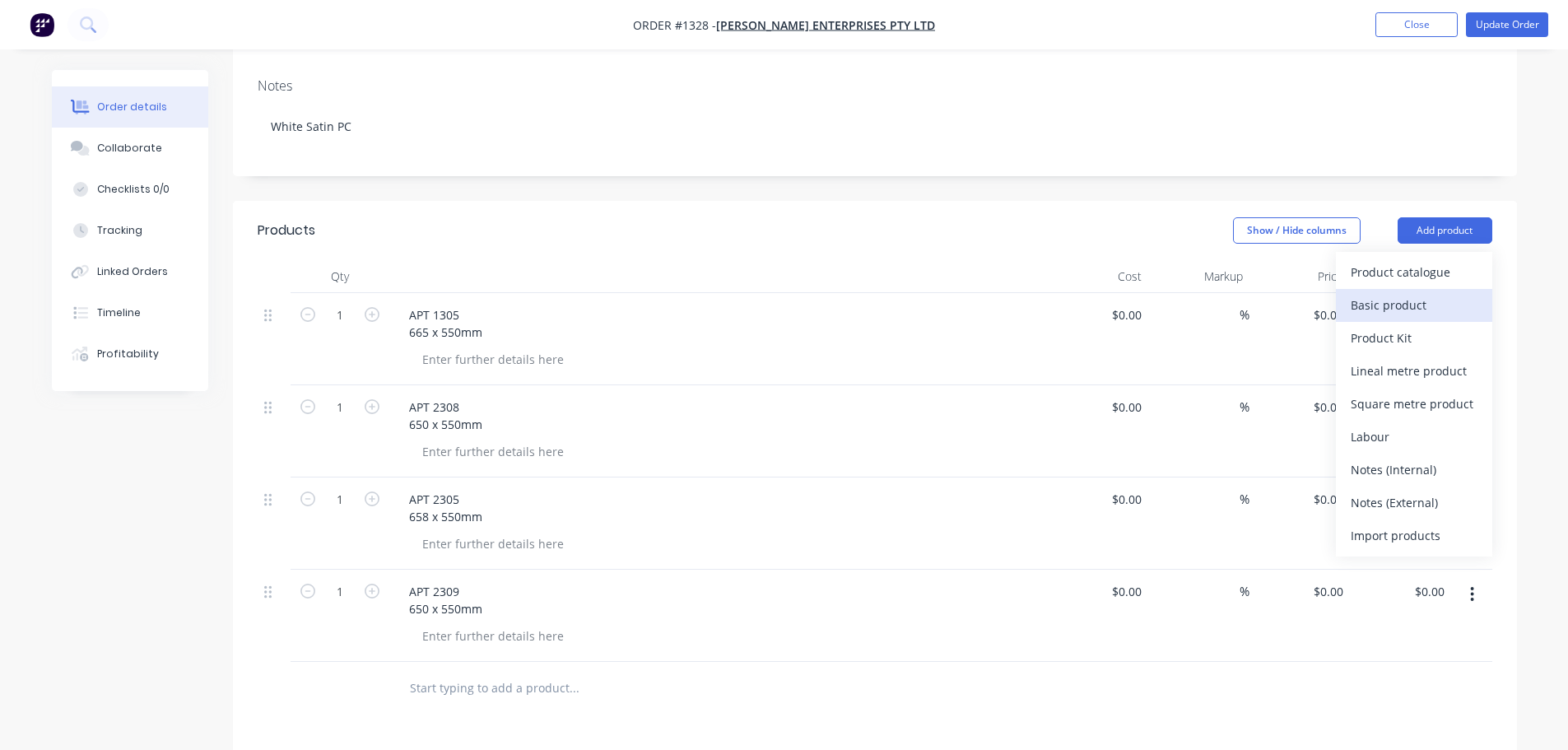
click at [1386, 293] on div "Basic product" at bounding box center [1414, 305] width 127 height 24
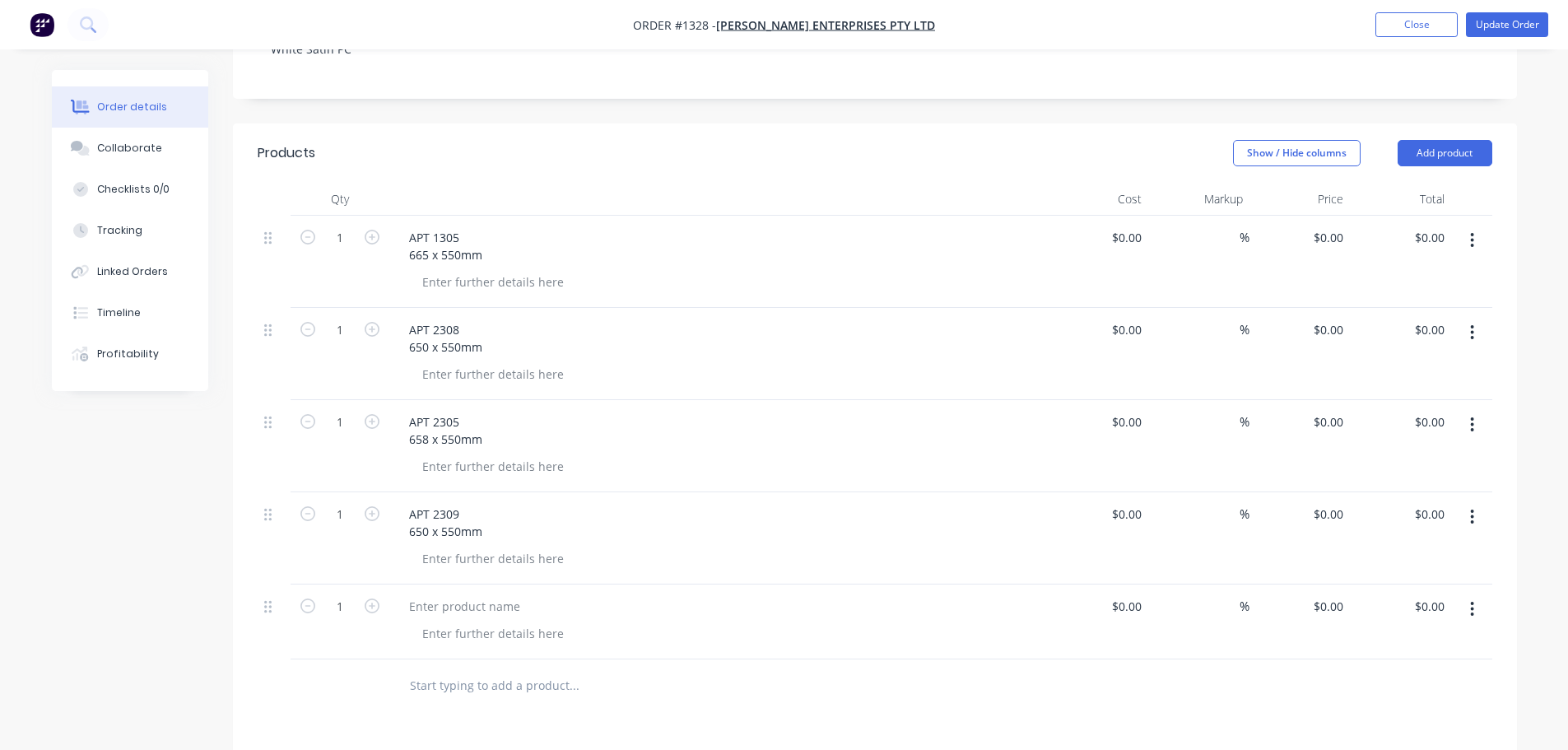
scroll to position [494, 0]
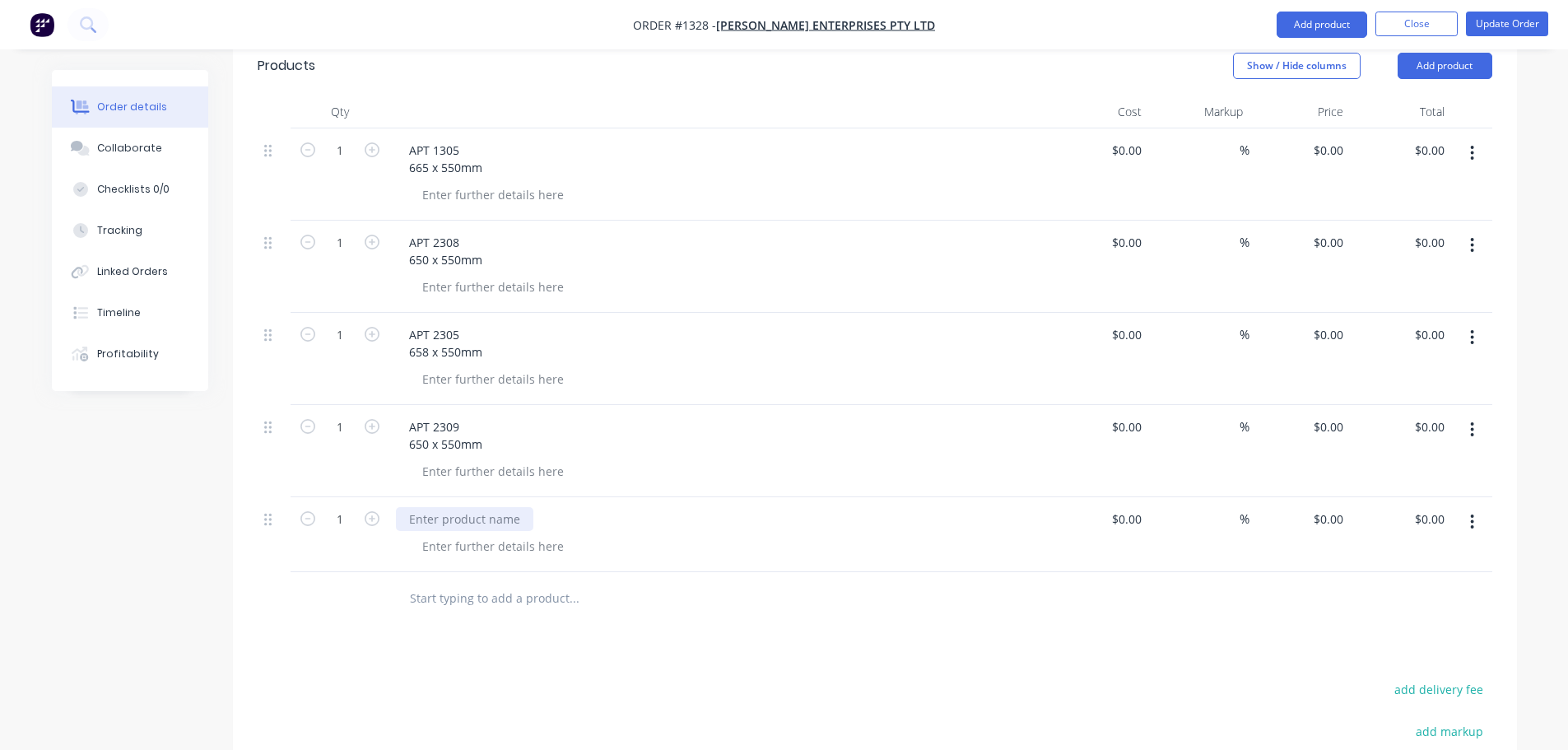
click at [412, 507] on div at bounding box center [465, 519] width 138 height 24
paste div
click at [426, 507] on div "APT 2303 680x550mm" at bounding box center [443, 527] width 93 height 41
click at [437, 507] on div "APT 2303 680 x550mm" at bounding box center [444, 527] width 96 height 41
click at [1343, 22] on button "Add product" at bounding box center [1322, 24] width 91 height 26
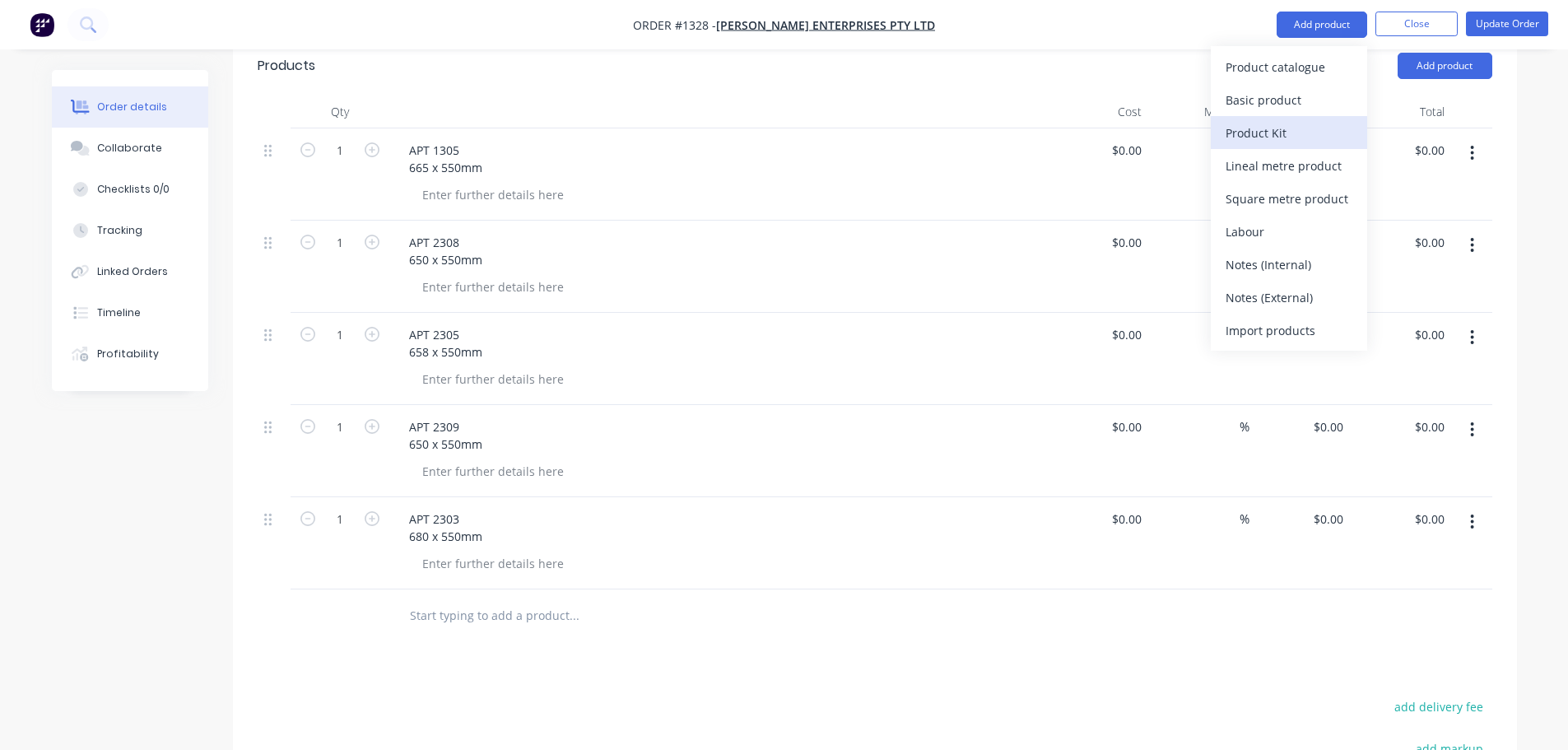
click at [1240, 122] on div "Product Kit" at bounding box center [1289, 132] width 127 height 24
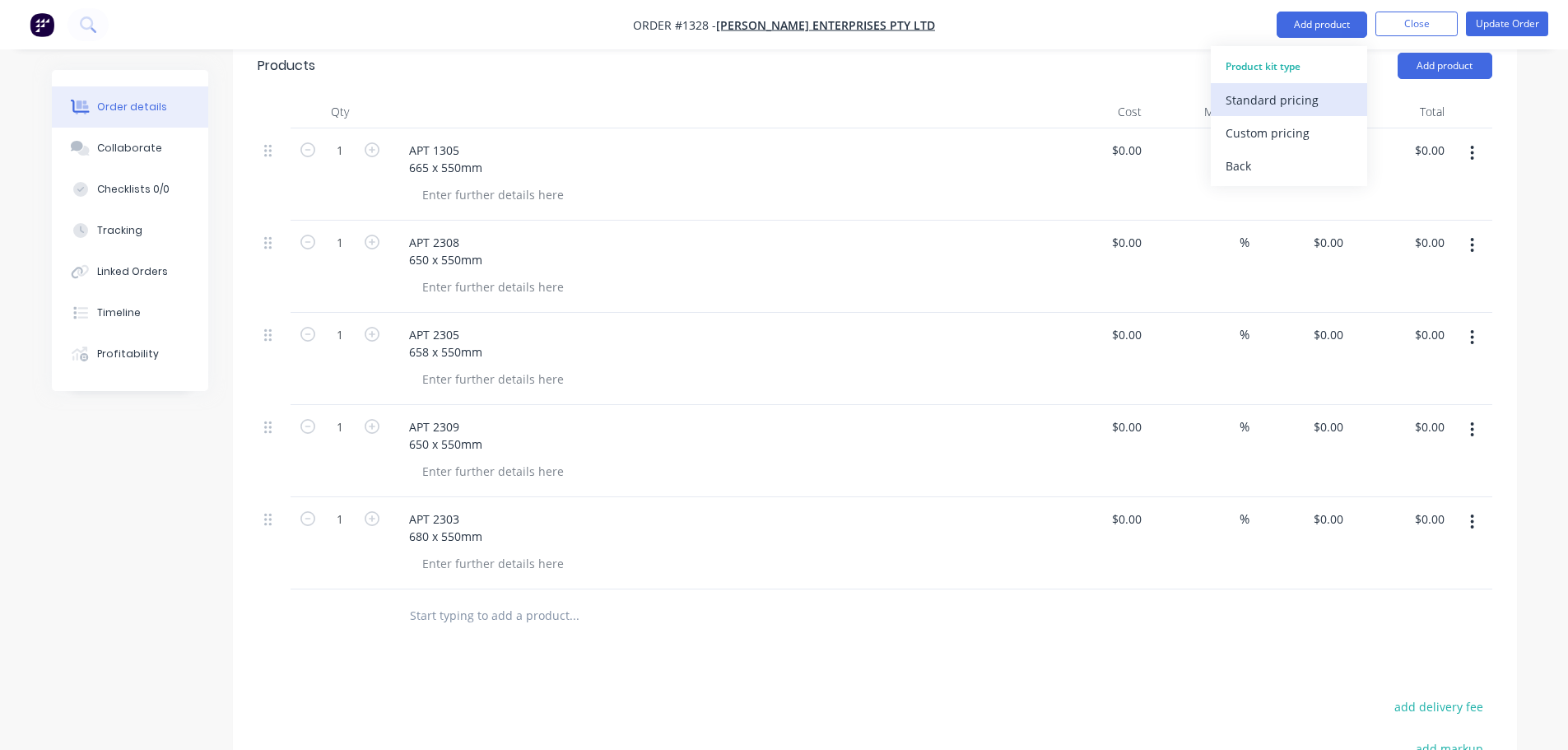
click at [1258, 102] on div "Standard pricing" at bounding box center [1289, 100] width 127 height 24
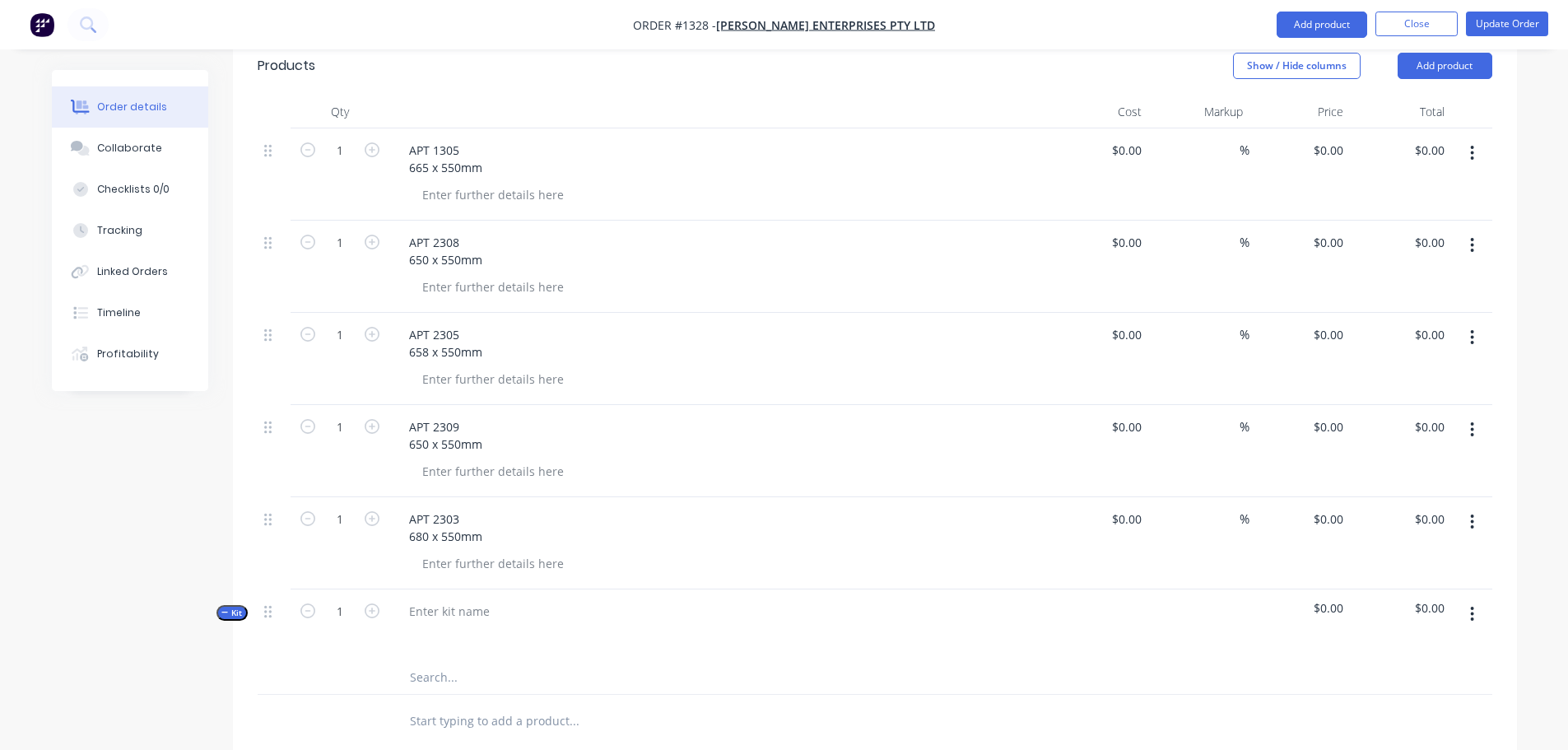
click at [254, 541] on div "Qty Cost Markup Price Total 1 APT 1305 665 x 550mm $0.00 $0.00 % $0.00 $0.00 $0…" at bounding box center [875, 422] width 1284 height 653
click at [1475, 599] on button "button" at bounding box center [1472, 614] width 39 height 30
click at [1329, 20] on button "Add product" at bounding box center [1322, 24] width 91 height 26
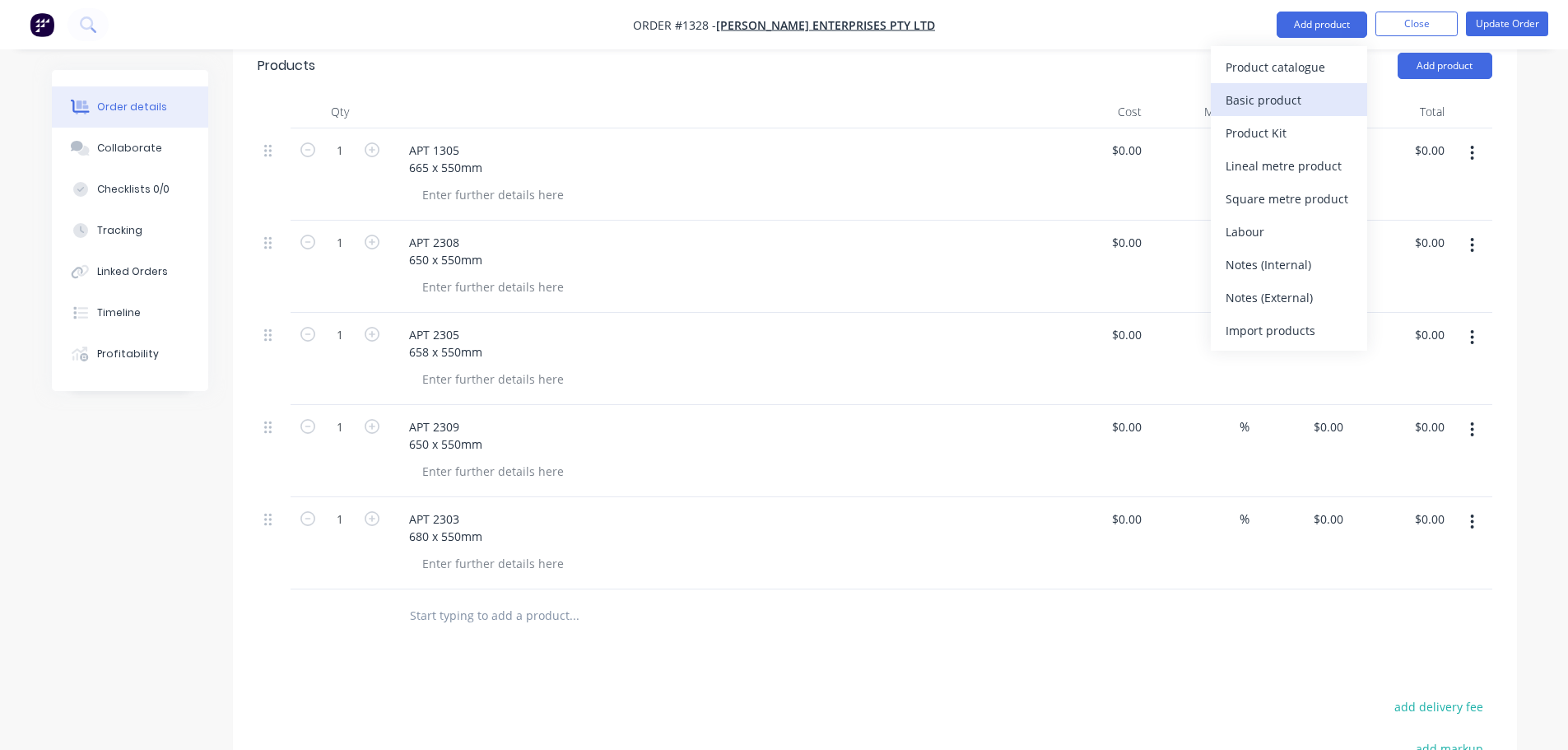
click at [1293, 92] on div "Basic product" at bounding box center [1289, 100] width 127 height 24
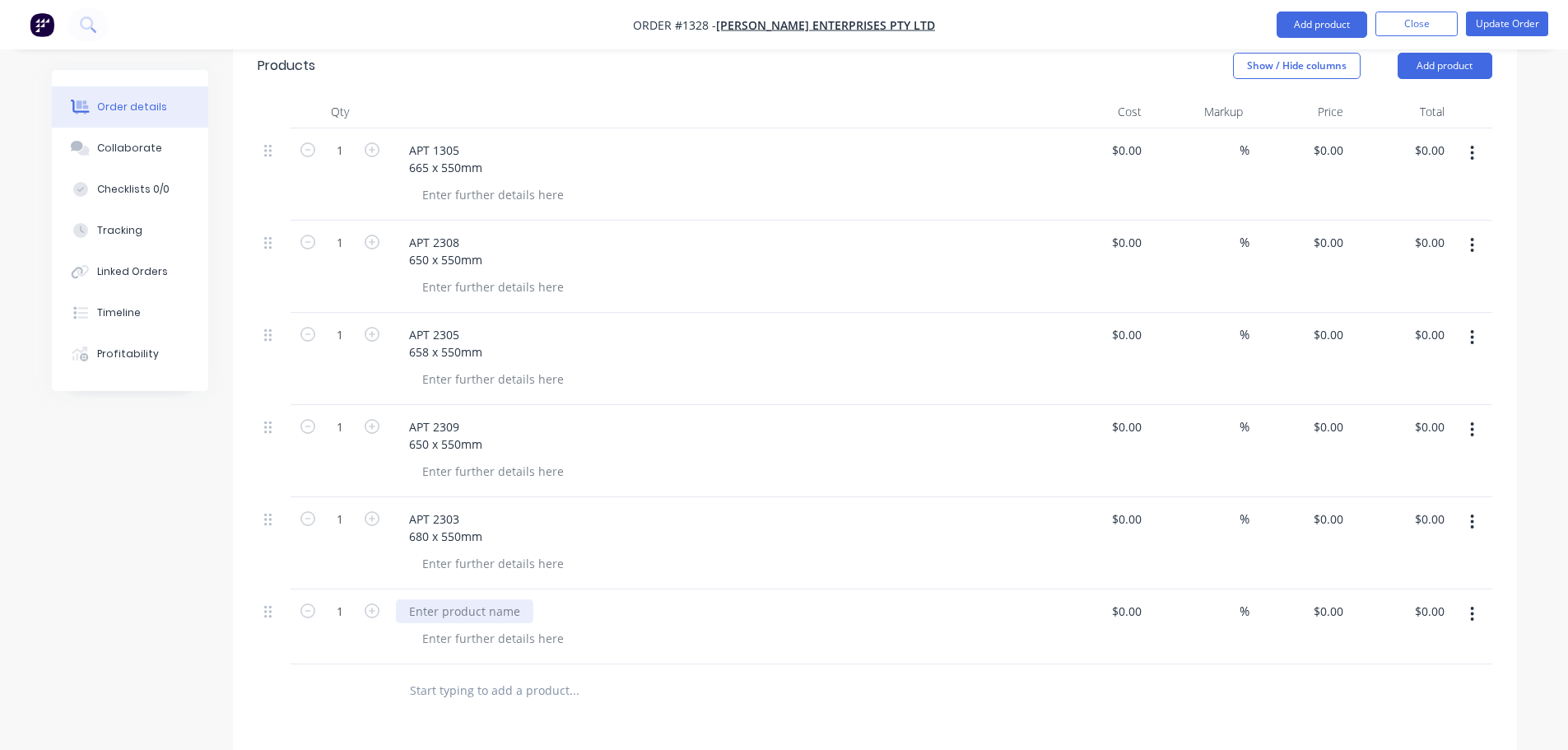
click at [464, 599] on div at bounding box center [465, 611] width 138 height 24
click at [455, 599] on div at bounding box center [465, 611] width 138 height 24
paste div
click at [434, 599] on div "APT 2301 684x550mm" at bounding box center [443, 619] width 93 height 41
click at [430, 599] on div "APT 2301 684x 550mm" at bounding box center [444, 619] width 96 height 41
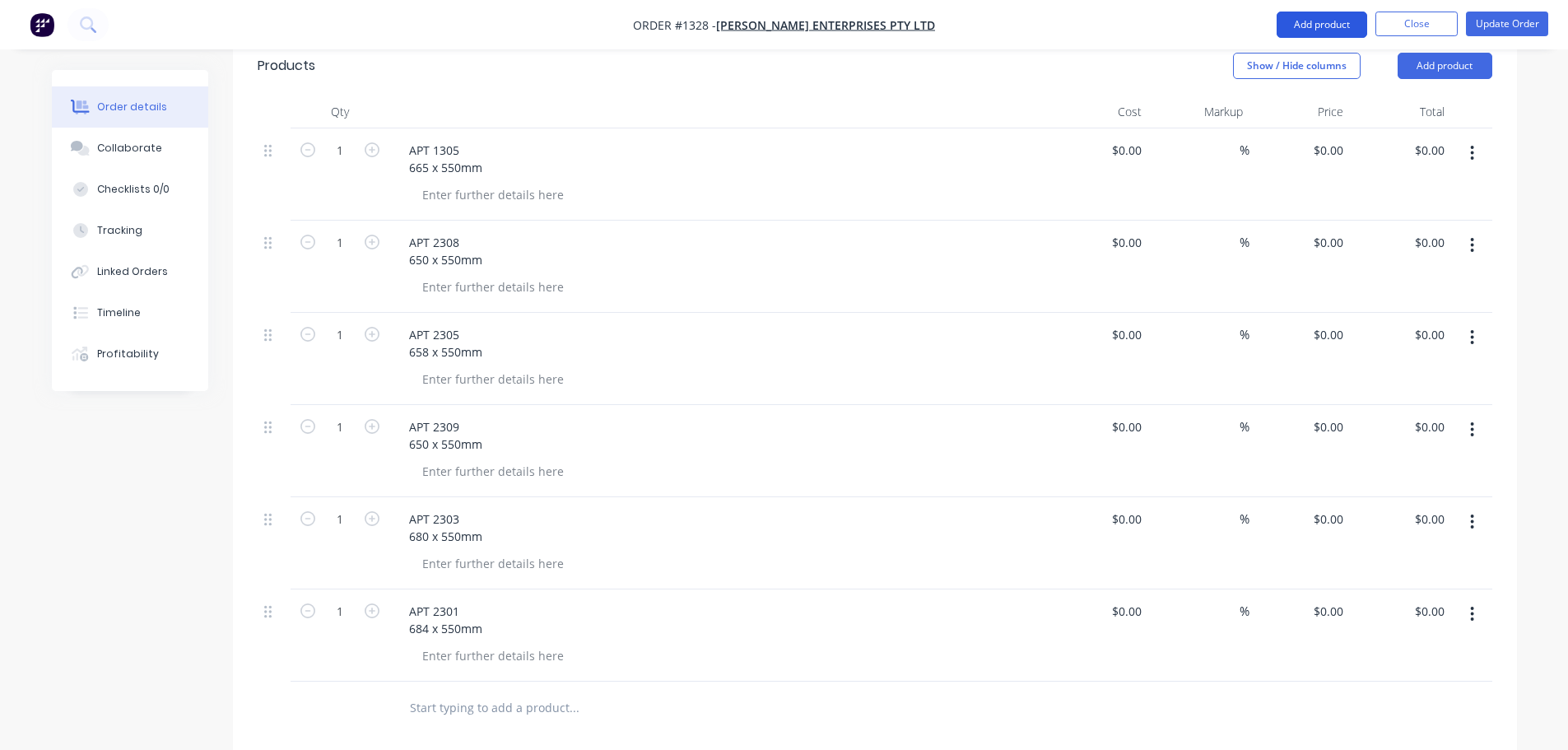
click at [1320, 27] on button "Add product" at bounding box center [1322, 24] width 91 height 26
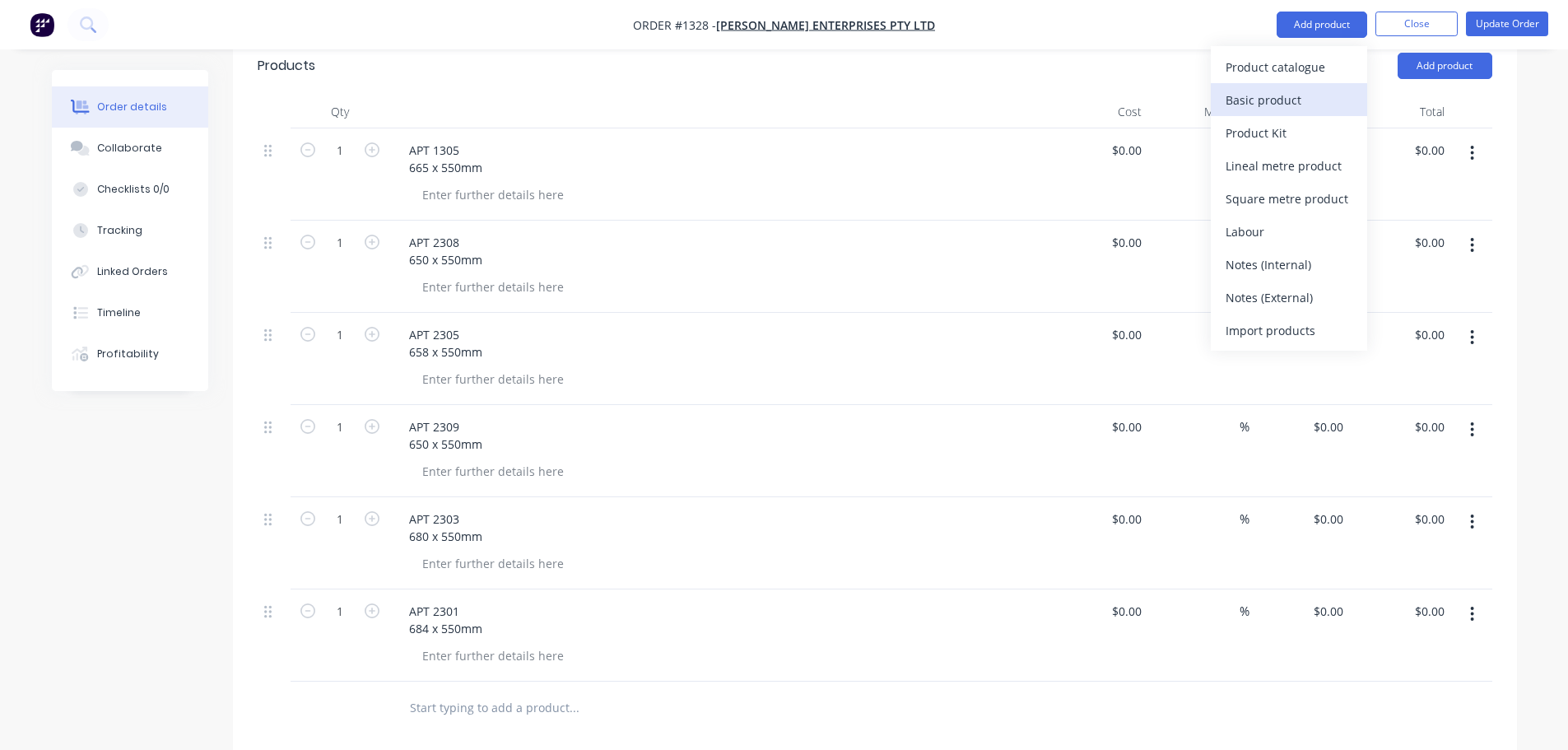
click at [1269, 103] on div "Basic product" at bounding box center [1289, 100] width 127 height 24
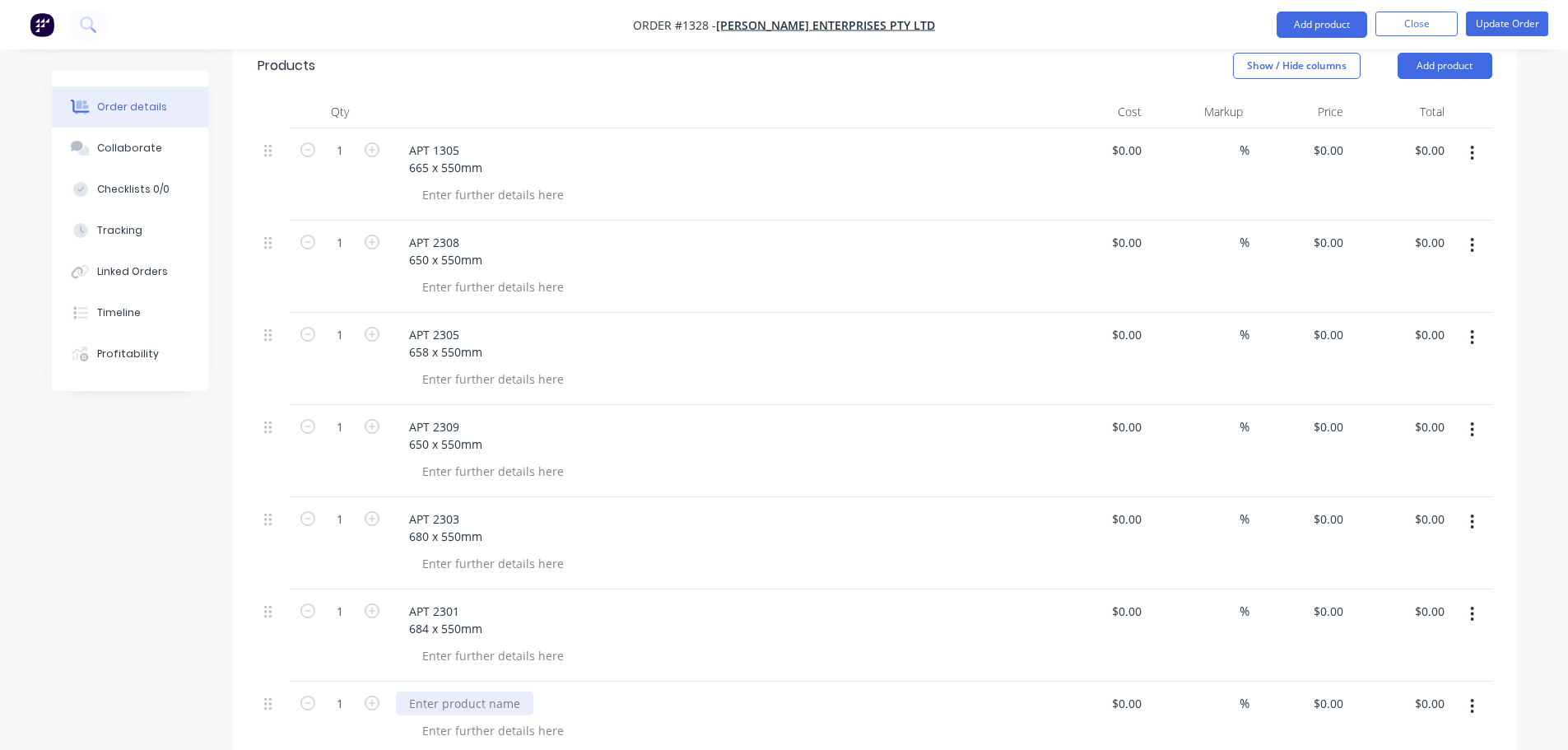
click at [443, 691] on div at bounding box center [465, 703] width 138 height 24
paste div
click at [433, 691] on div "APT 2304 1320x550mm" at bounding box center [446, 711] width 100 height 41
click at [441, 691] on div "APT 2304 1320 x550mm" at bounding box center [447, 711] width 102 height 41
click at [443, 691] on div "APT 2304 1320 x550mm" at bounding box center [447, 711] width 102 height 41
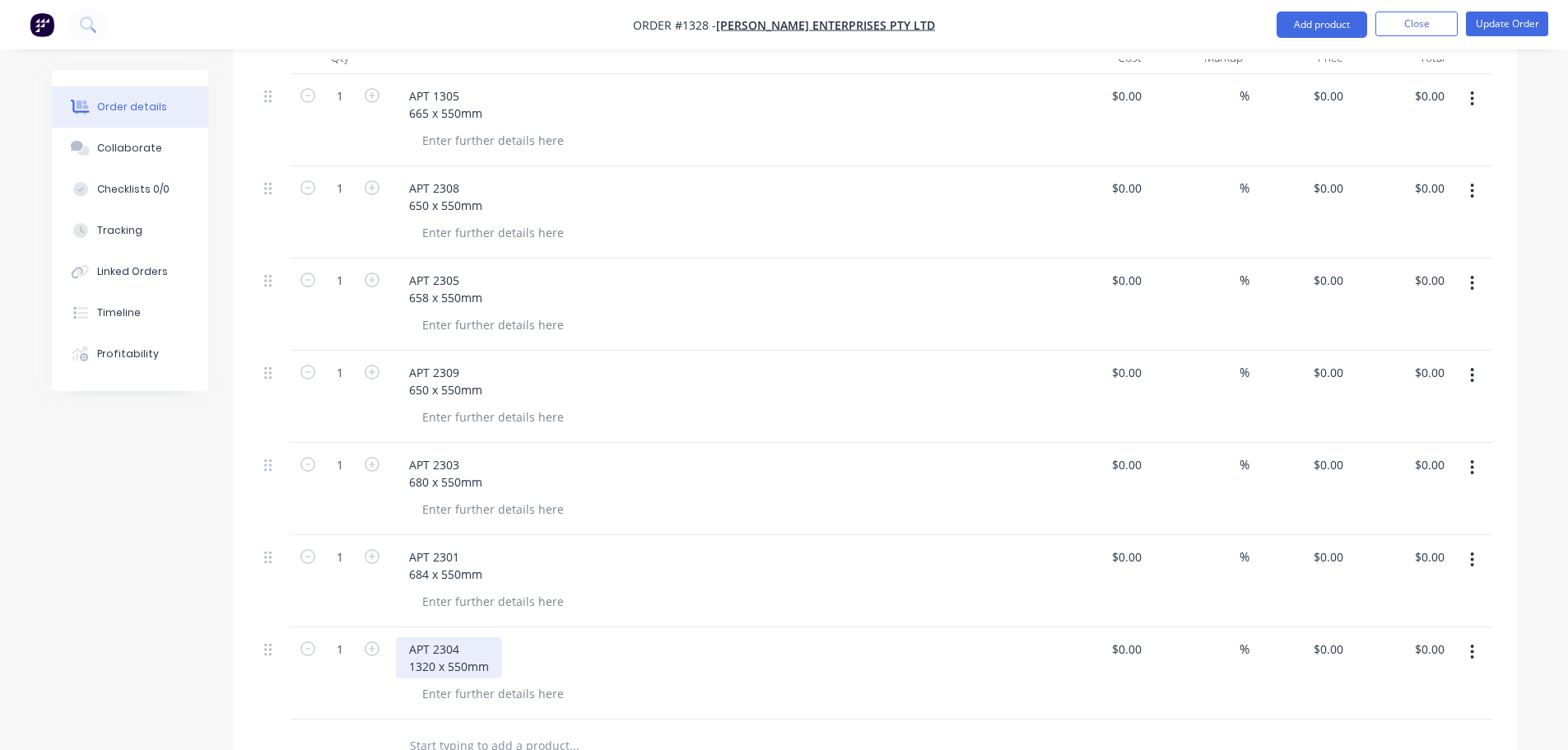
scroll to position [658, 0]
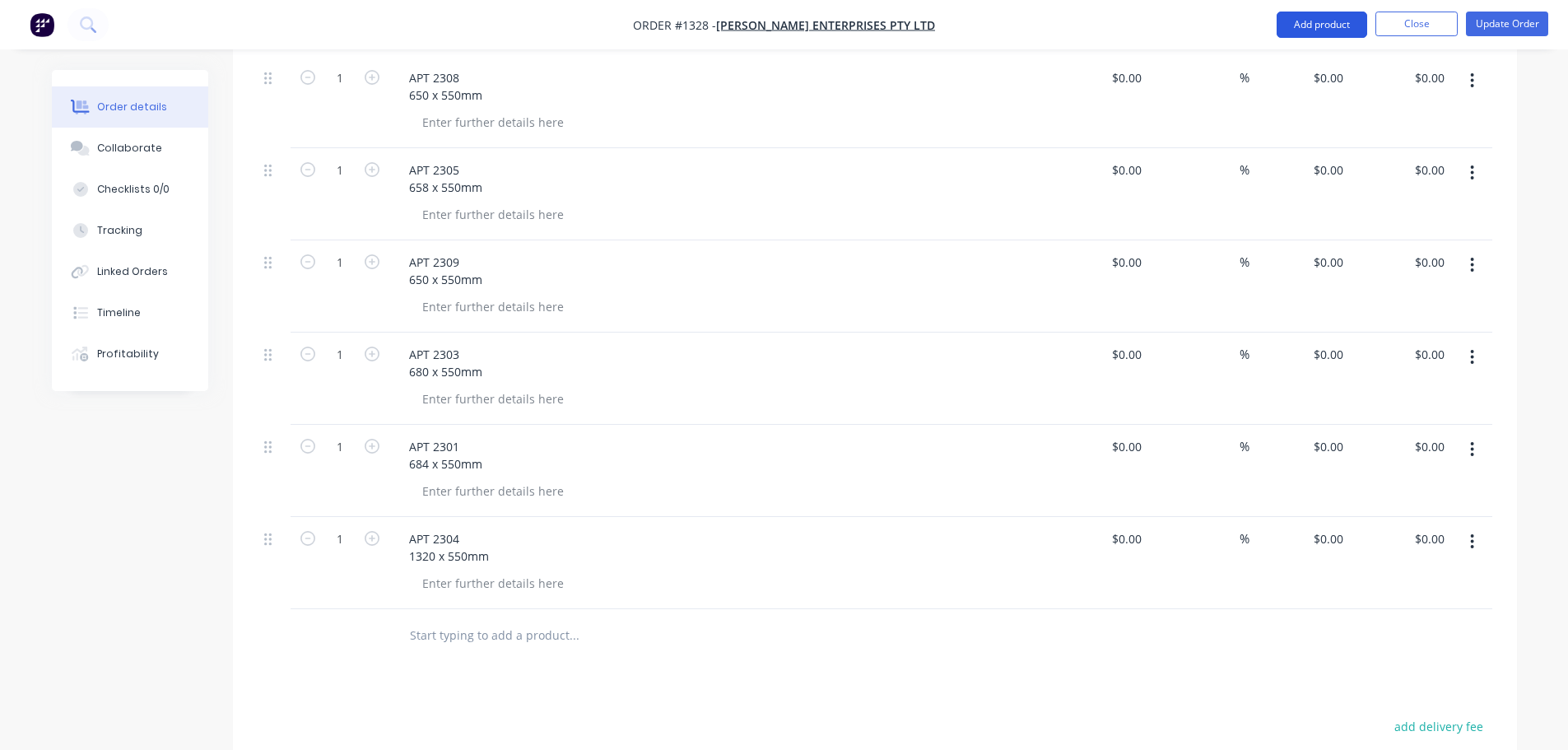
click at [1316, 24] on button "Add product" at bounding box center [1322, 24] width 91 height 26
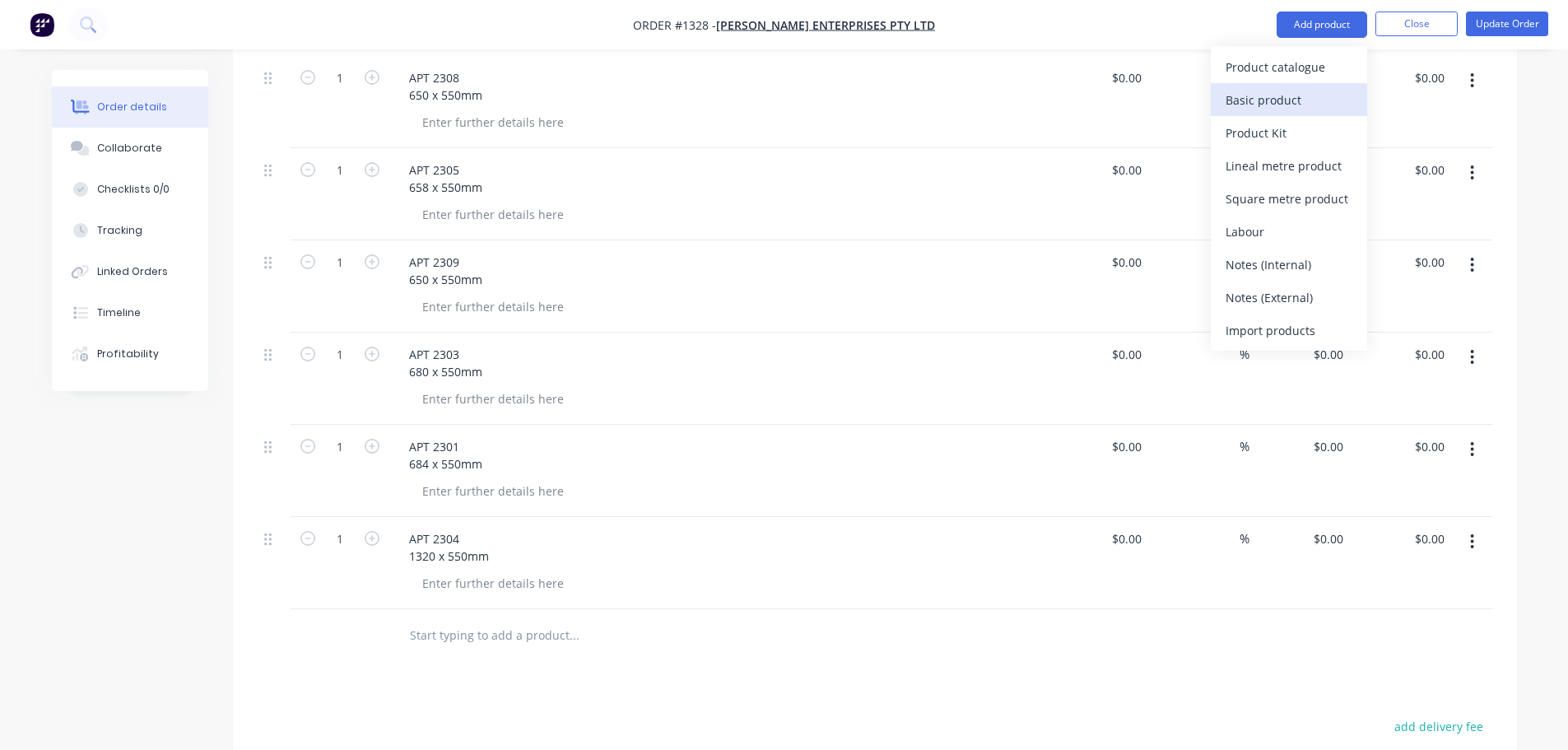
click at [1270, 98] on div "Basic product" at bounding box center [1289, 100] width 127 height 24
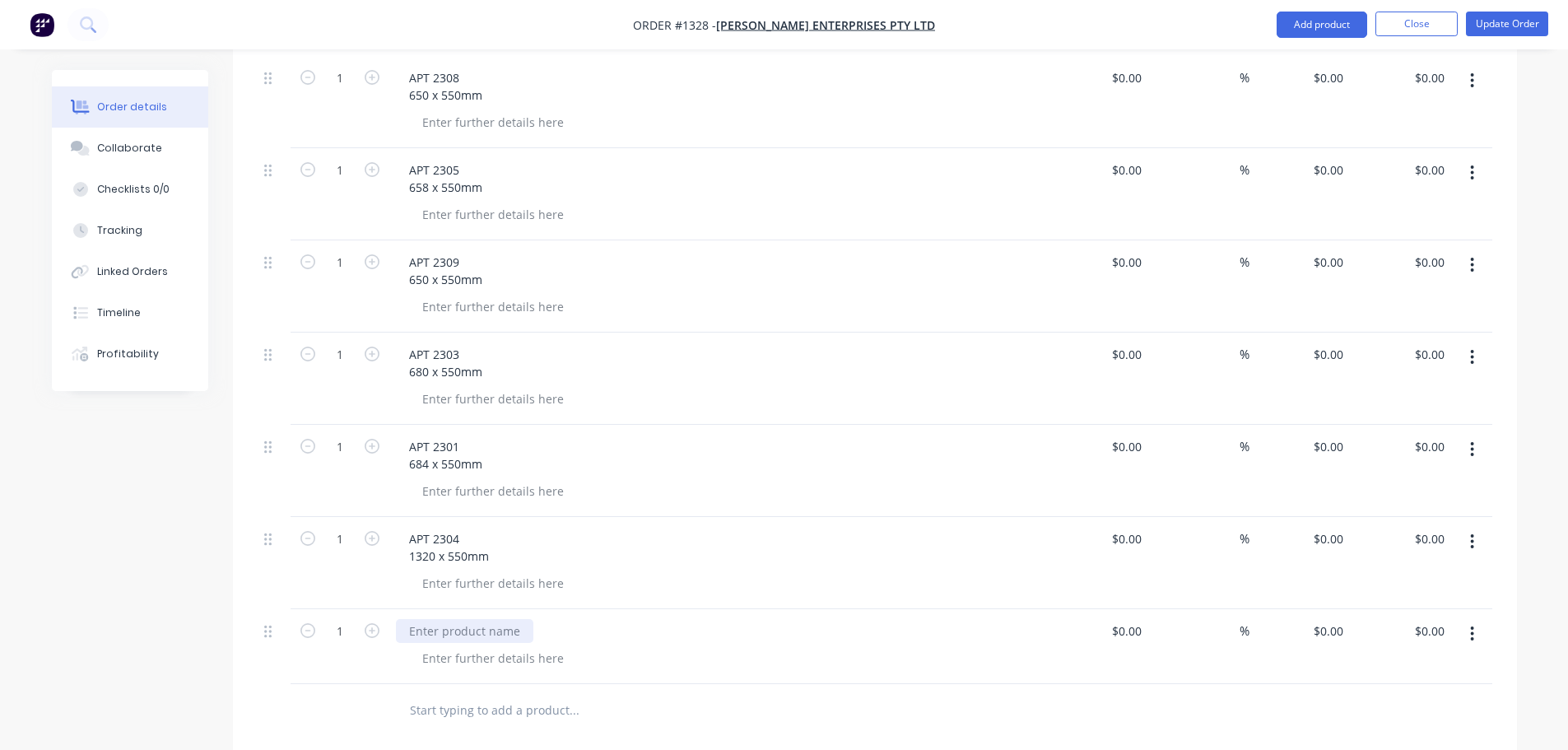
click at [453, 619] on div at bounding box center [465, 630] width 138 height 24
paste div
click at [427, 619] on div "APT 2302 667x550mm" at bounding box center [443, 638] width 93 height 41
click at [441, 619] on div "APT 2302 667 x550mm" at bounding box center [444, 638] width 96 height 41
click at [434, 619] on div "APT 2302 667 x550mm" at bounding box center [444, 638] width 96 height 41
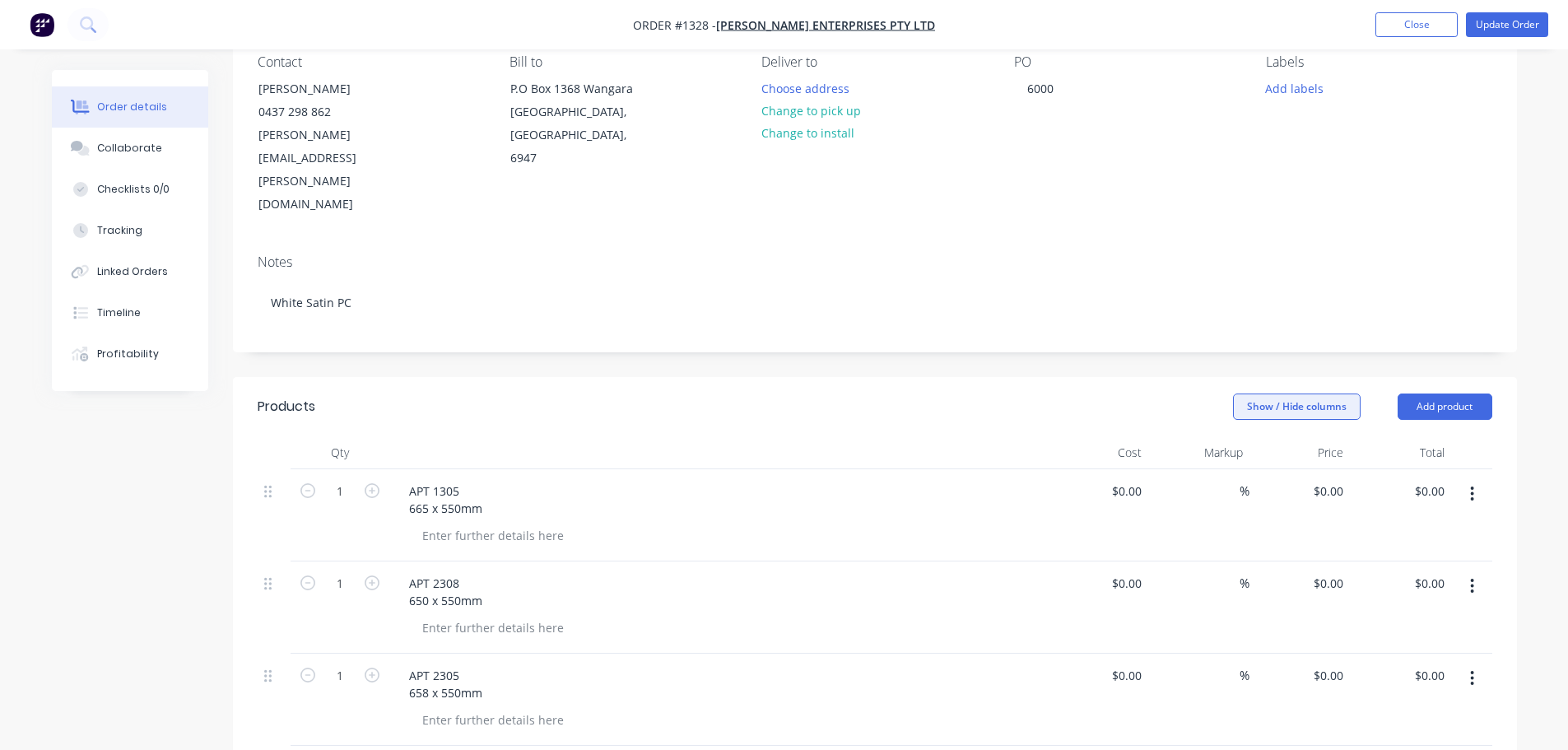
scroll to position [109, 0]
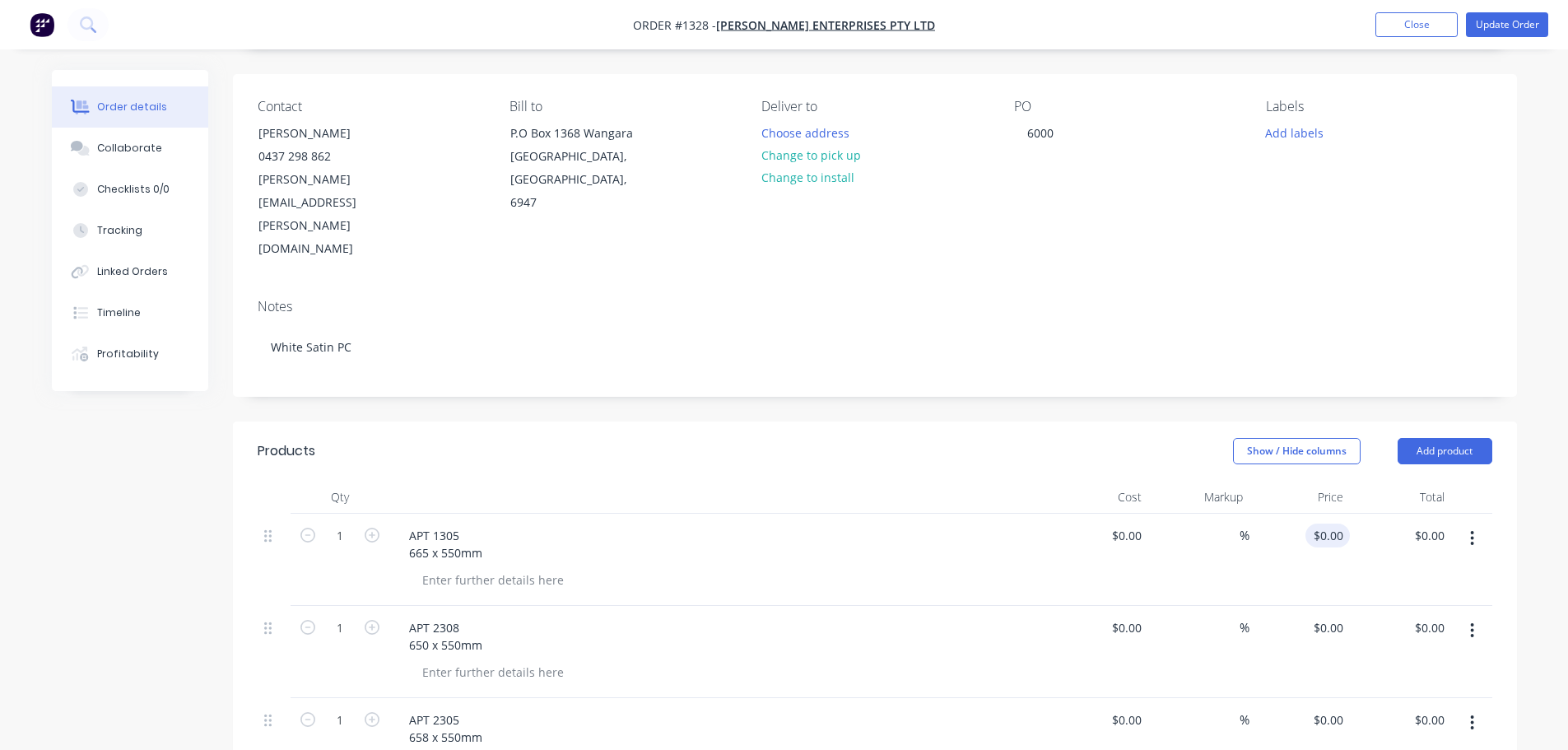
drag, startPoint x: 1324, startPoint y: 448, endPoint x: 1322, endPoint y: 456, distance: 8.2
click at [1324, 513] on div "$0.00 $0.00" at bounding box center [1300, 560] width 102 height 93
click at [1333, 523] on input "0" at bounding box center [1331, 535] width 38 height 24
type input "$155.00"
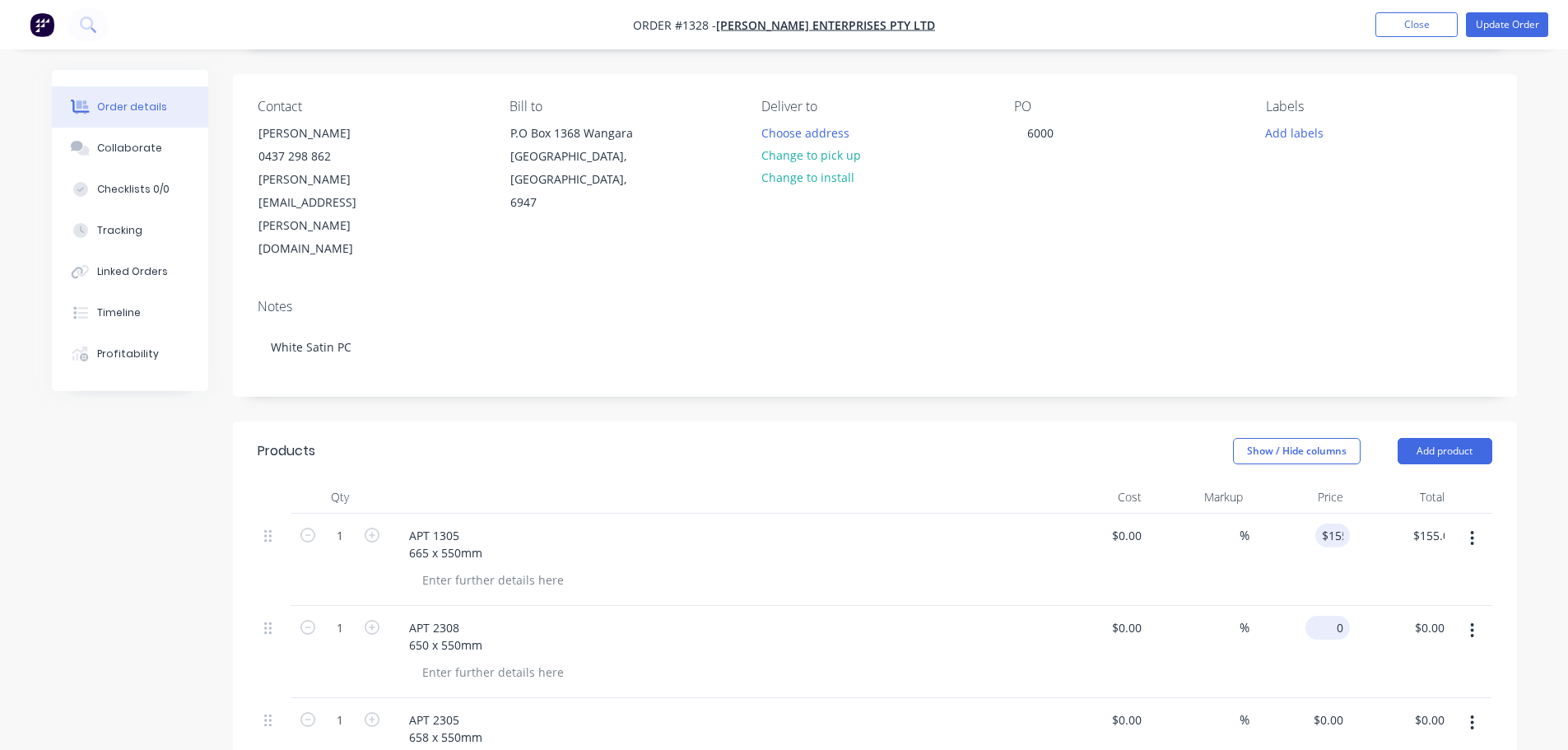
click at [1341, 616] on input "0" at bounding box center [1331, 628] width 38 height 24
type input "$155.00"
click at [1339, 708] on input "0" at bounding box center [1340, 720] width 19 height 24
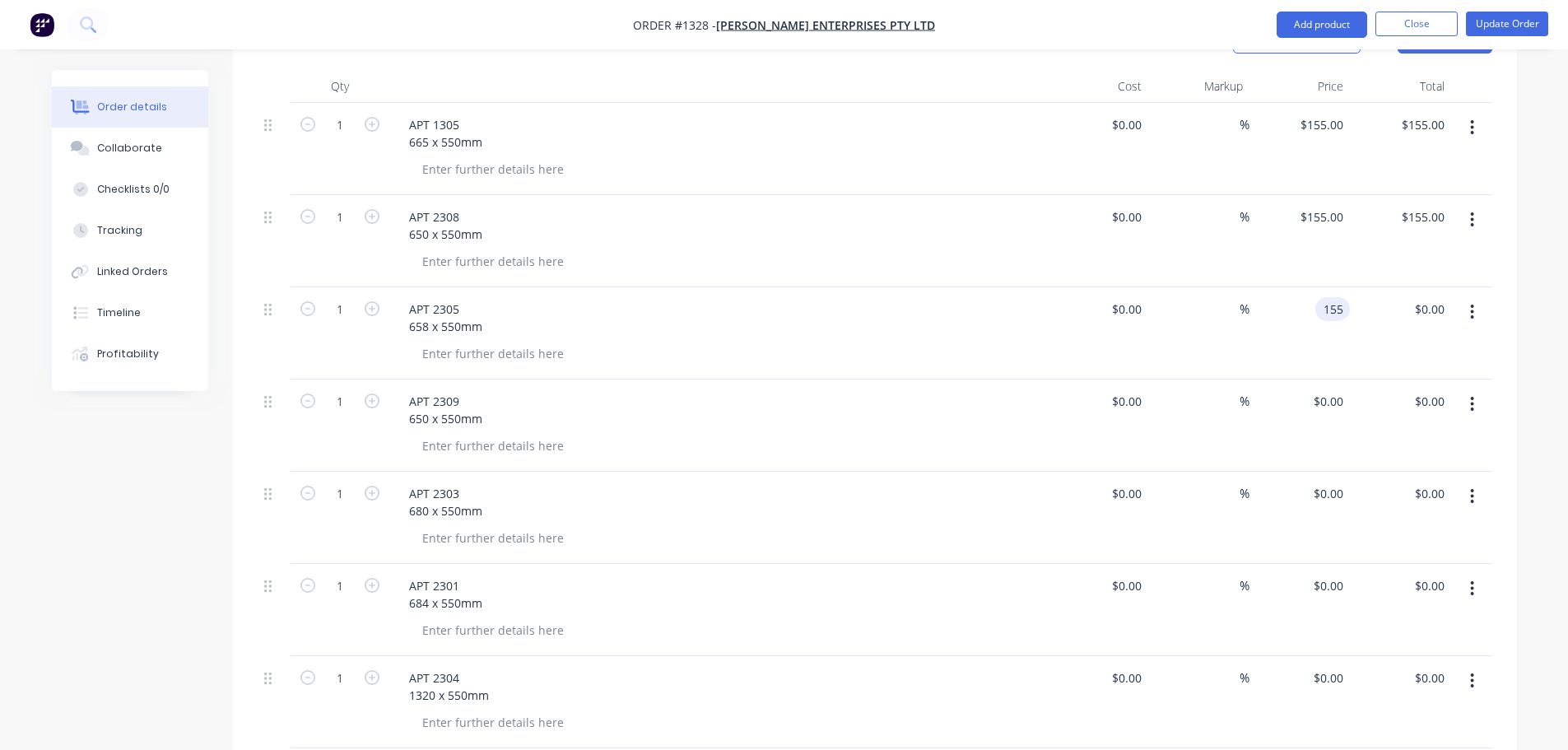
scroll to position [521, 0]
type input "$155.00"
click at [1364, 471] on div "$0.00 $0.00" at bounding box center [1400, 517] width 102 height 93
click at [1352, 471] on div "$0.00 $0.00" at bounding box center [1400, 517] width 102 height 93
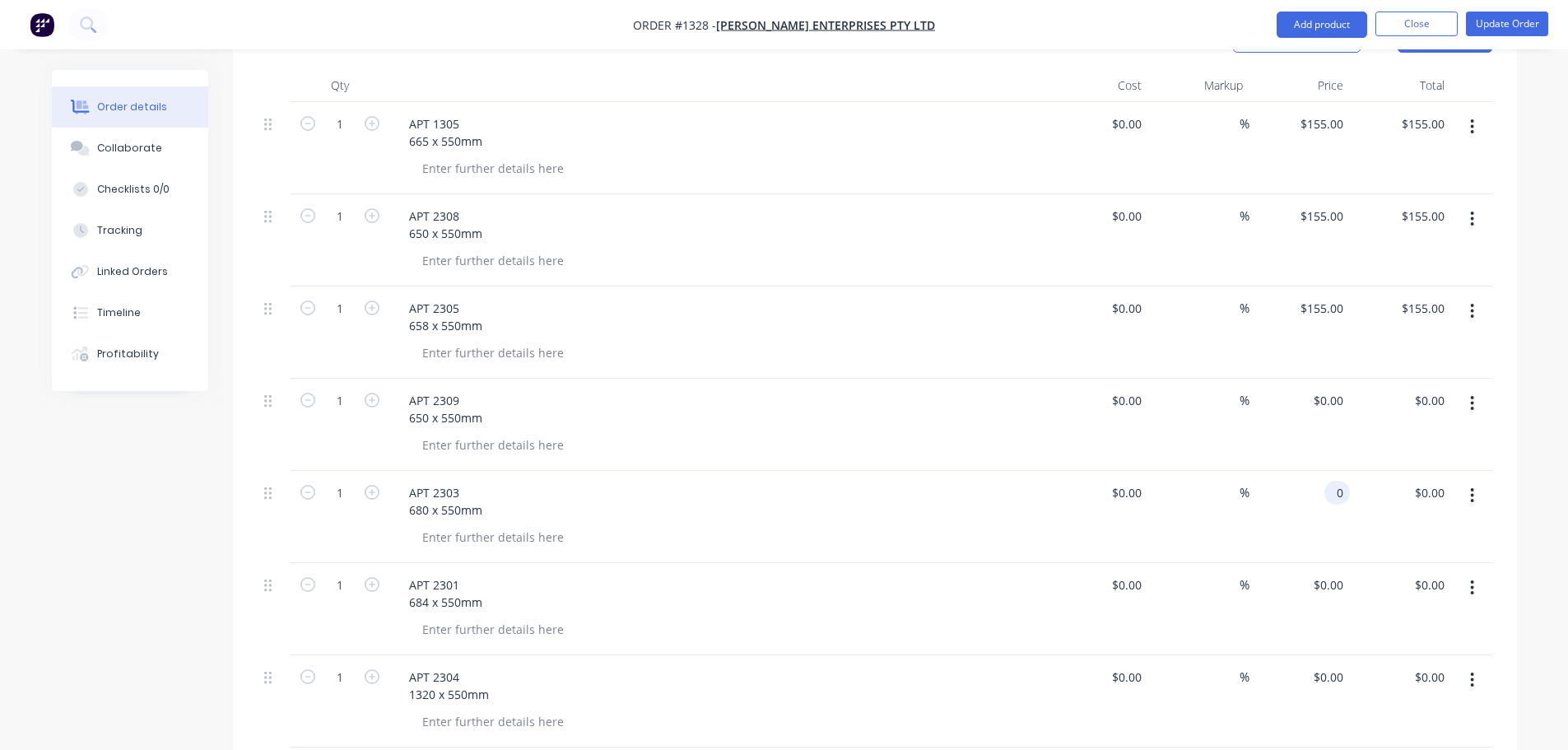
click at [1334, 481] on input "0" at bounding box center [1340, 492] width 19 height 24
type input "$155.00"
click at [1338, 573] on input "0" at bounding box center [1340, 585] width 19 height 24
type input "155"
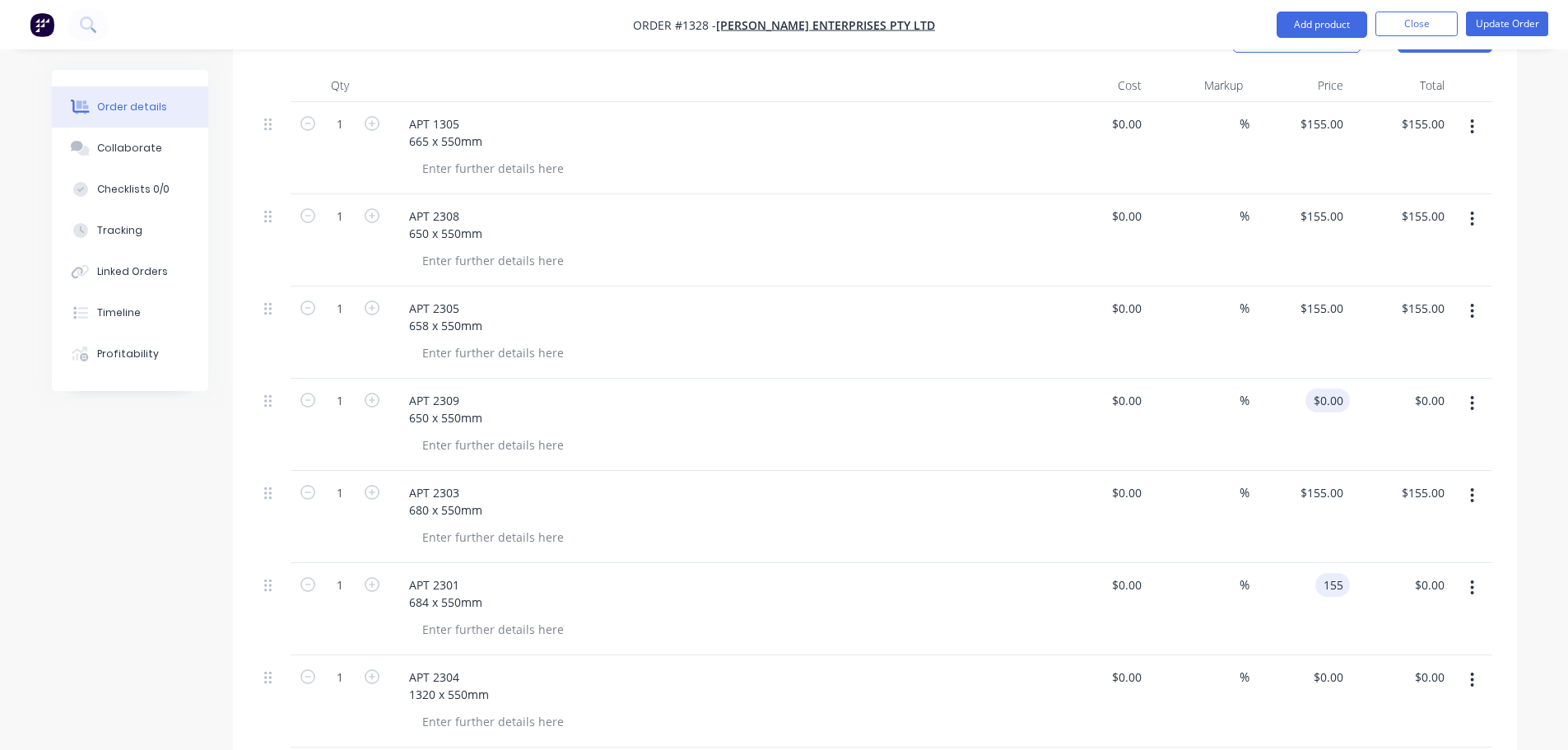
type input "0"
type input "$155.00"
click at [1313, 378] on div "0 $0.00" at bounding box center [1300, 424] width 102 height 93
type input "$155.00"
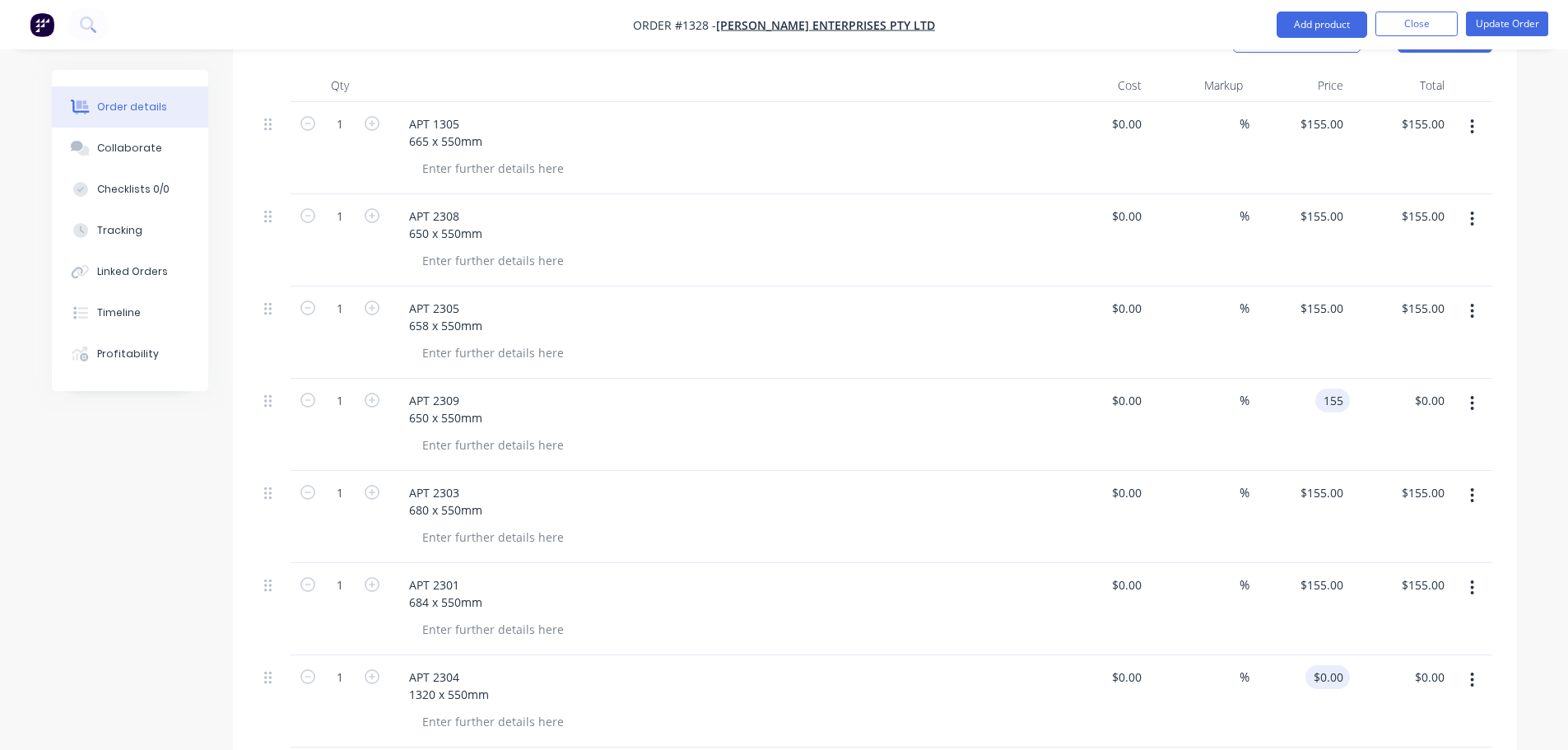
type input "$155.00"
click at [1337, 665] on input "0" at bounding box center [1340, 677] width 19 height 24
type input "$155.00"
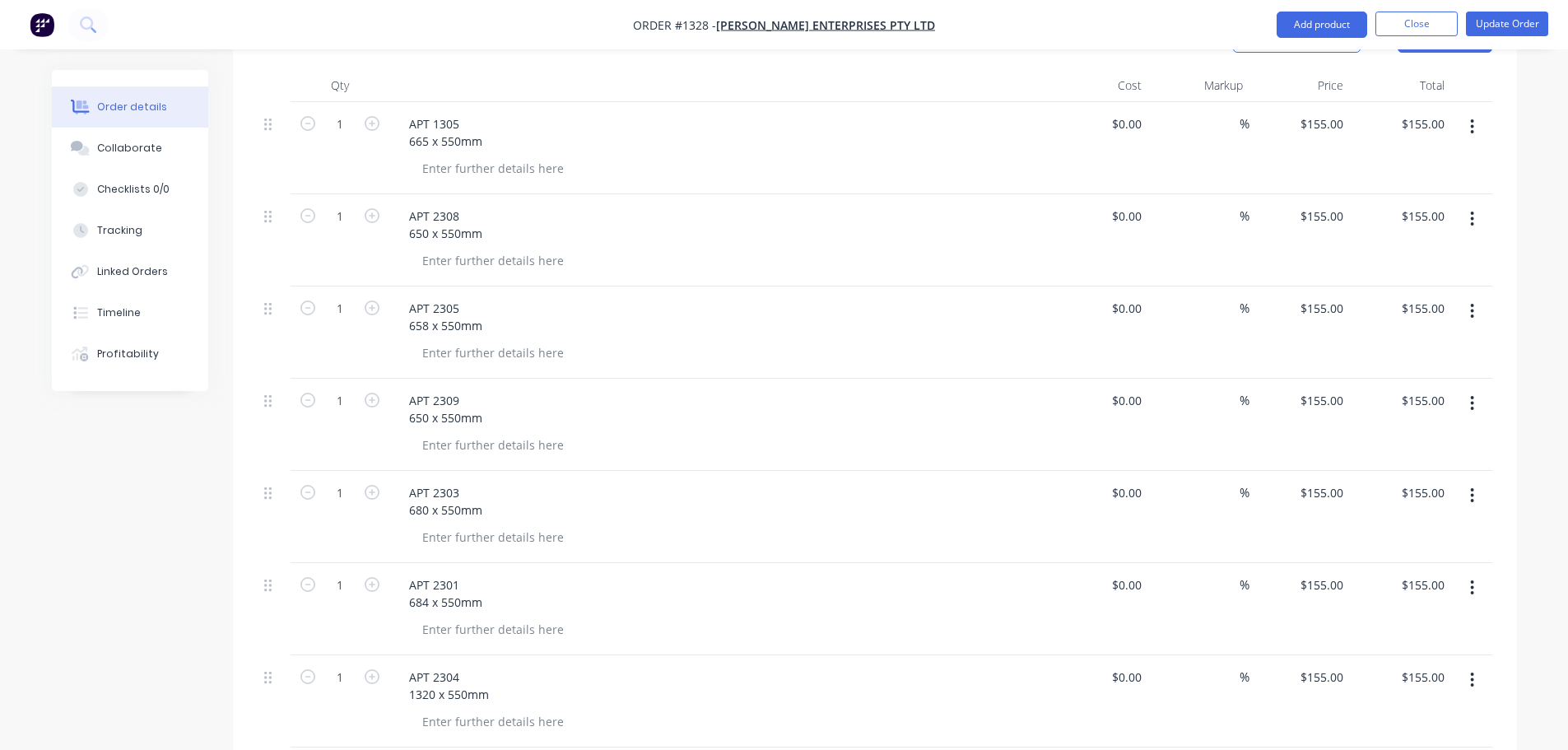
type input "$155.00"
click at [1184, 563] on div "%" at bounding box center [1199, 609] width 102 height 93
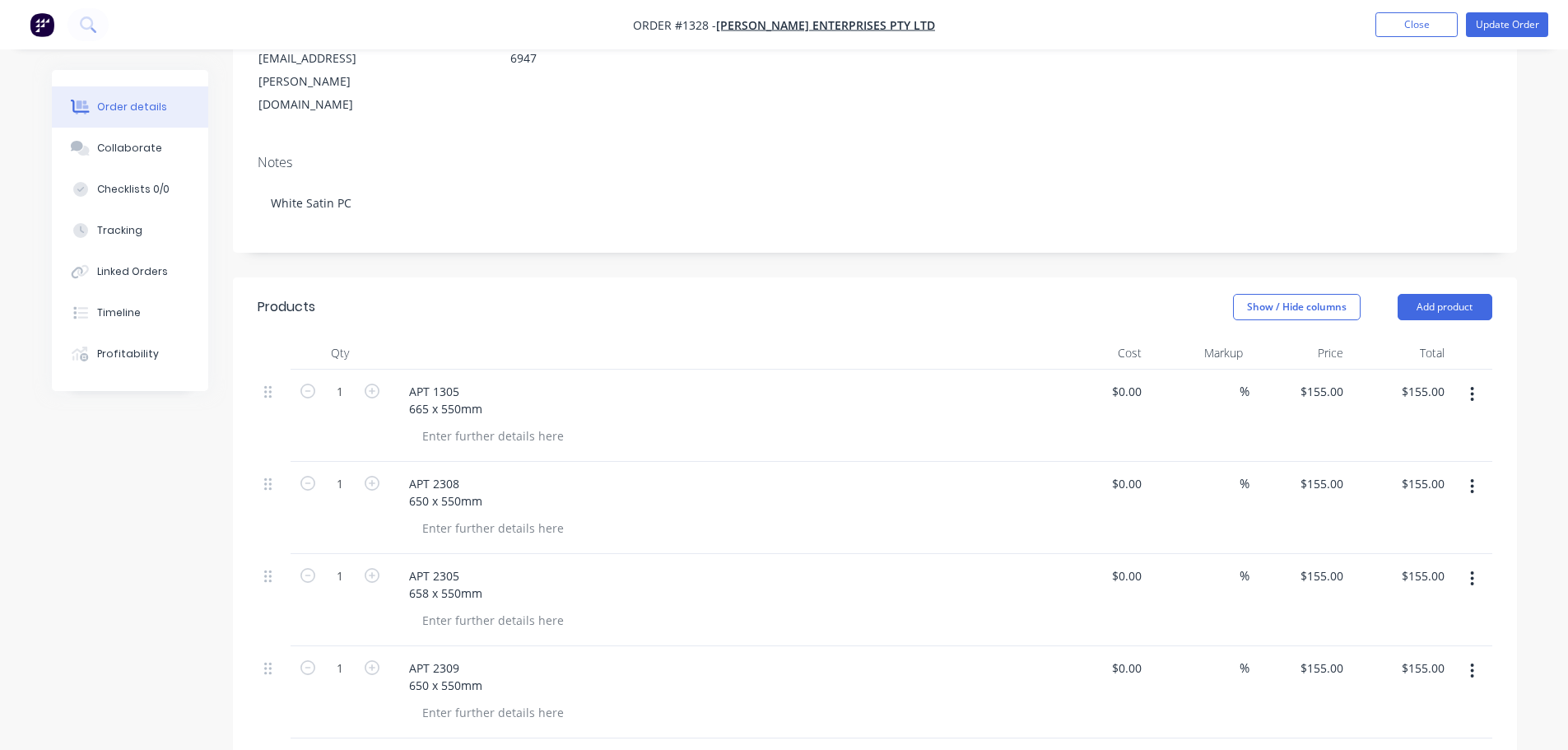
scroll to position [26, 0]
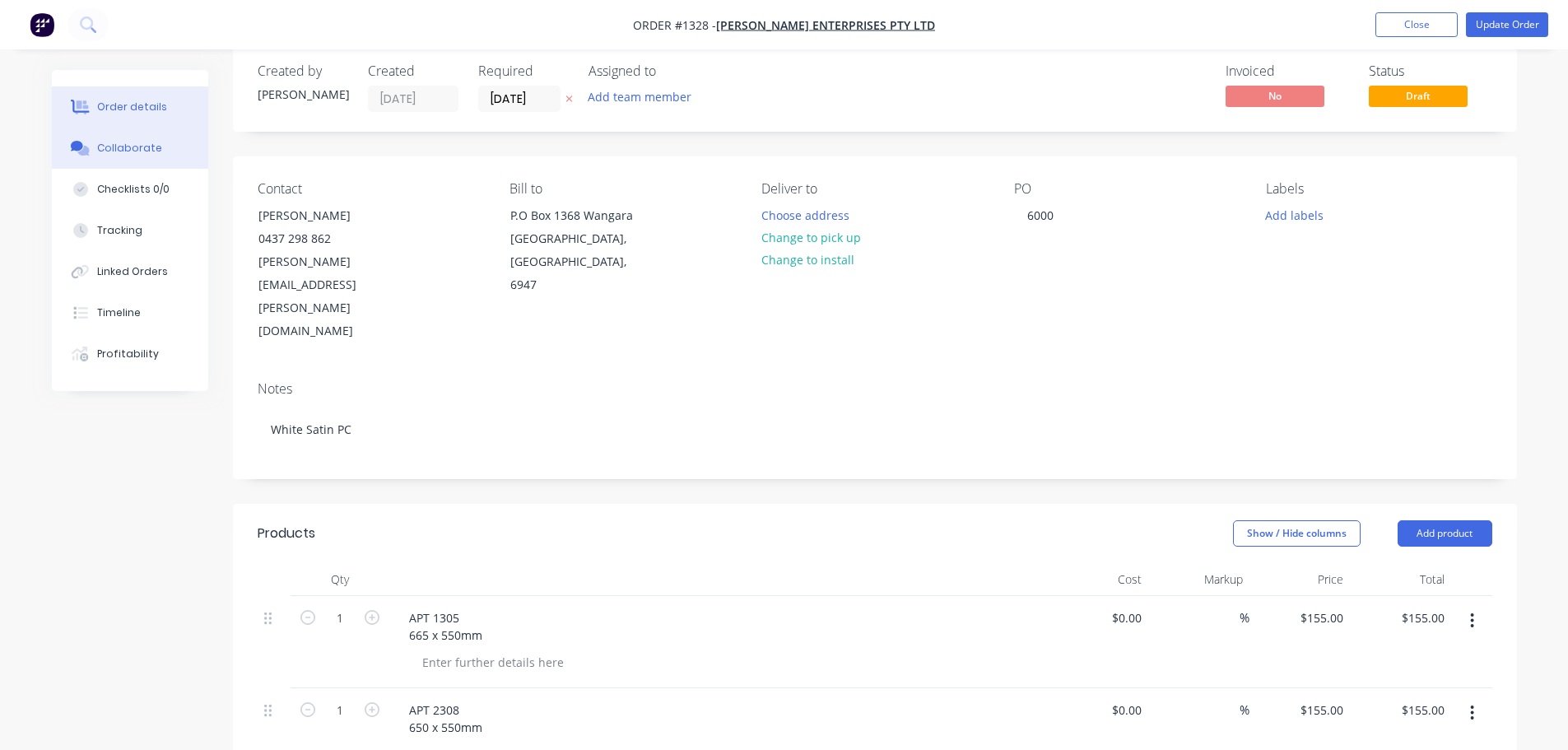
click at [134, 151] on div "Collaborate" at bounding box center [130, 148] width 65 height 15
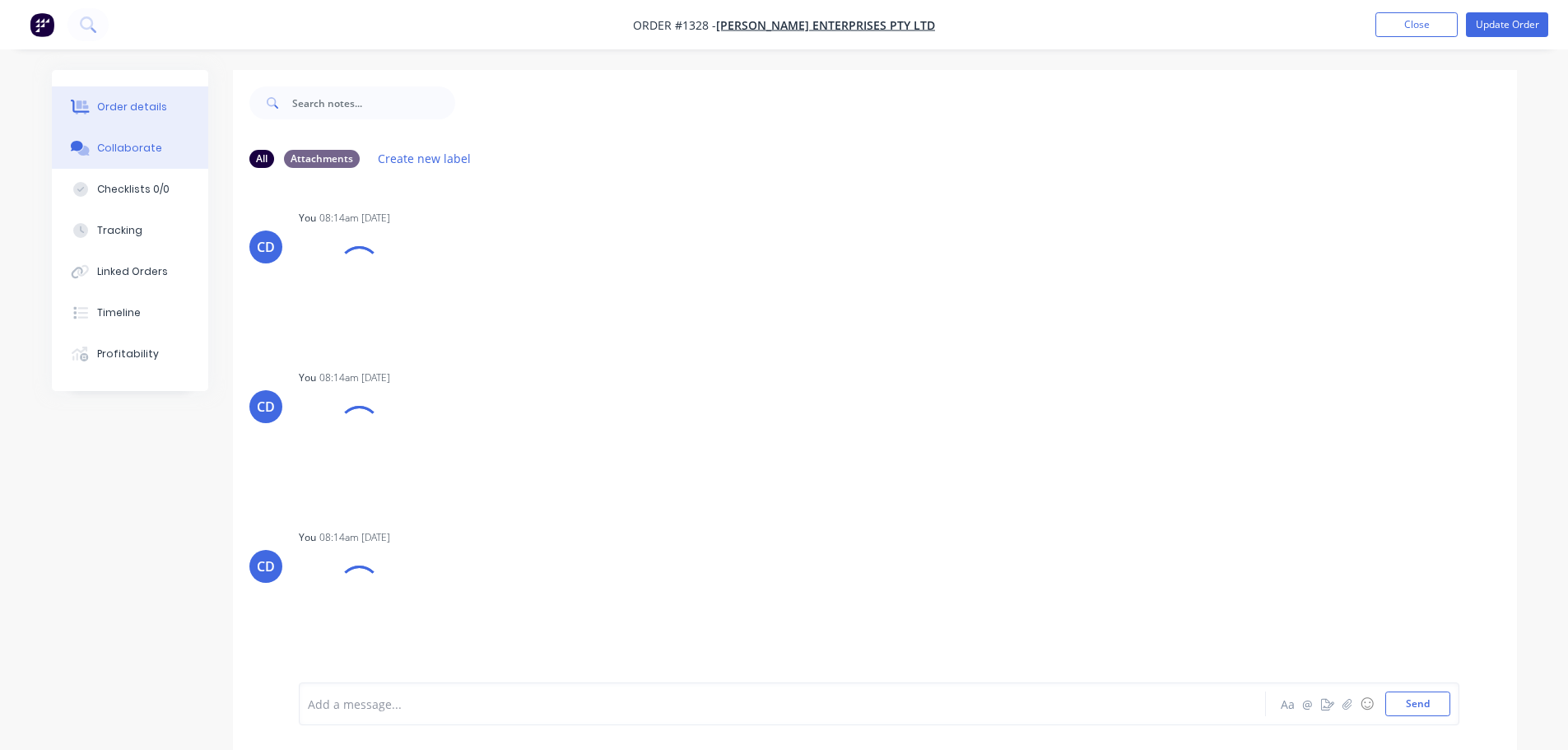
click at [134, 109] on div "Order details" at bounding box center [131, 107] width 70 height 15
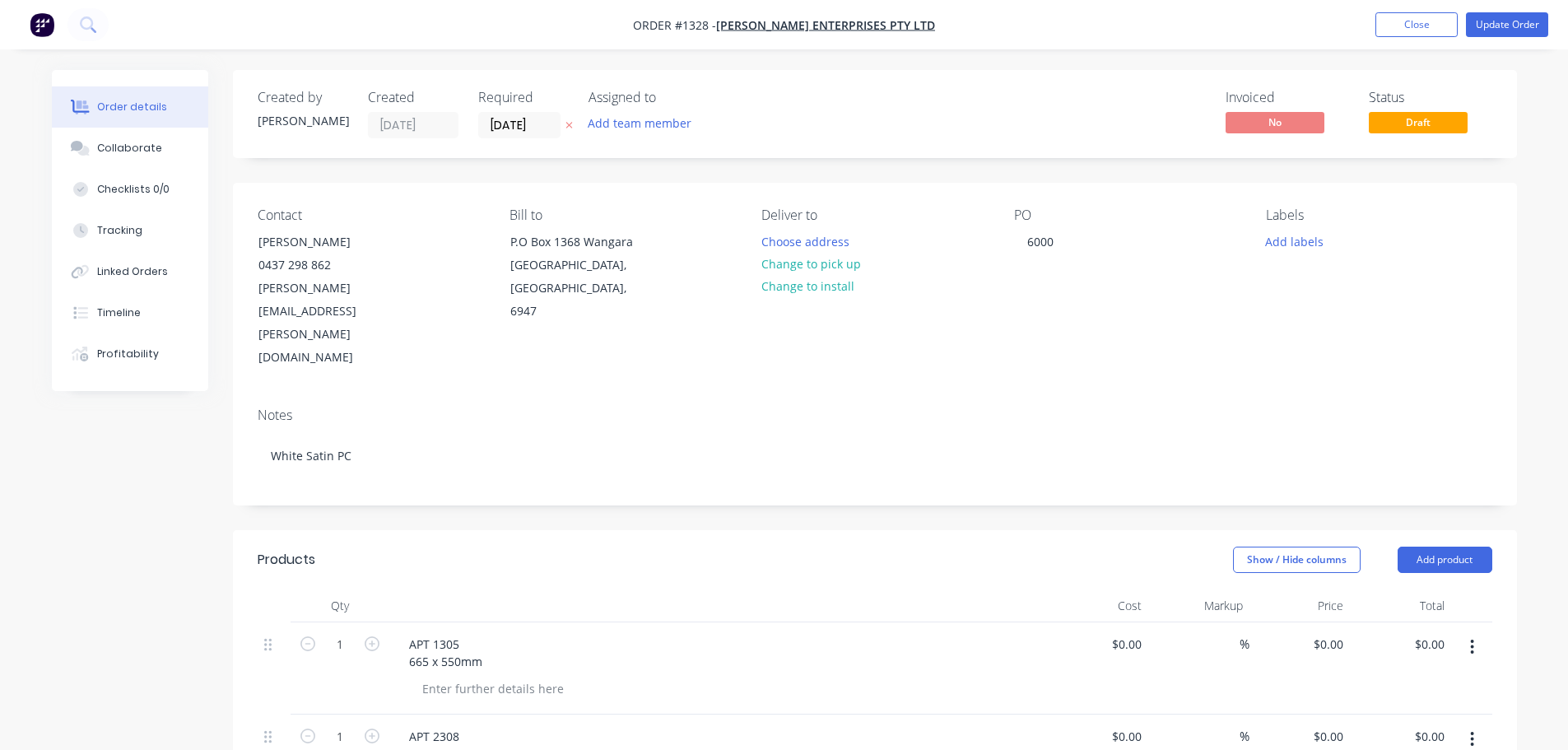
type input "$155.00"
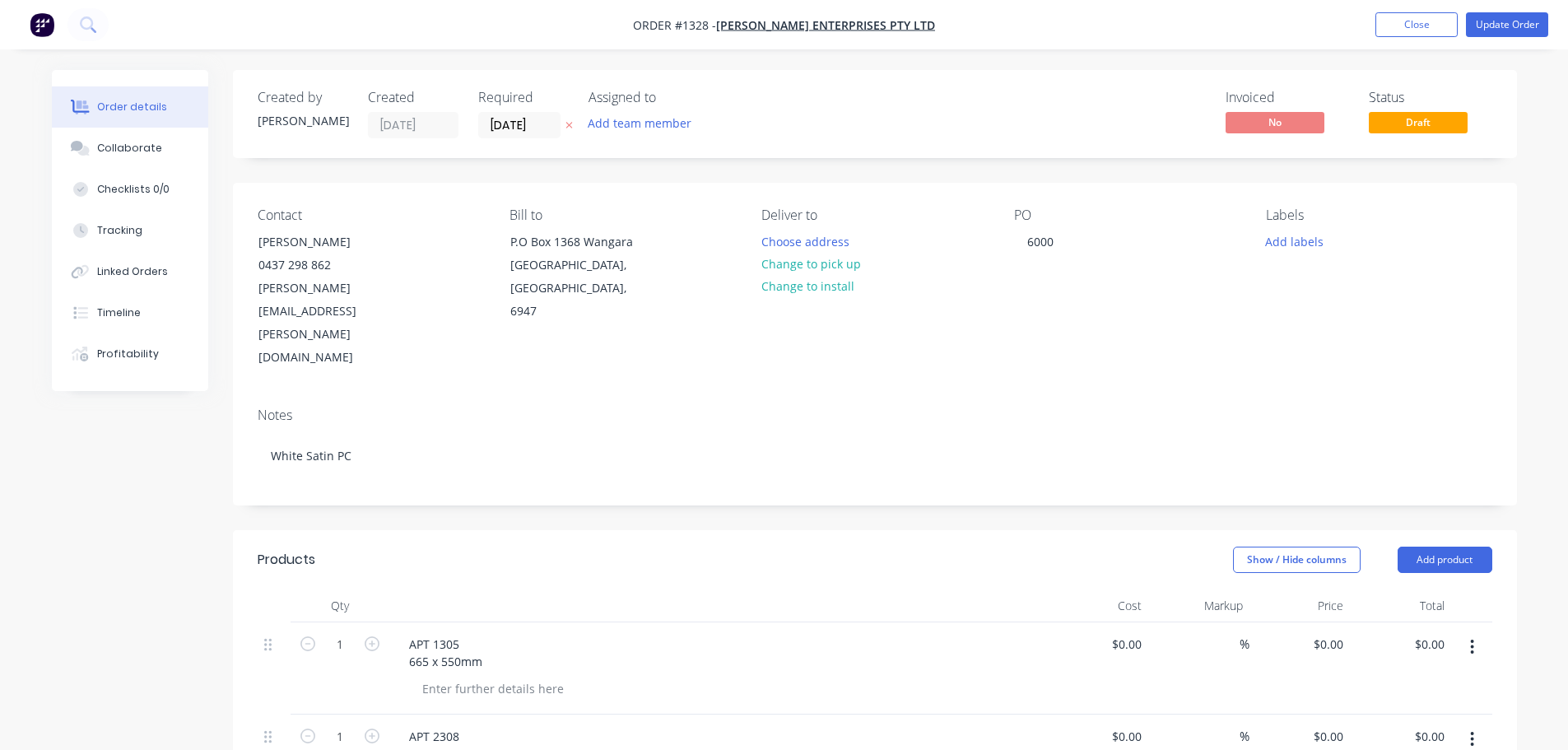
type input "$155.00"
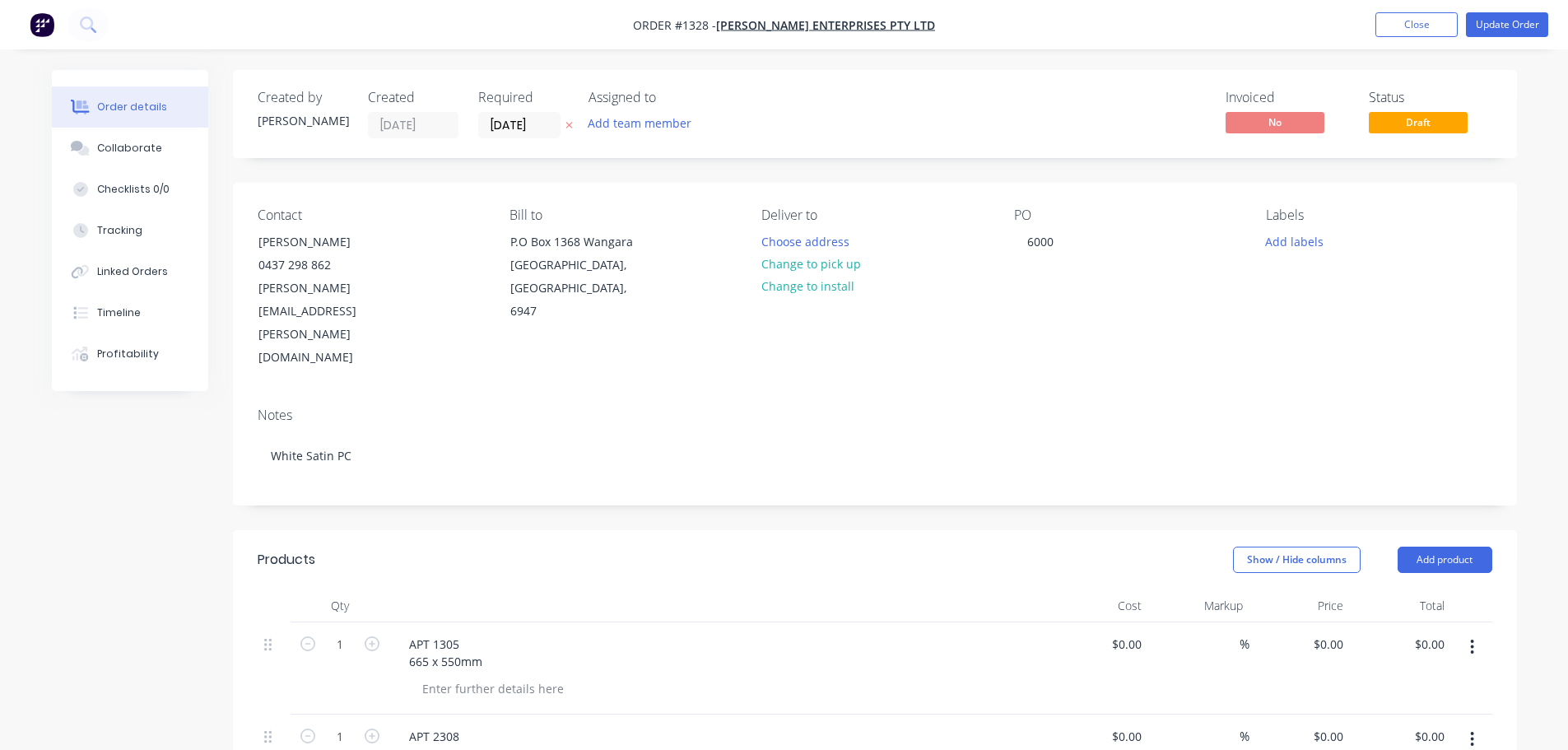
type input "$155.00"
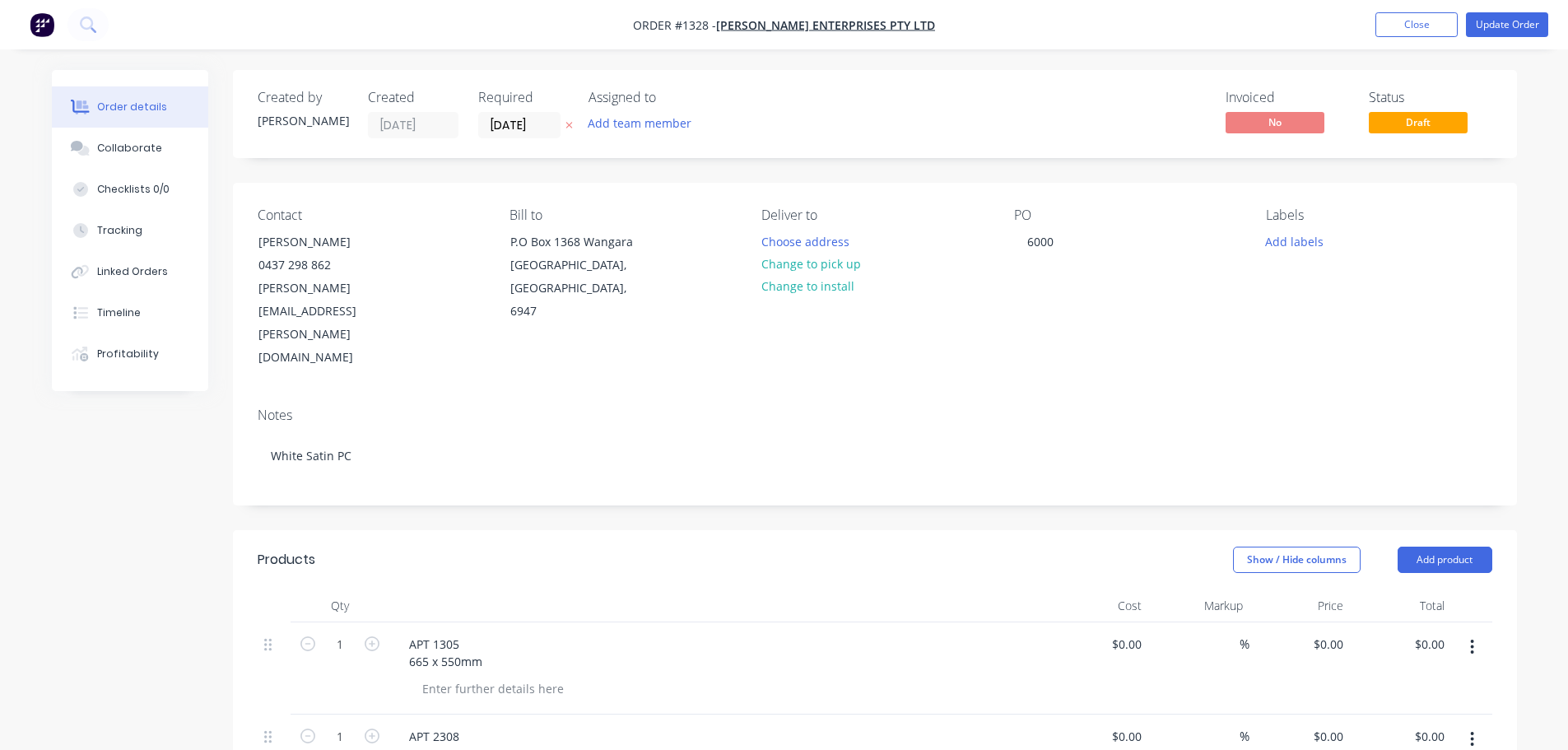
type input "$155.00"
click at [1495, 13] on button "Update Order" at bounding box center [1506, 24] width 83 height 24
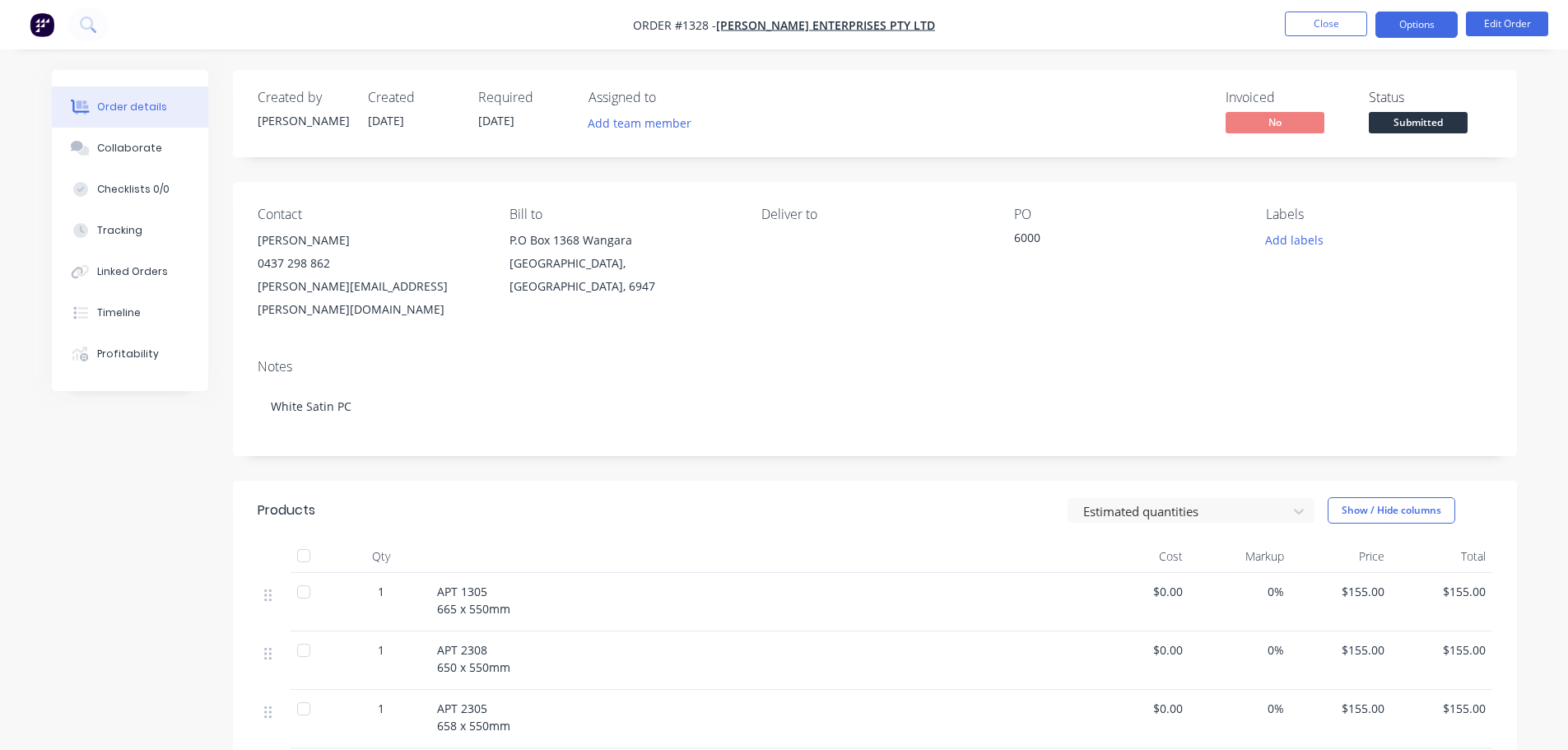
click at [1400, 30] on button "Options" at bounding box center [1417, 24] width 83 height 26
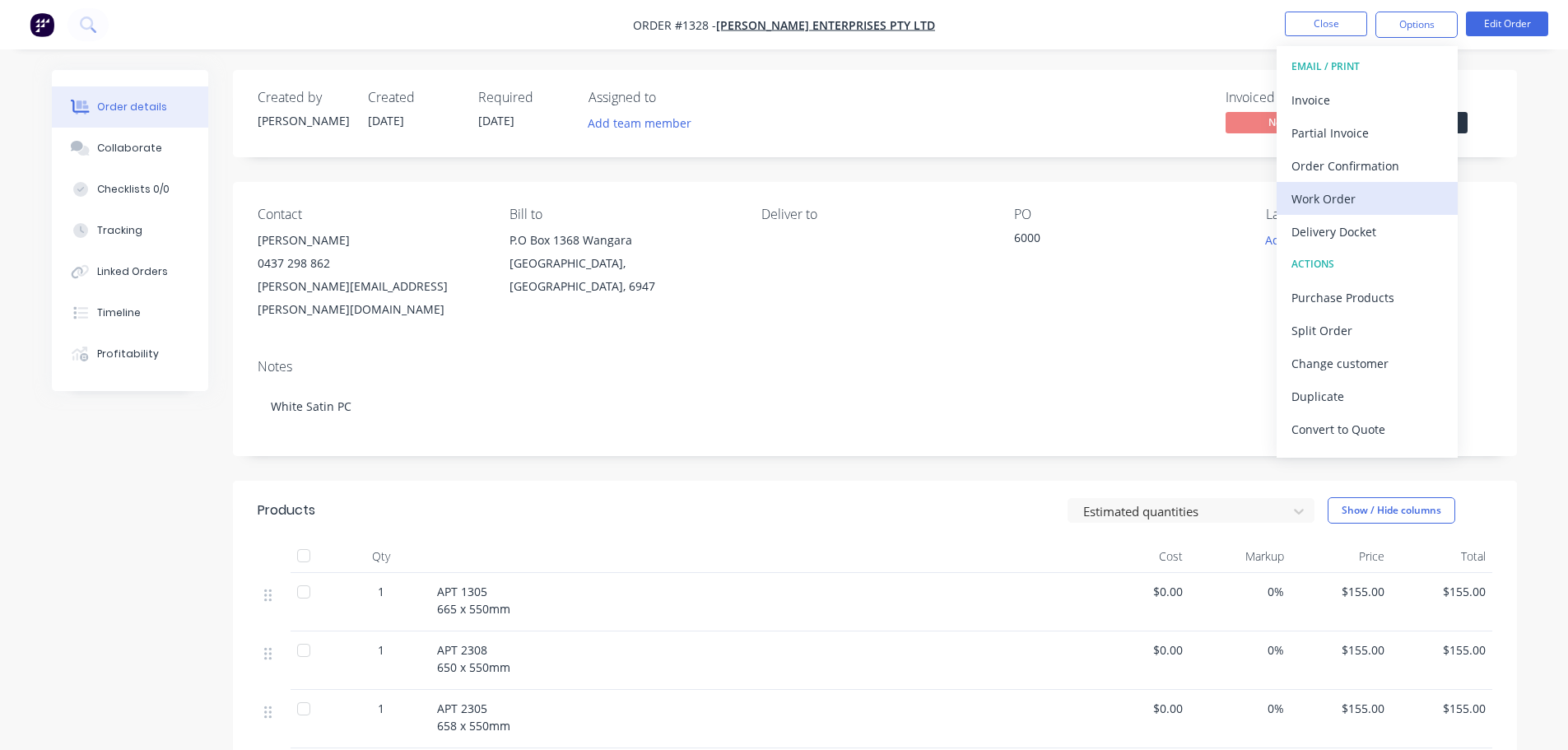
click at [1327, 204] on div "Work Order" at bounding box center [1367, 199] width 151 height 24
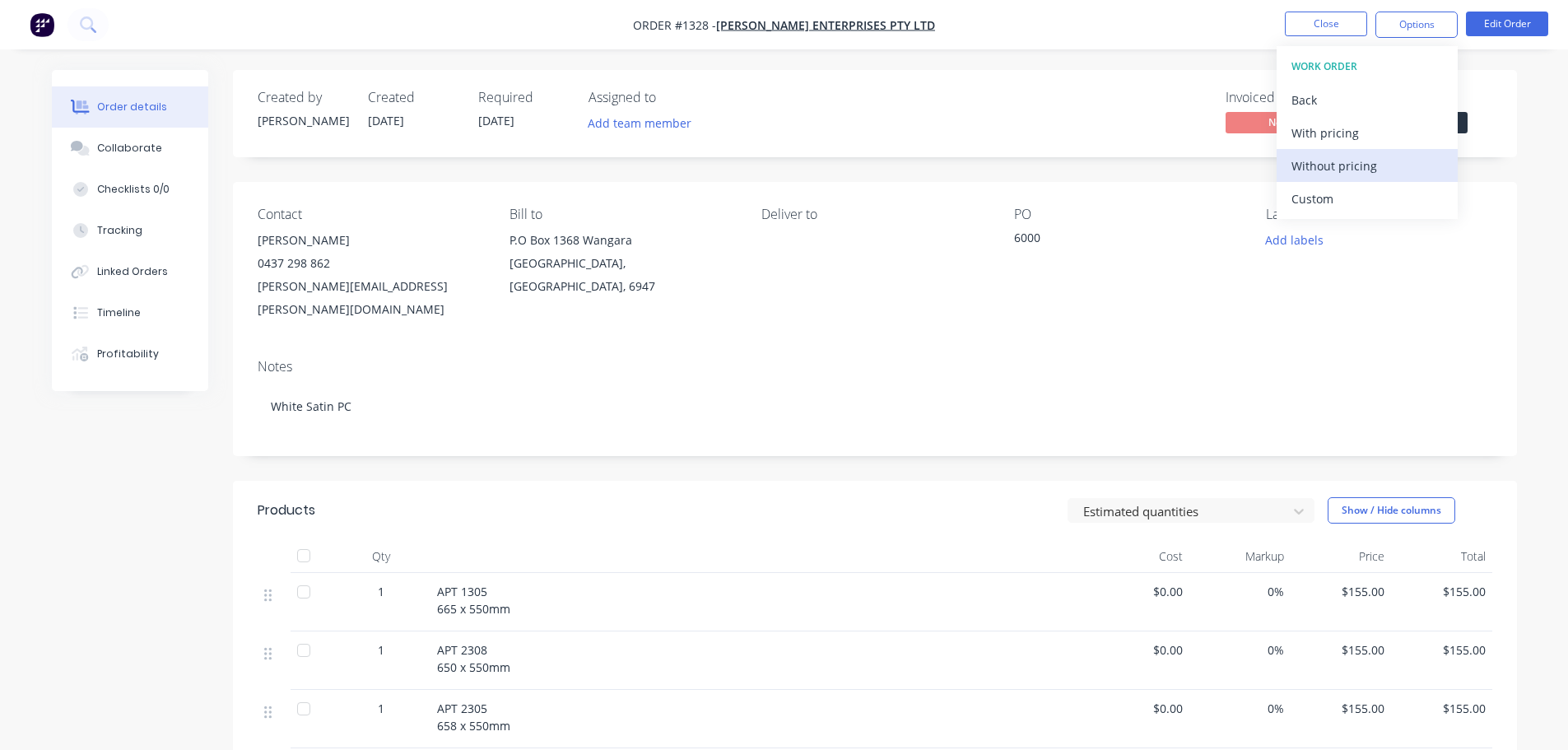
click at [1338, 170] on div "Without pricing" at bounding box center [1367, 166] width 151 height 24
click at [1211, 104] on div "Invoiced No Status Submitted" at bounding box center [1122, 113] width 739 height 48
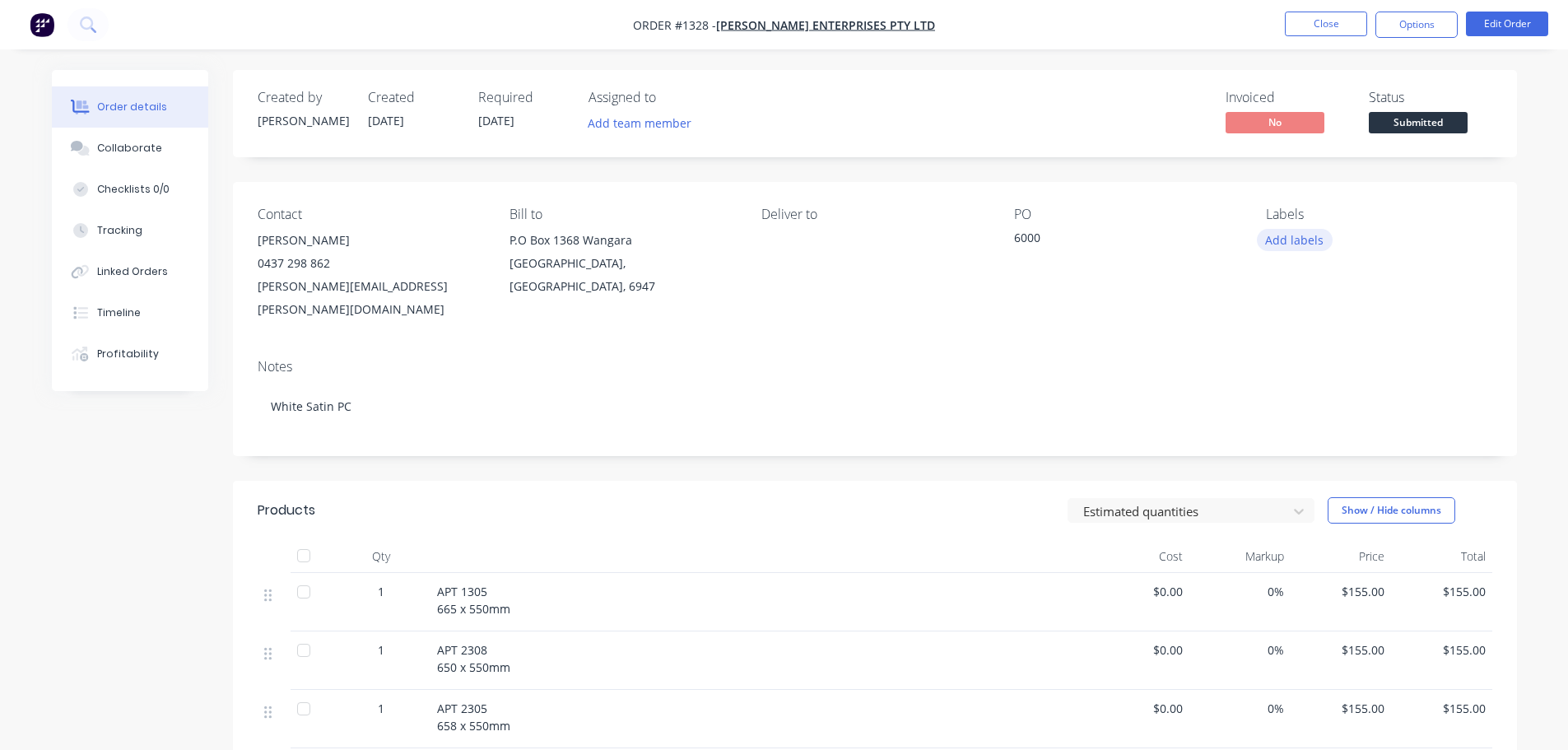
click at [1281, 229] on button "Add labels" at bounding box center [1294, 239] width 75 height 23
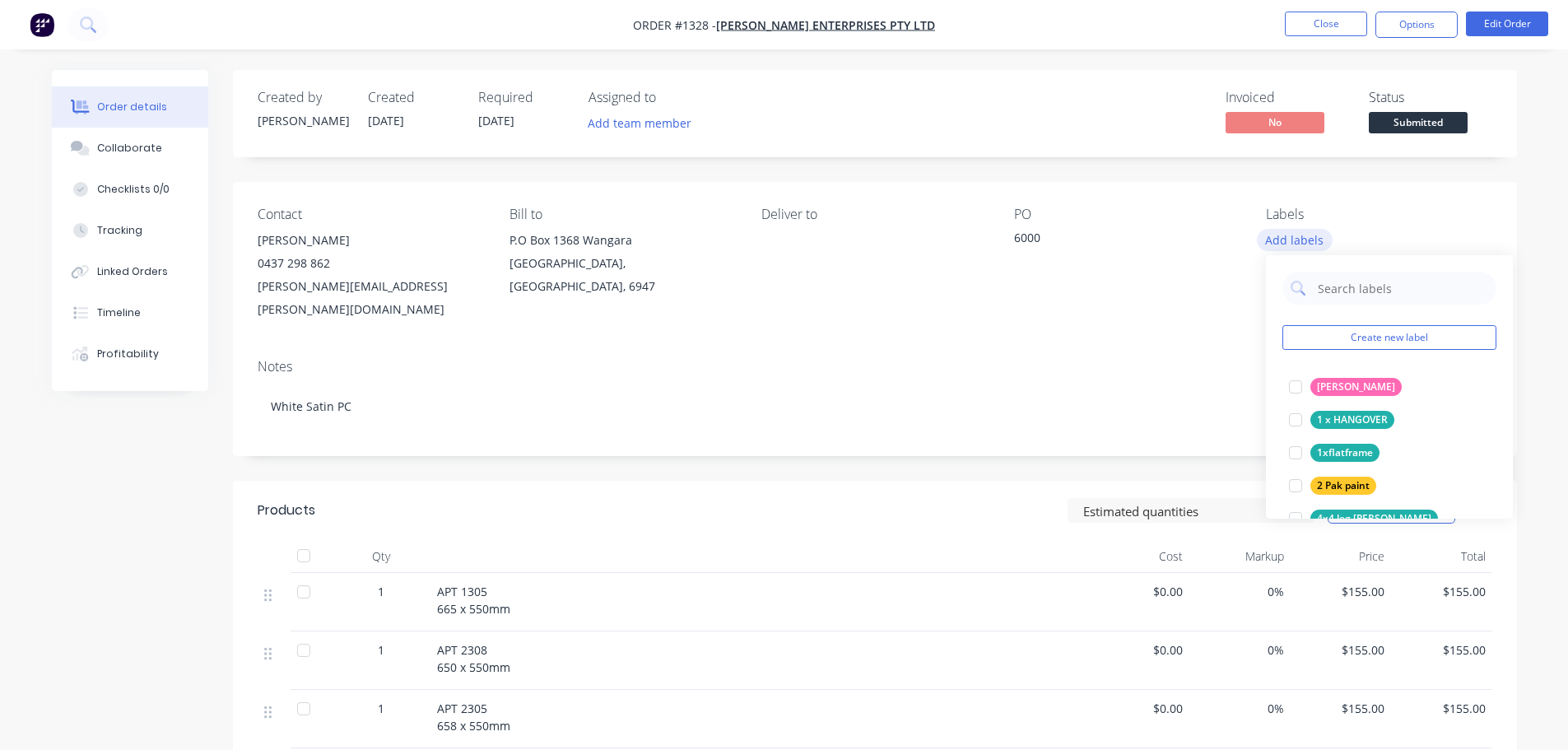
click at [1287, 234] on button "Add labels" at bounding box center [1294, 239] width 75 height 23
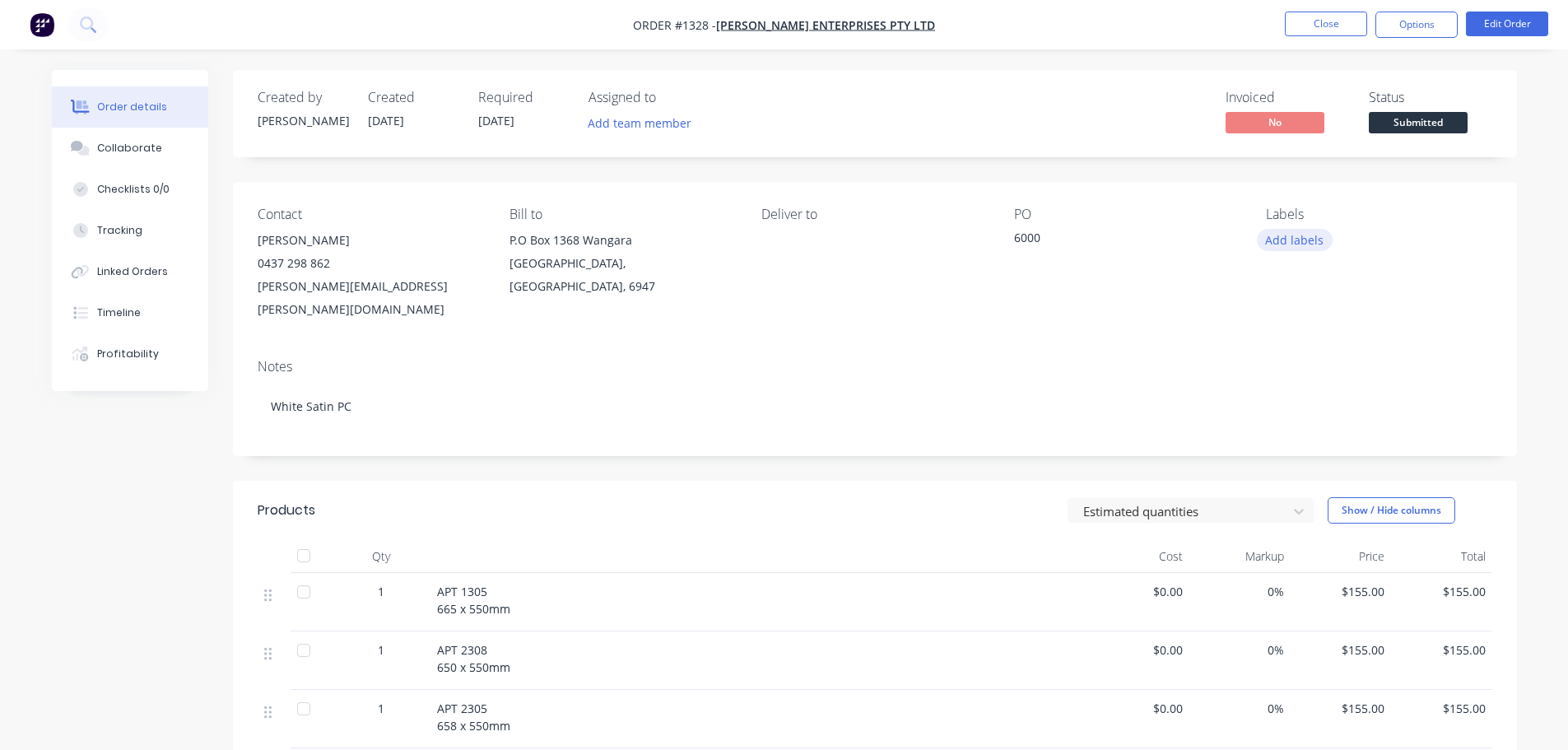
click at [1313, 239] on button "Add labels" at bounding box center [1294, 239] width 75 height 23
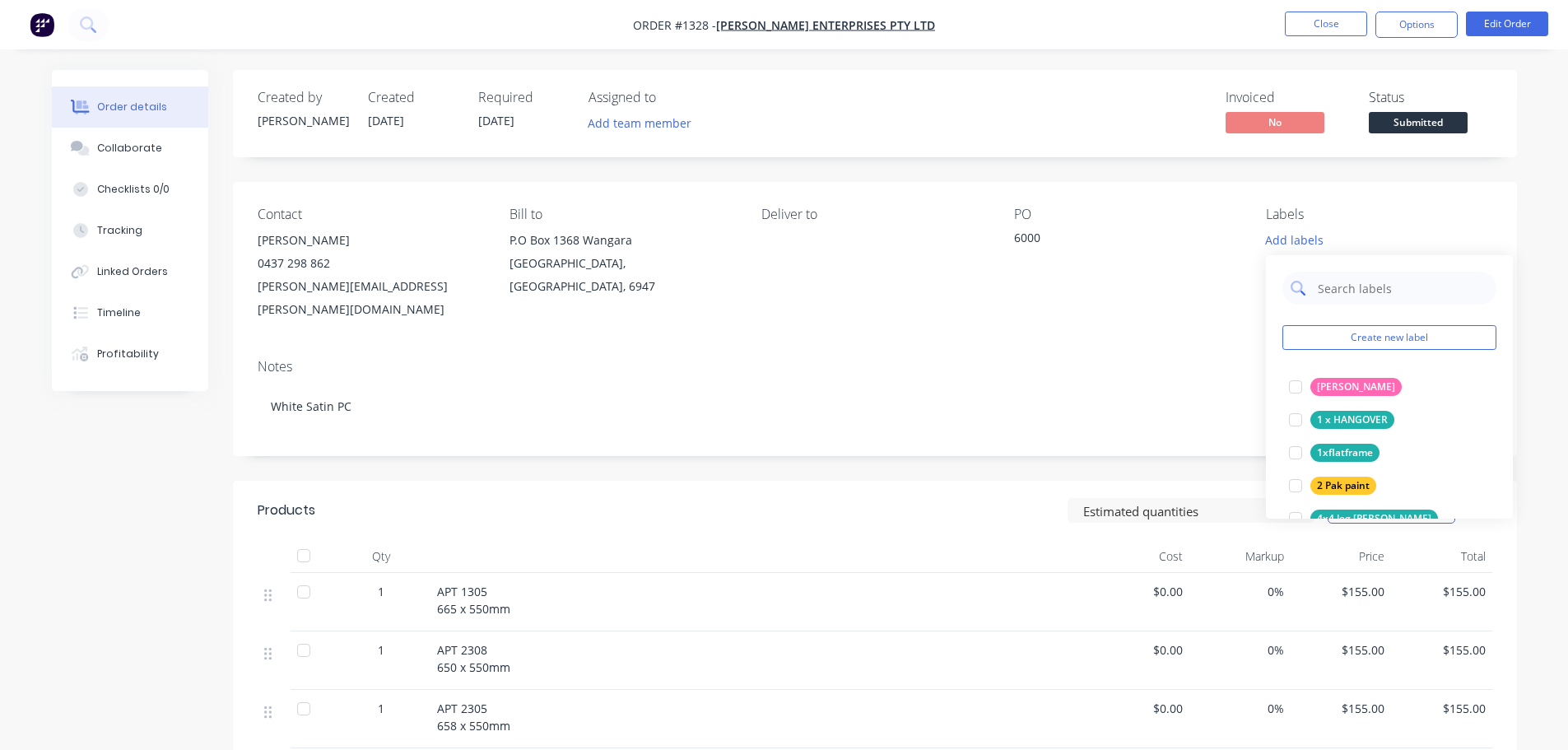
click at [1337, 286] on input "text" at bounding box center [1402, 288] width 172 height 33
type input "po"
click at [1346, 392] on div "Powdercoating" at bounding box center [1352, 387] width 84 height 18
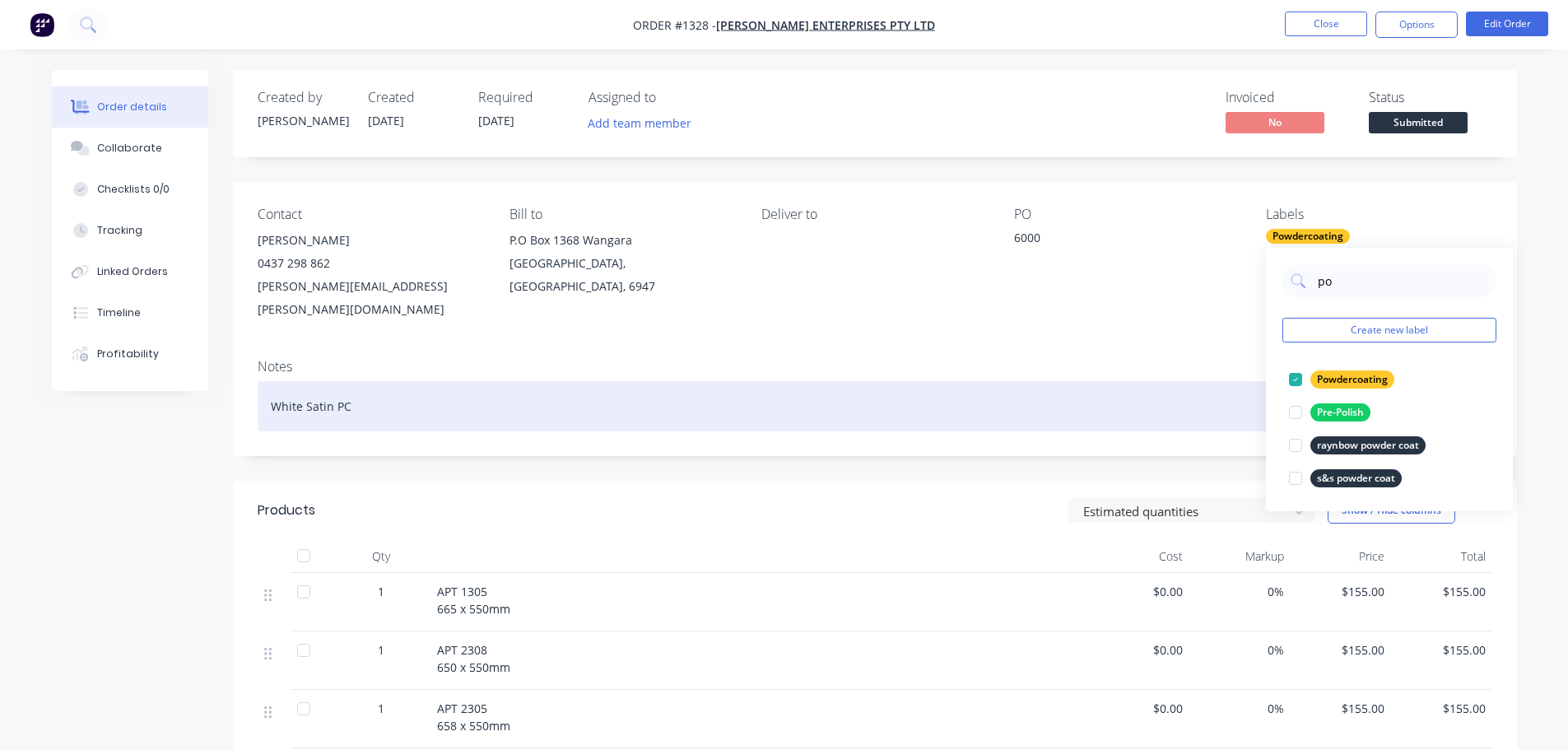
click at [1200, 381] on div "White Satin PC" at bounding box center [874, 405] width 1234 height 50
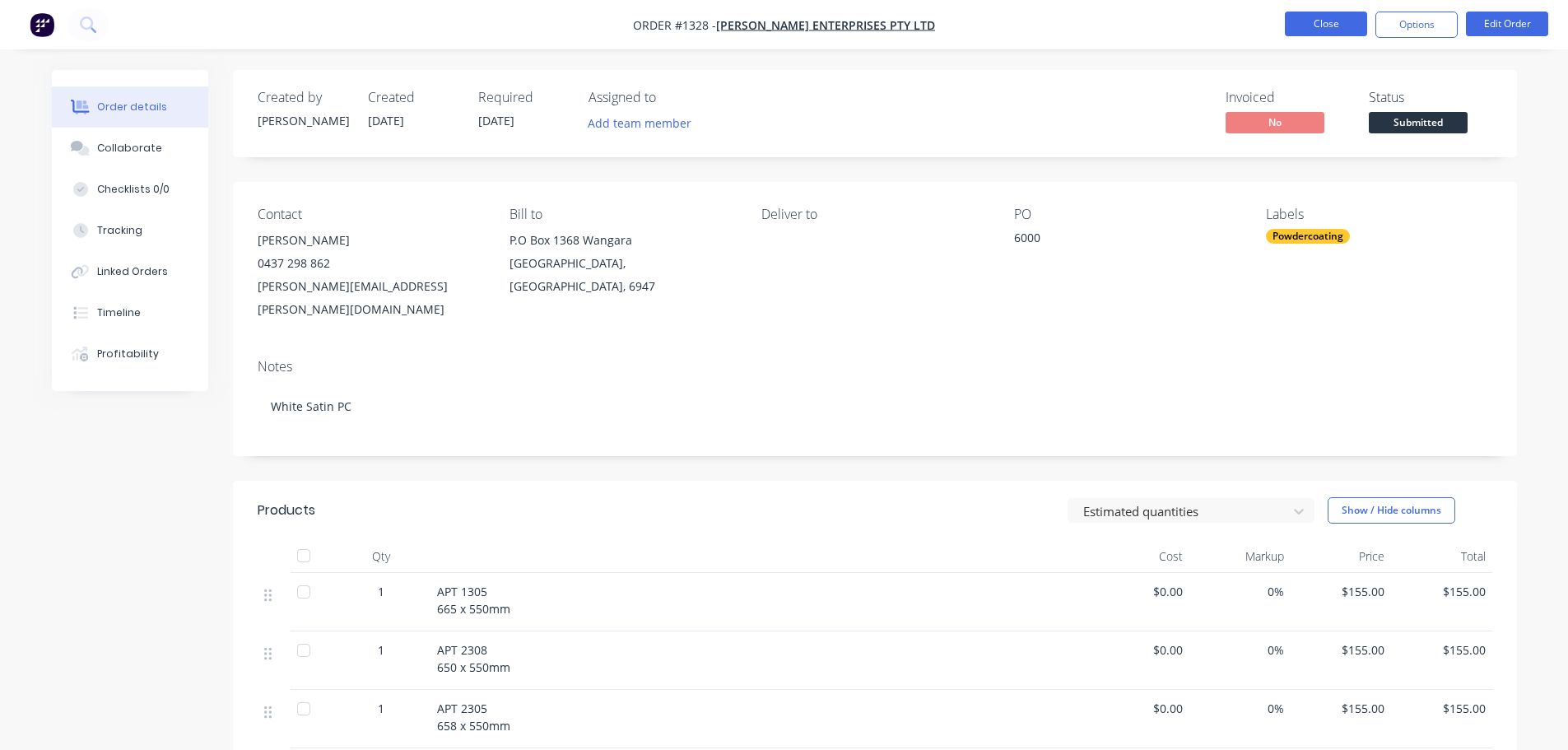
click at [1349, 21] on button "Close" at bounding box center [1326, 24] width 83 height 24
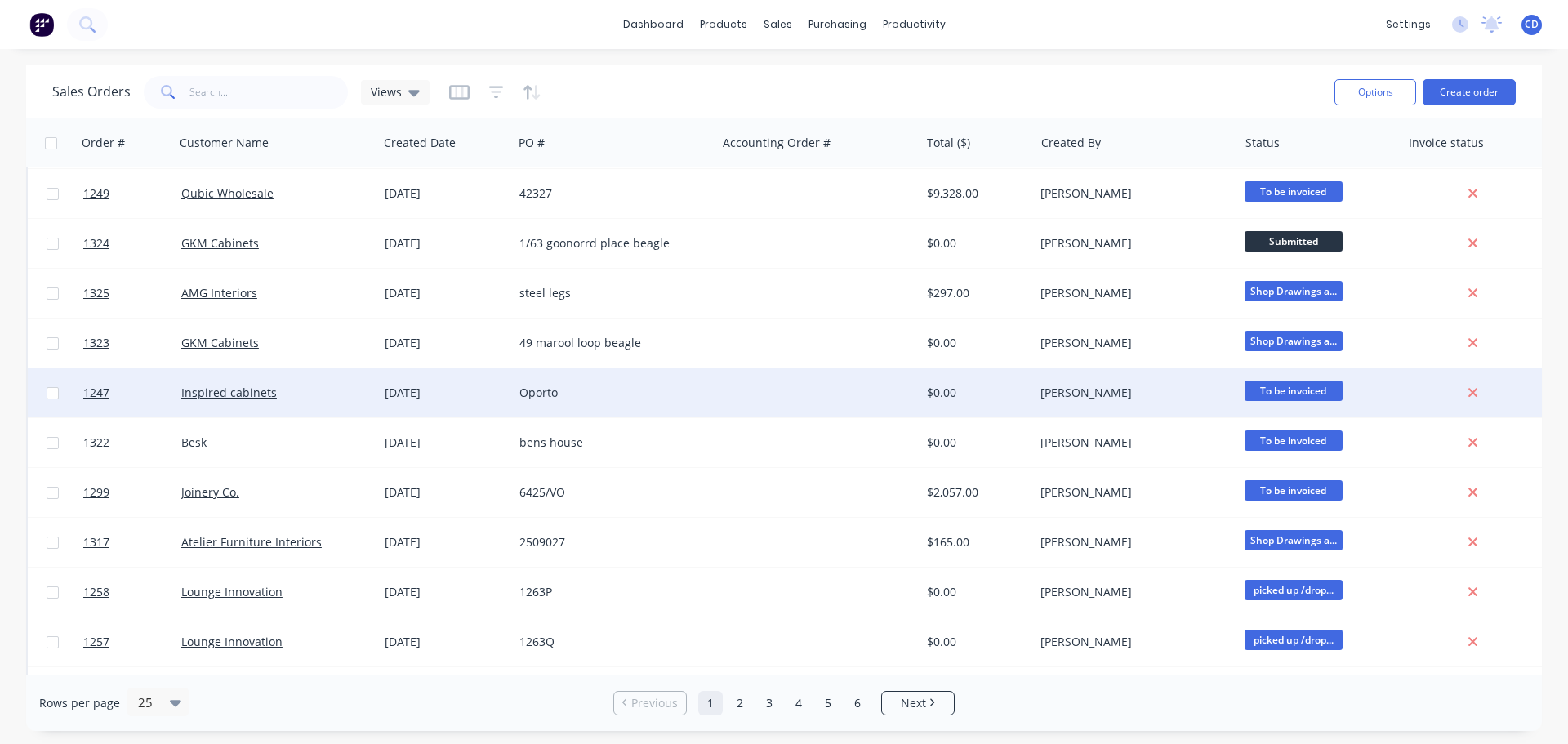
scroll to position [571, 0]
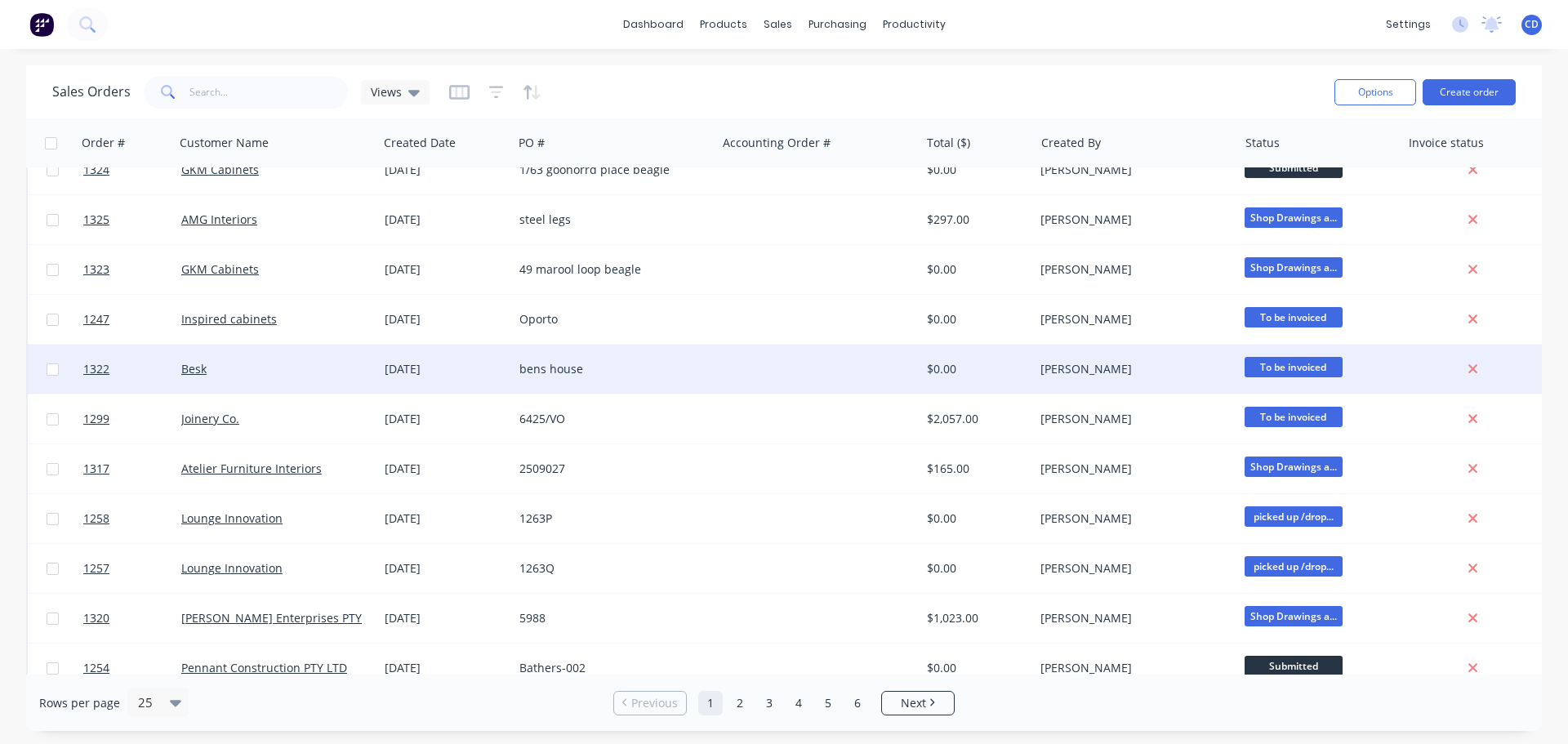
click at [1474, 360] on div at bounding box center [1475, 369] width 151 height 49
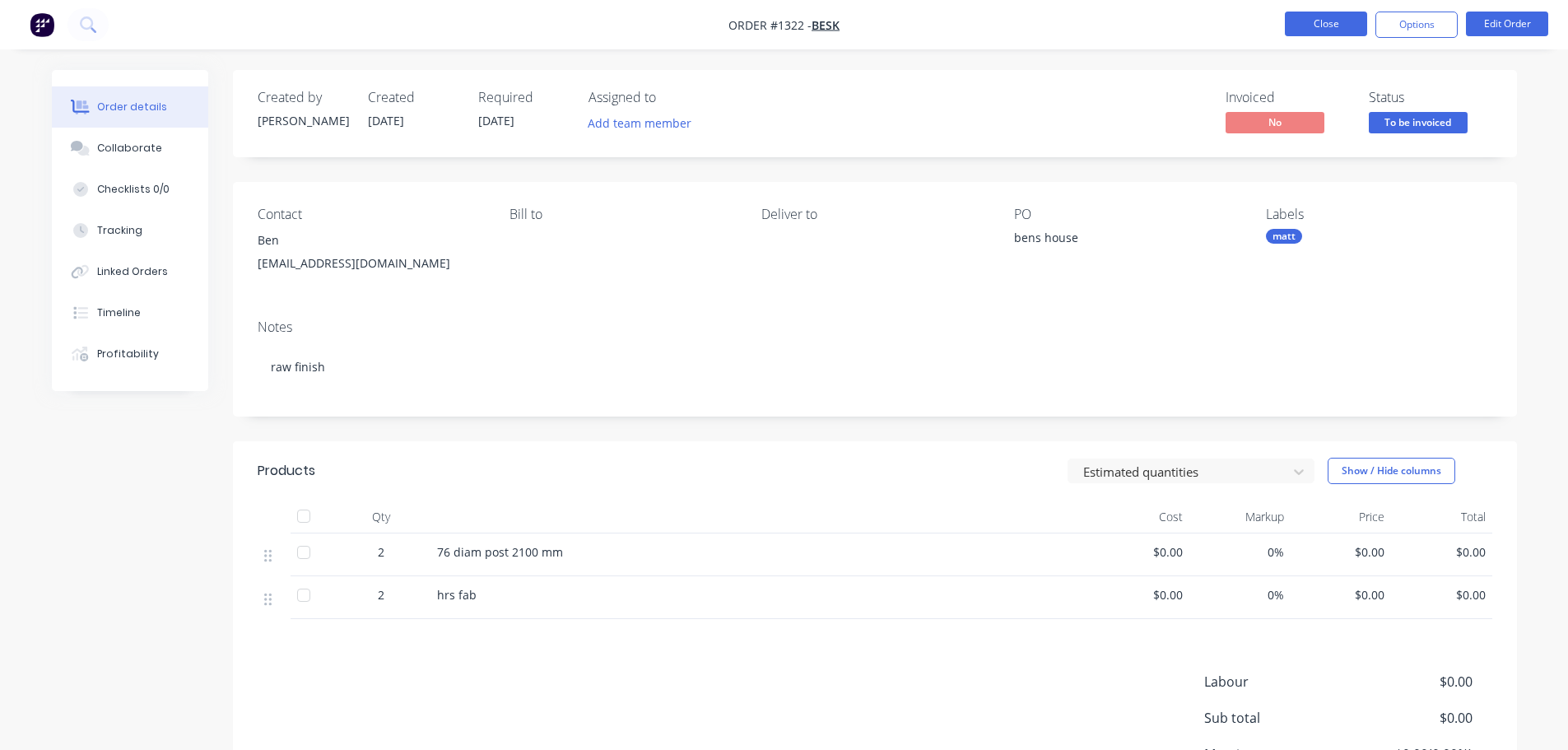
click at [1340, 18] on button "Close" at bounding box center [1326, 24] width 83 height 24
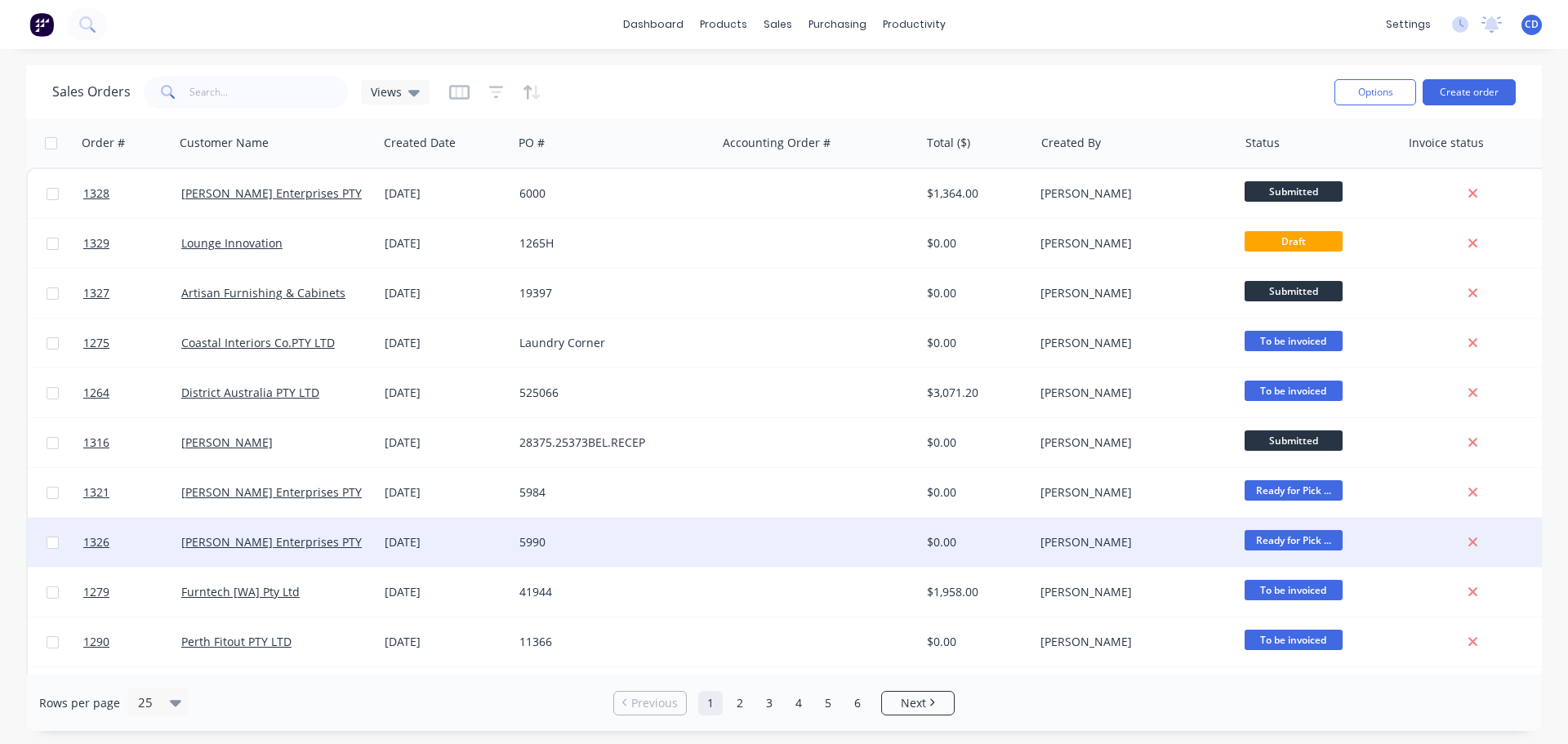
scroll to position [245, 0]
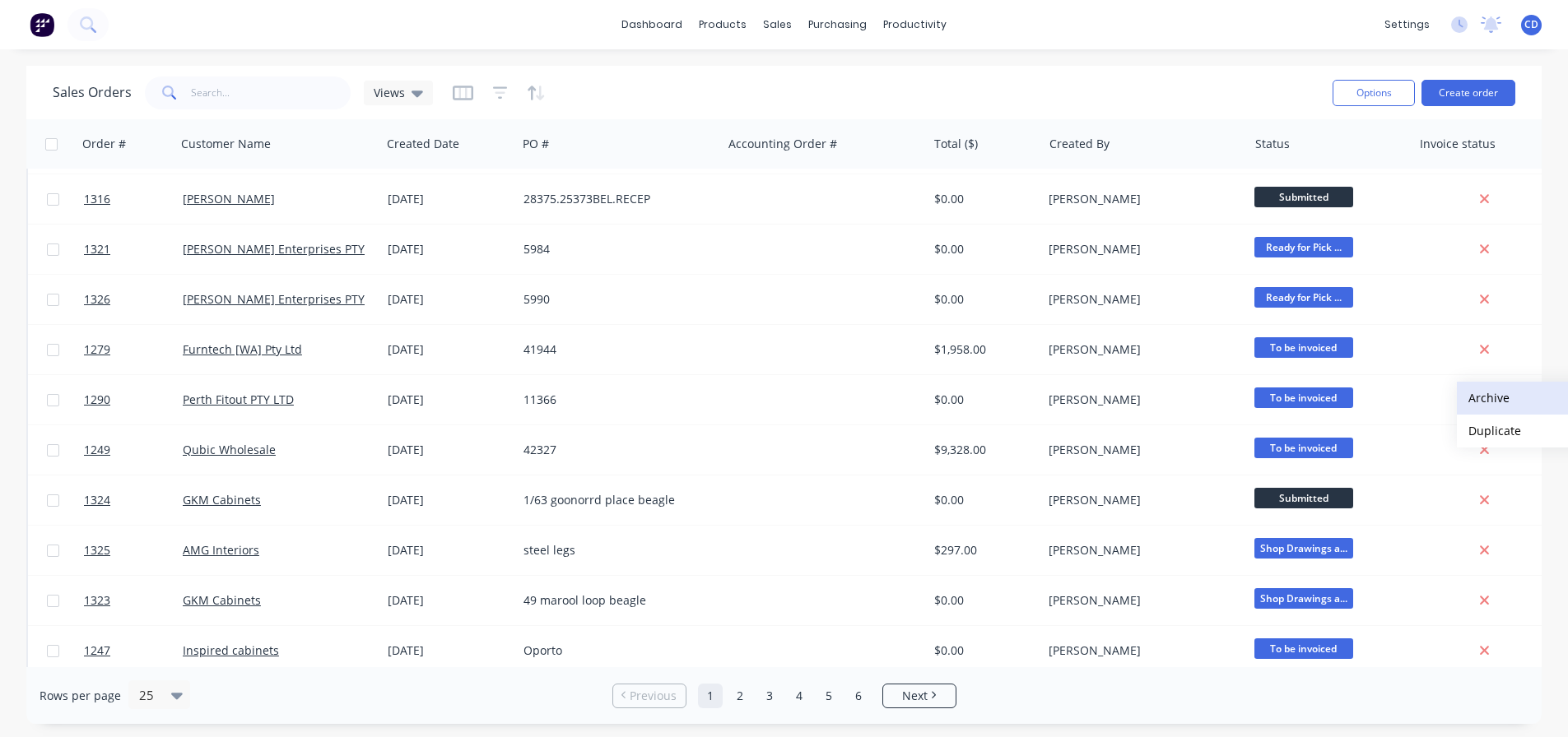
click at [1492, 398] on button "Archive" at bounding box center [1539, 398] width 165 height 33
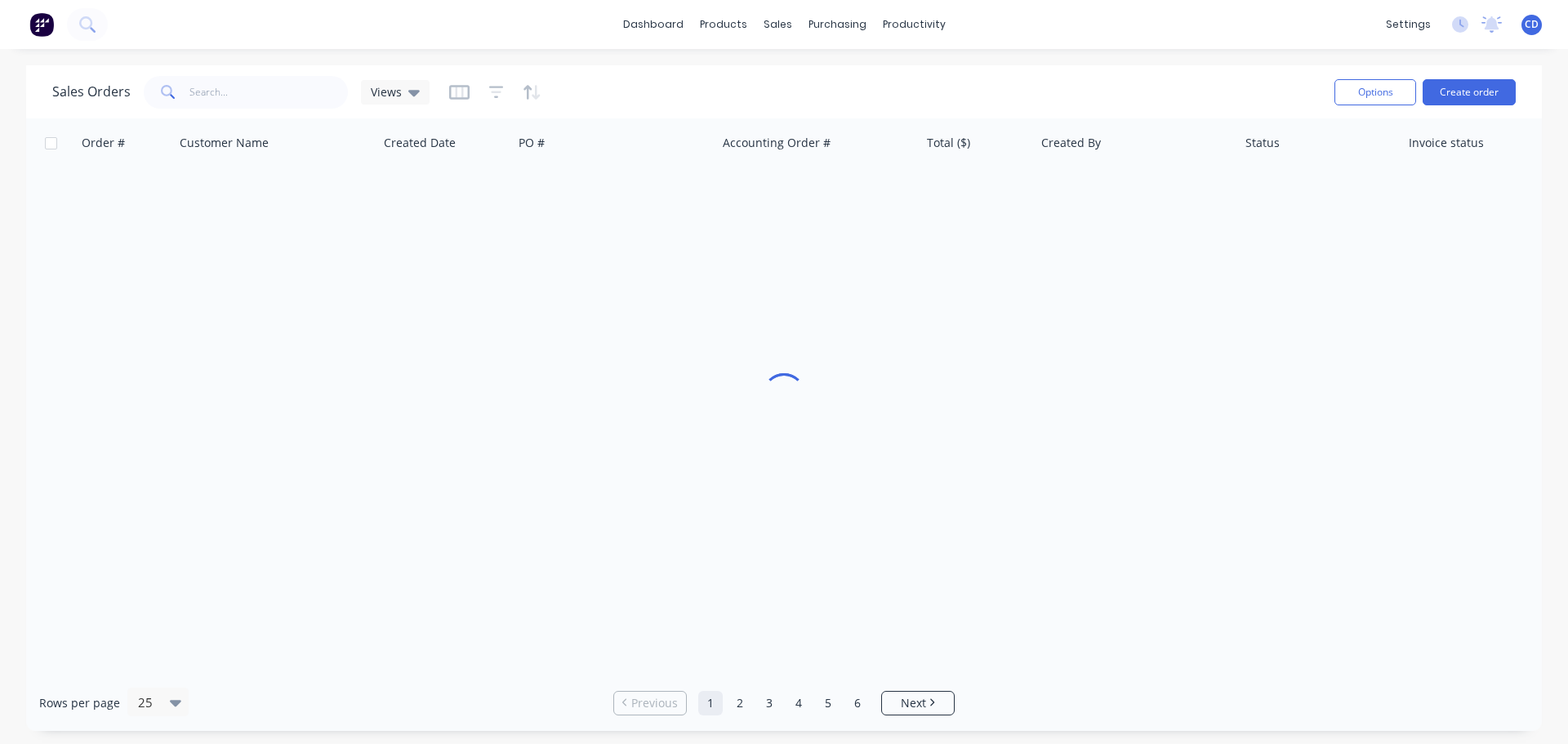
scroll to position [0, 0]
